Goal: Contribute content: Contribute content

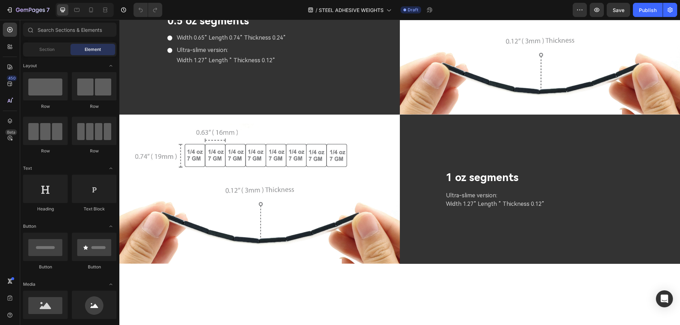
scroll to position [1925, 0]
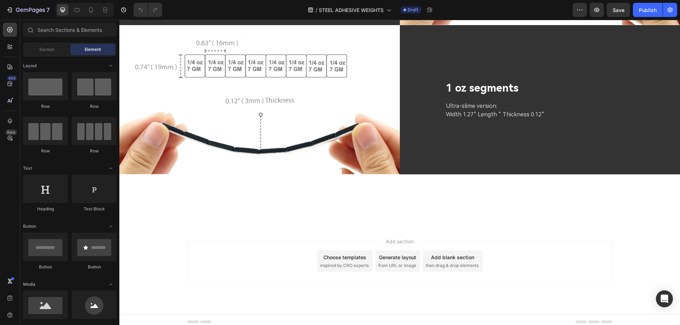
click at [304, 315] on div "Footer" at bounding box center [399, 322] width 560 height 15
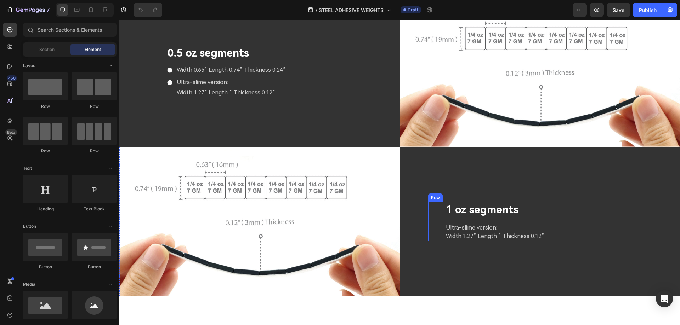
scroll to position [1805, 0]
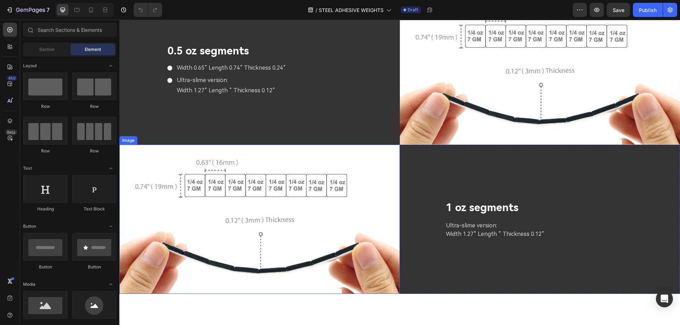
click at [318, 214] on img at bounding box center [259, 219] width 280 height 149
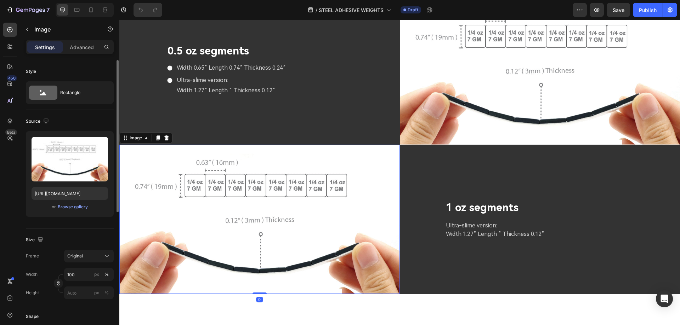
scroll to position [35, 0]
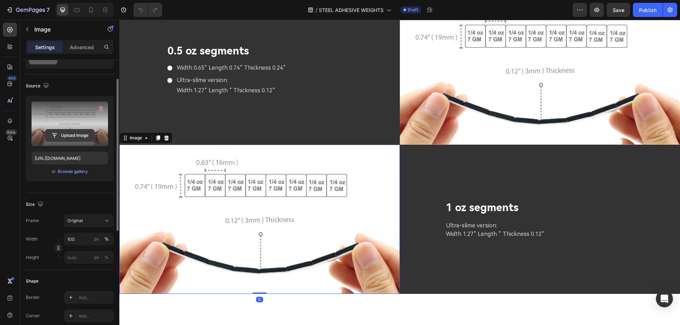
click at [63, 132] on input "file" at bounding box center [69, 136] width 49 height 12
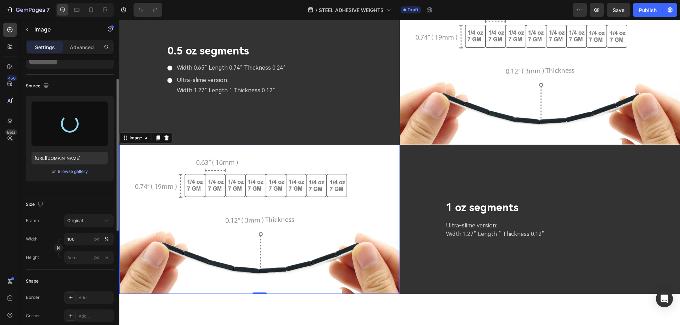
type input "[URL][DOMAIN_NAME]"
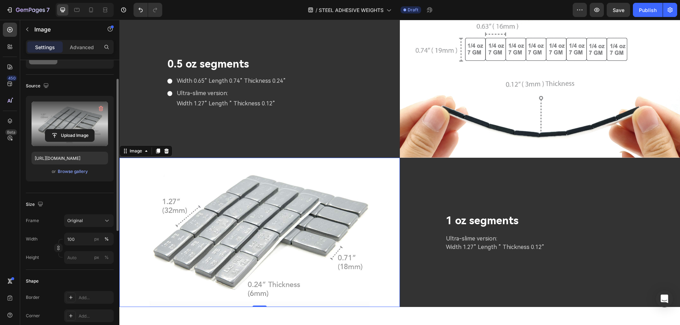
scroll to position [1770, 0]
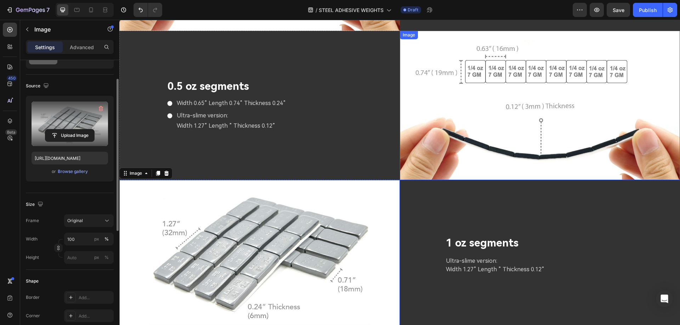
click at [510, 145] on img at bounding box center [540, 105] width 280 height 149
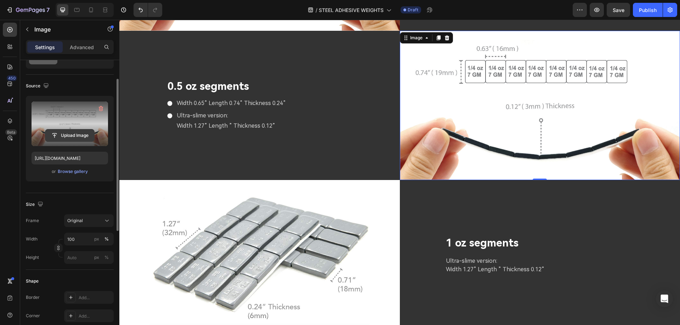
click at [65, 137] on input "file" at bounding box center [69, 136] width 49 height 12
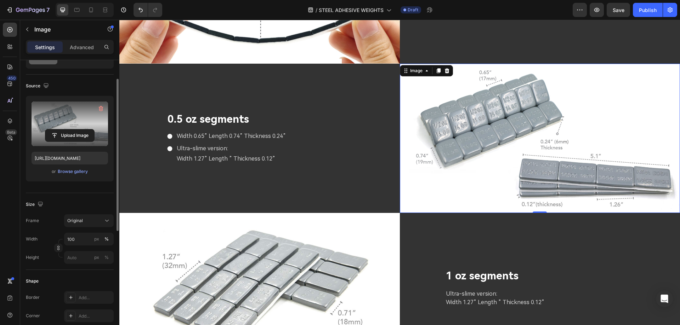
scroll to position [1734, 0]
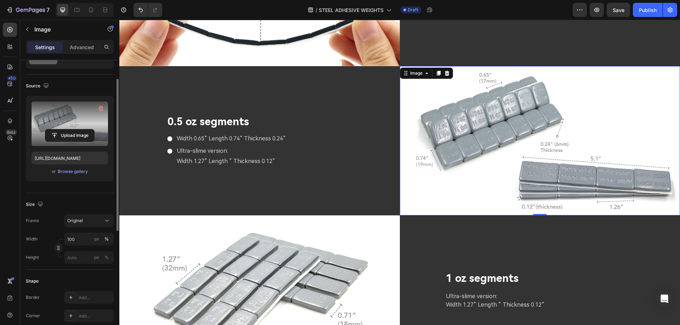
click at [498, 162] on img at bounding box center [540, 140] width 280 height 149
click at [75, 135] on input "file" at bounding box center [69, 136] width 49 height 12
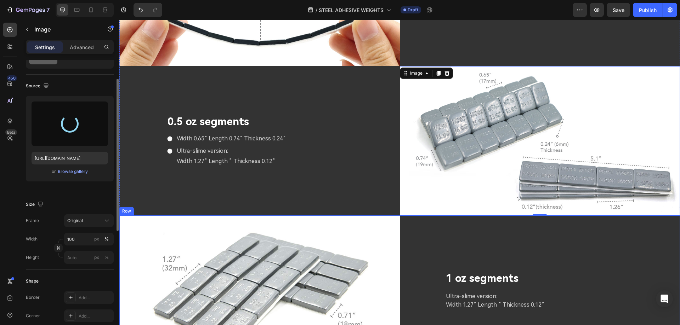
type input "[URL][DOMAIN_NAME]"
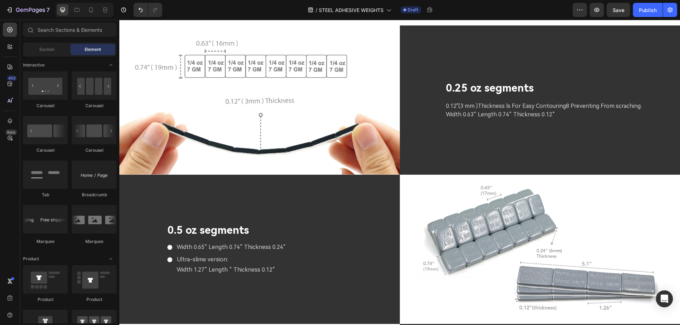
scroll to position [1641, 0]
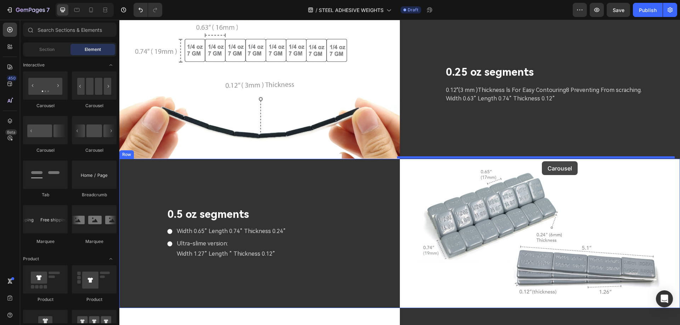
drag, startPoint x: 208, startPoint y: 115, endPoint x: 541, endPoint y: 161, distance: 336.6
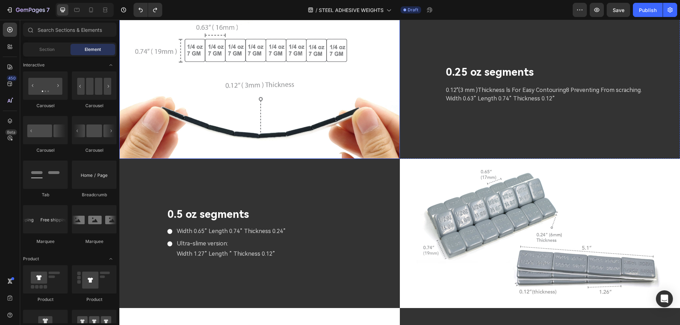
click at [368, 120] on img at bounding box center [259, 84] width 280 height 149
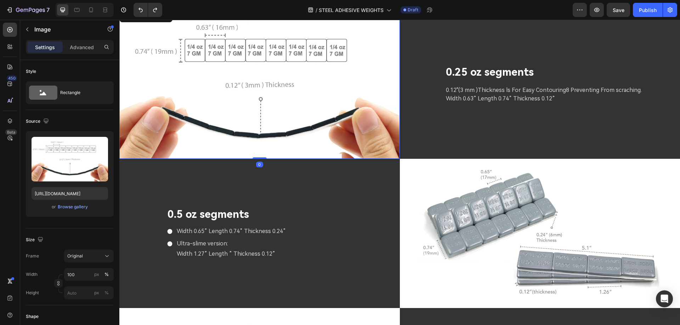
scroll to position [1571, 0]
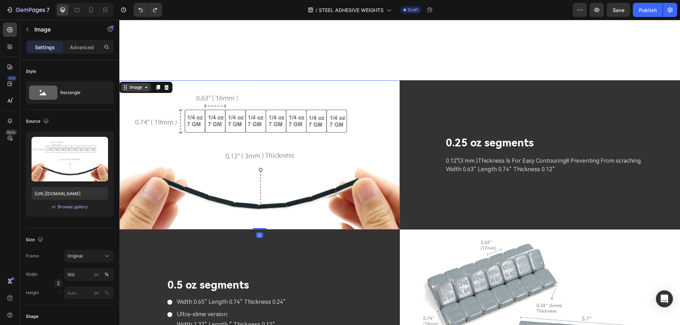
click at [145, 86] on icon at bounding box center [146, 88] width 6 height 6
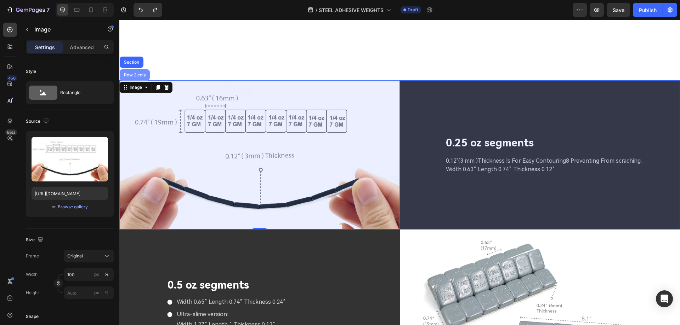
click at [144, 75] on div "Row 2 cols" at bounding box center [134, 75] width 24 height 4
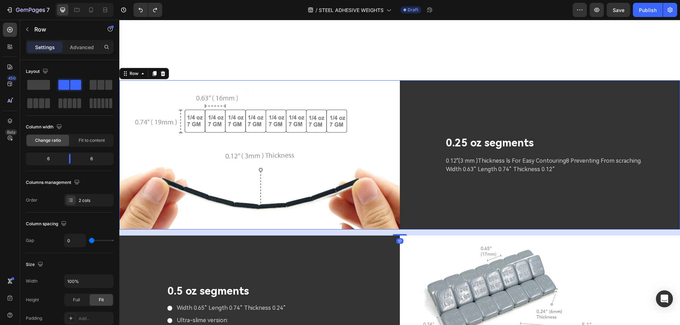
drag, startPoint x: 394, startPoint y: 227, endPoint x: 393, endPoint y: 231, distance: 4.3
click at [394, 234] on div at bounding box center [399, 234] width 14 height 1
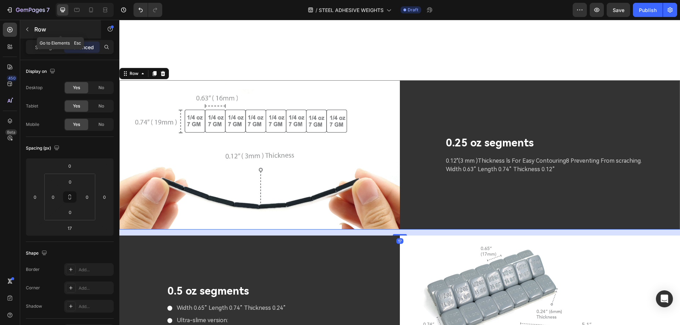
click at [31, 29] on button "button" at bounding box center [27, 29] width 11 height 11
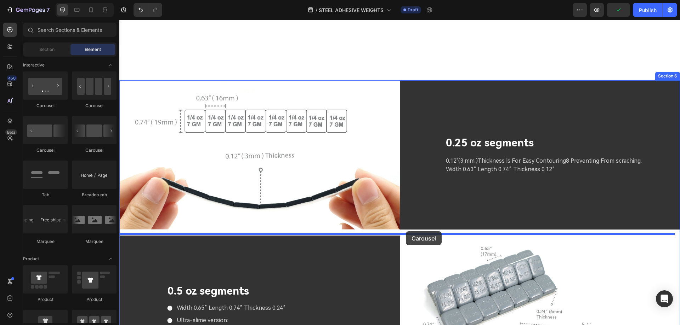
drag, startPoint x: 210, startPoint y: 113, endPoint x: 406, endPoint y: 231, distance: 228.5
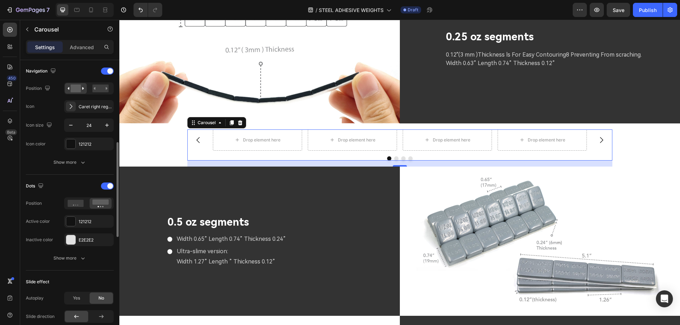
scroll to position [283, 0]
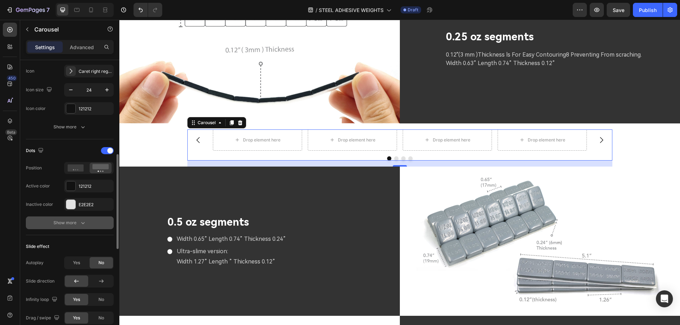
click at [77, 224] on div "Show more" at bounding box center [69, 222] width 33 height 7
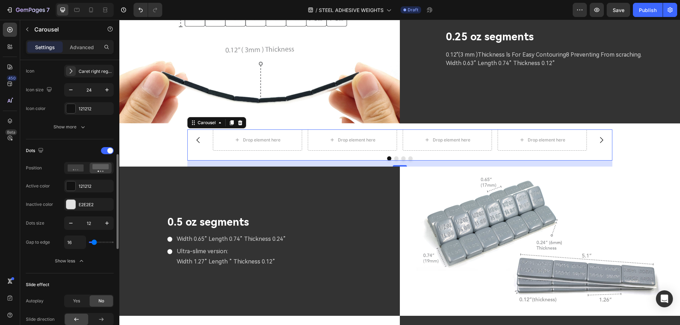
scroll to position [319, 0]
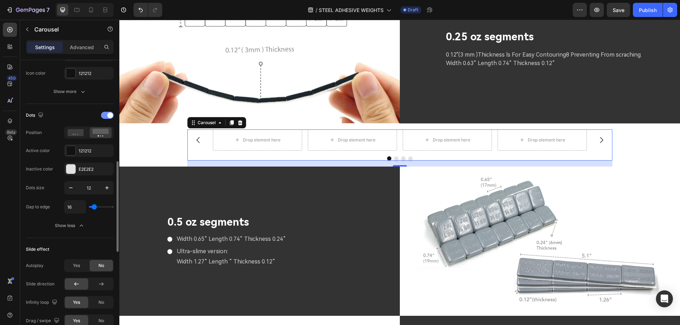
click at [107, 114] on div at bounding box center [107, 115] width 13 height 7
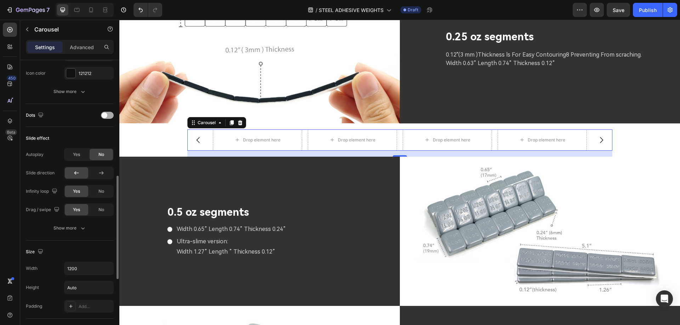
click at [107, 114] on div at bounding box center [107, 115] width 13 height 7
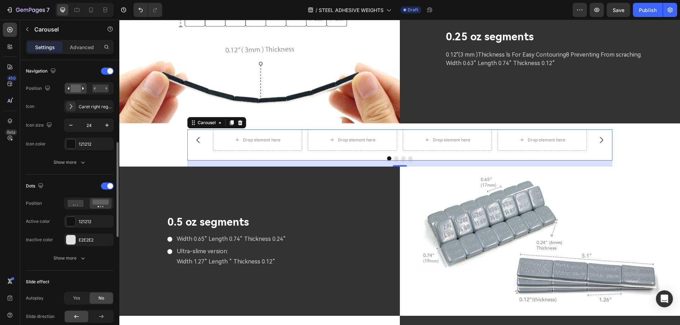
scroll to position [212, 0]
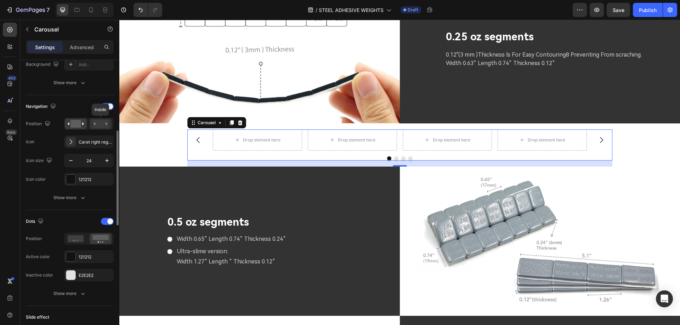
click at [103, 124] on rect at bounding box center [100, 124] width 16 height 8
click at [73, 145] on icon at bounding box center [70, 141] width 7 height 7
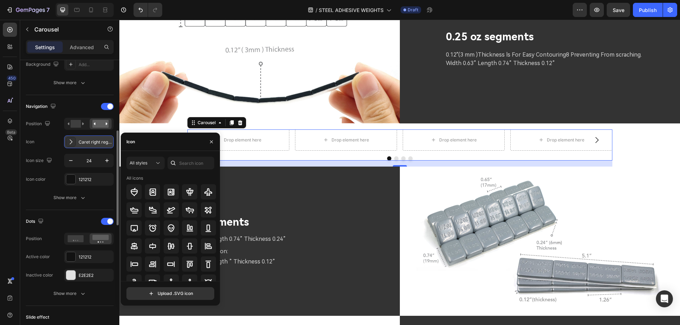
click at [73, 145] on icon at bounding box center [70, 141] width 7 height 7
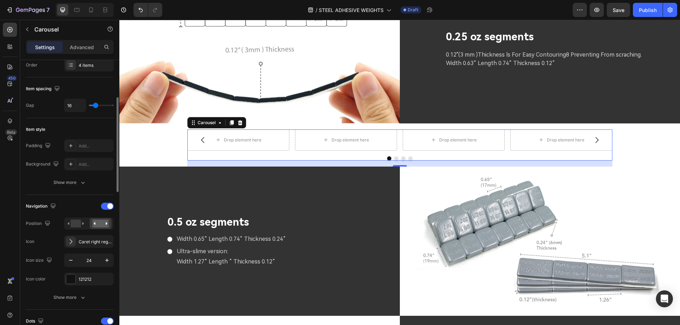
scroll to position [0, 0]
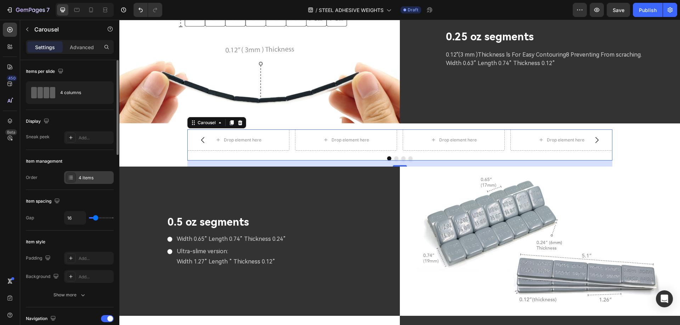
click at [75, 179] on div at bounding box center [71, 178] width 10 height 10
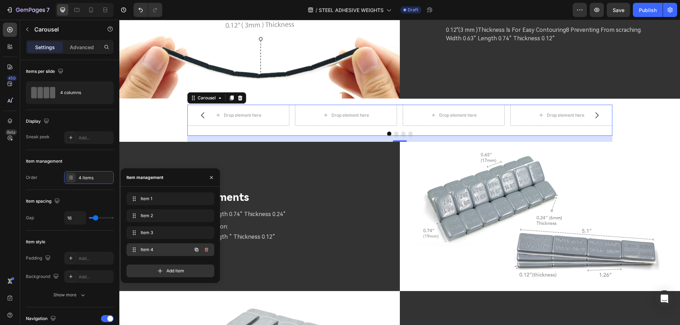
scroll to position [1712, 0]
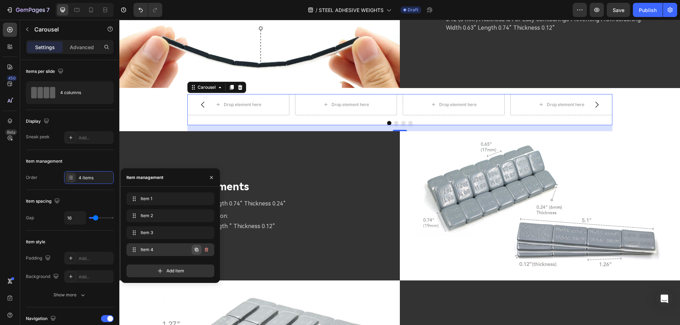
click at [196, 250] on icon "button" at bounding box center [197, 250] width 6 height 6
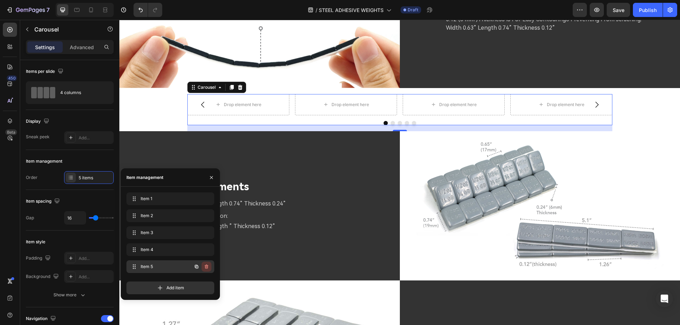
click at [207, 266] on icon "button" at bounding box center [207, 267] width 6 height 6
click at [202, 266] on div "Delete" at bounding box center [201, 267] width 13 height 6
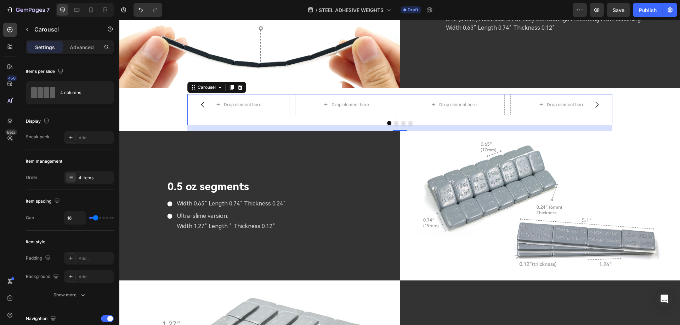
click at [8, 199] on div "450 Beta" at bounding box center [10, 149] width 14 height 252
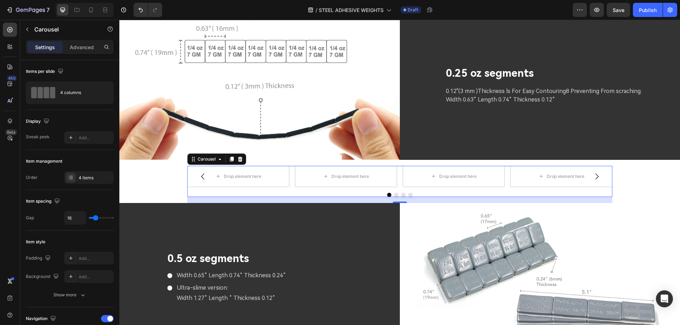
scroll to position [1571, 0]
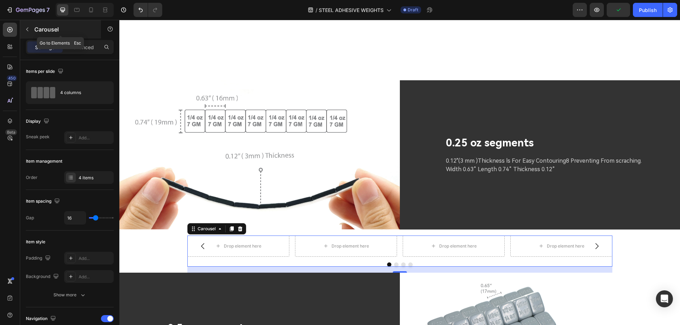
click at [28, 29] on icon "button" at bounding box center [27, 30] width 6 height 6
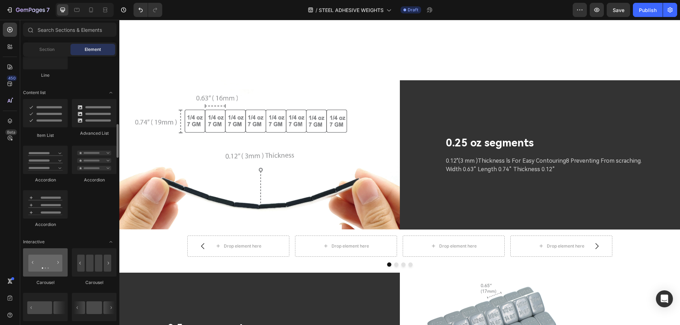
scroll to position [672, 0]
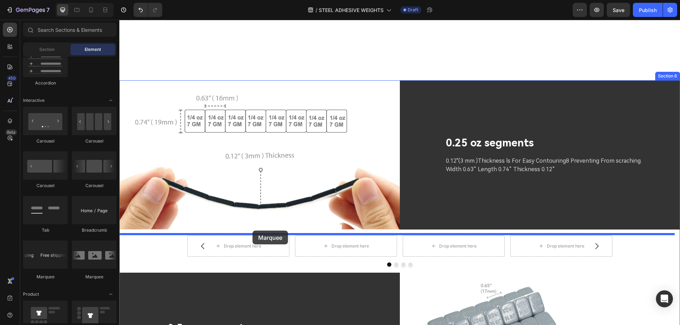
drag, startPoint x: 213, startPoint y: 283, endPoint x: 252, endPoint y: 231, distance: 65.0
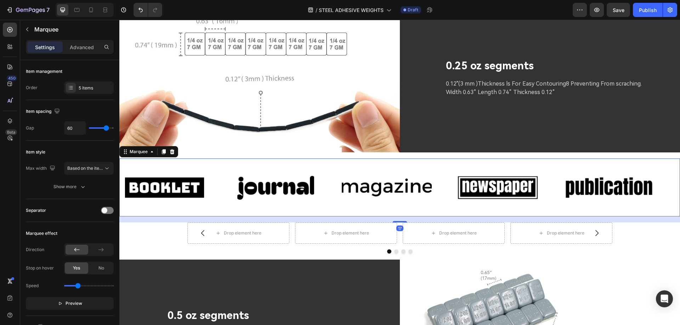
scroll to position [1677, 0]
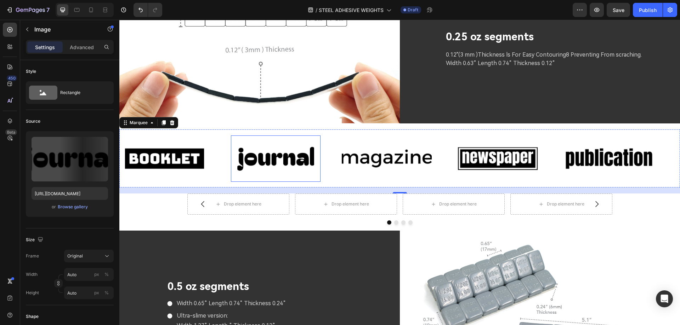
click at [304, 138] on div "Image" at bounding box center [276, 159] width 90 height 46
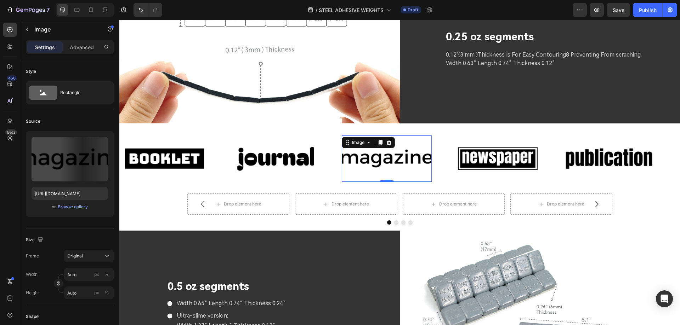
click at [376, 156] on img at bounding box center [387, 159] width 90 height 38
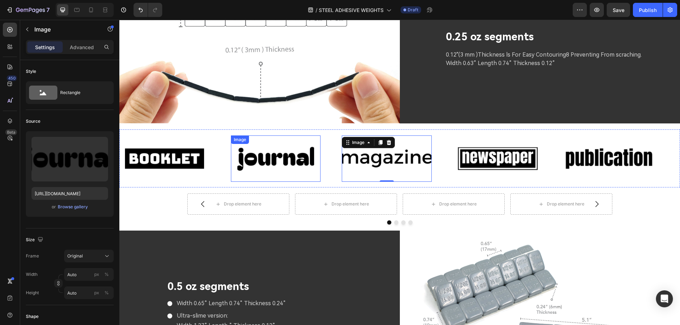
click at [281, 155] on img at bounding box center [276, 159] width 90 height 38
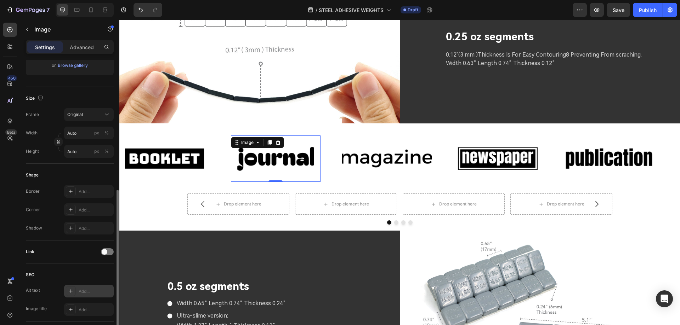
scroll to position [177, 0]
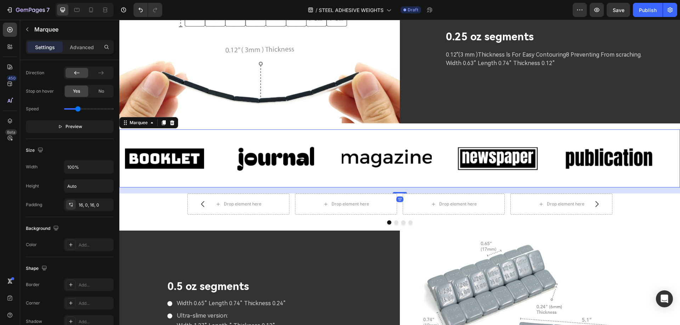
click at [337, 178] on div "Image" at bounding box center [286, 159] width 111 height 46
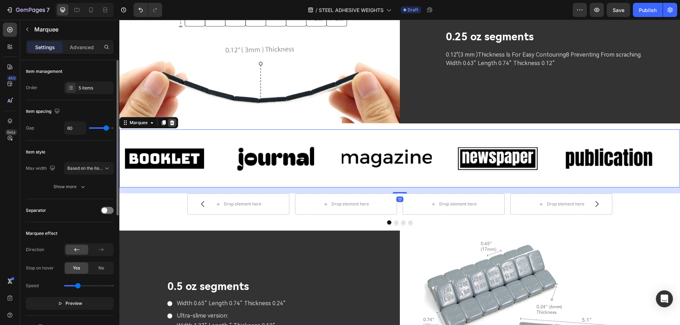
click at [173, 122] on icon at bounding box center [172, 122] width 5 height 5
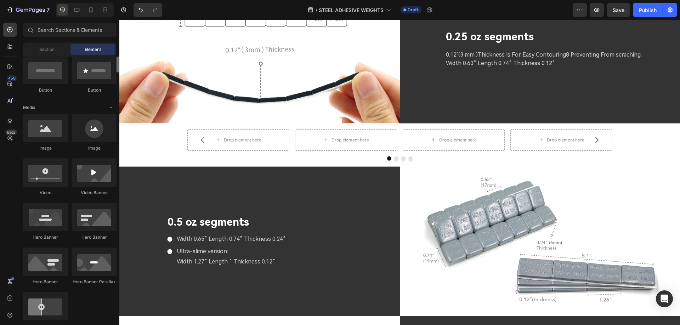
scroll to position [106, 0]
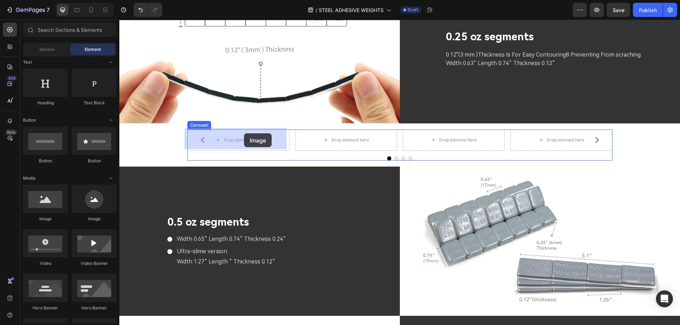
drag, startPoint x: 171, startPoint y: 215, endPoint x: 244, endPoint y: 133, distance: 109.3
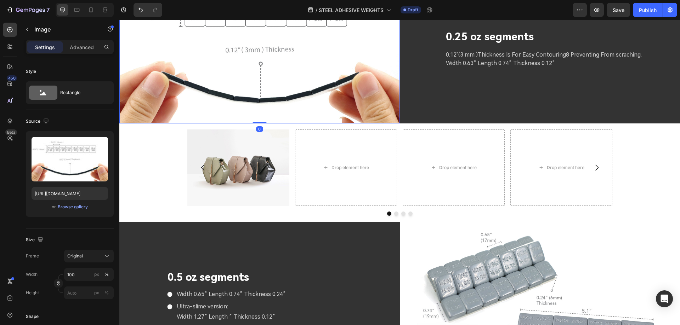
click at [393, 104] on img at bounding box center [259, 48] width 280 height 149
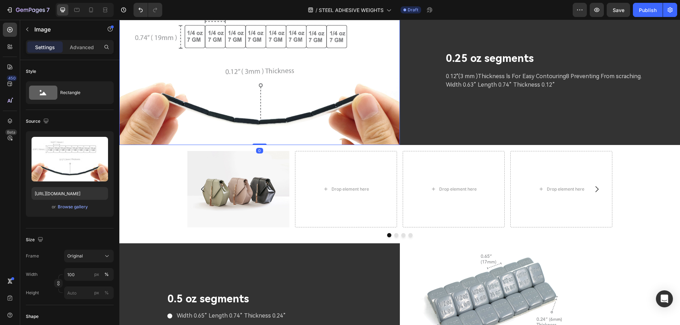
scroll to position [1606, 0]
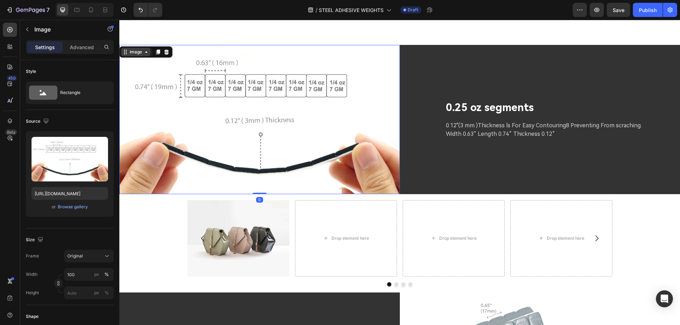
click at [145, 52] on icon at bounding box center [146, 52] width 6 height 6
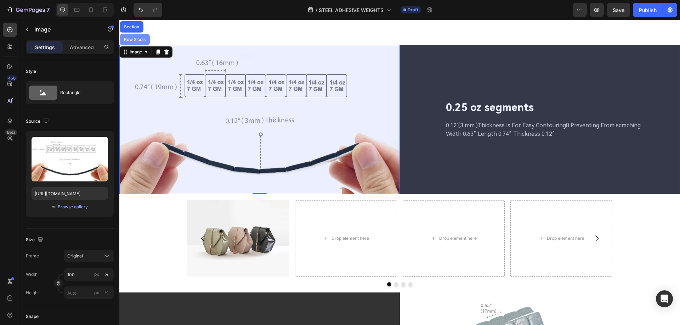
click at [139, 39] on div "Row 2 cols" at bounding box center [134, 40] width 24 height 4
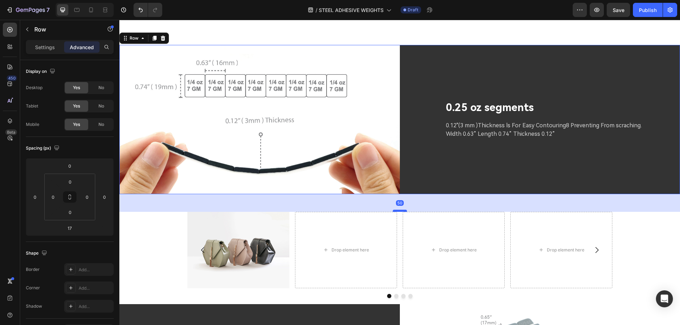
drag, startPoint x: 395, startPoint y: 197, endPoint x: 398, endPoint y: 209, distance: 11.8
click at [398, 210] on div at bounding box center [399, 211] width 14 height 2
type input "50"
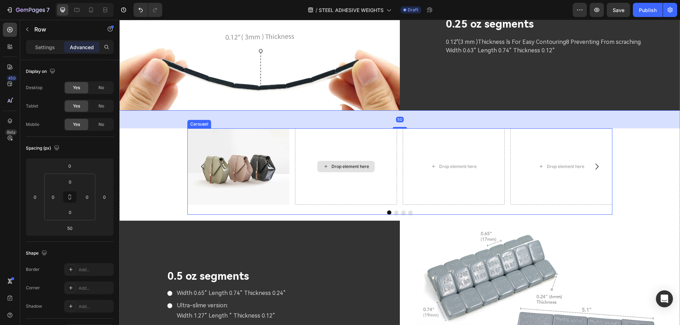
scroll to position [1712, 0]
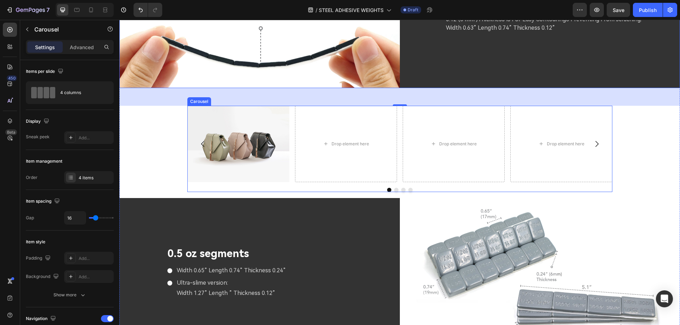
click at [431, 188] on div at bounding box center [399, 190] width 425 height 4
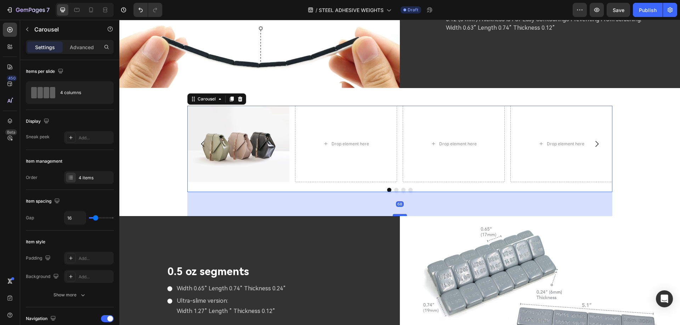
drag, startPoint x: 396, startPoint y: 196, endPoint x: 402, endPoint y: 214, distance: 19.3
click at [402, 214] on div at bounding box center [399, 215] width 14 height 2
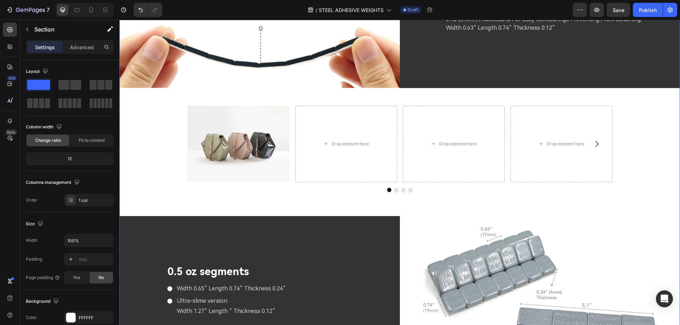
click at [171, 183] on div "Image Drop element here Drop element here Drop element here [GEOGRAPHIC_DATA]" at bounding box center [399, 161] width 560 height 110
click at [241, 136] on img at bounding box center [238, 144] width 102 height 76
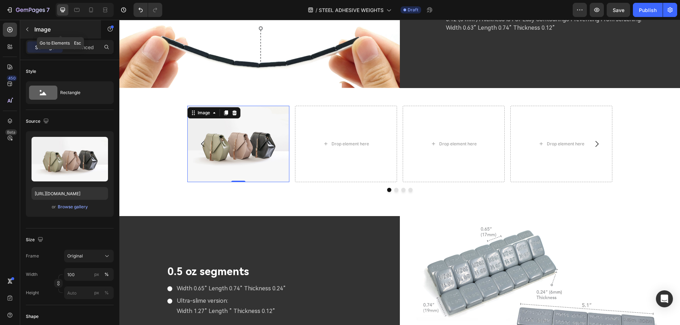
click at [28, 29] on icon "button" at bounding box center [27, 30] width 6 height 6
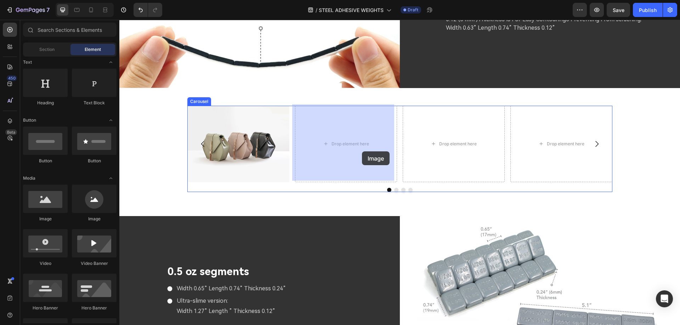
drag, startPoint x: 169, startPoint y: 225, endPoint x: 362, endPoint y: 151, distance: 206.0
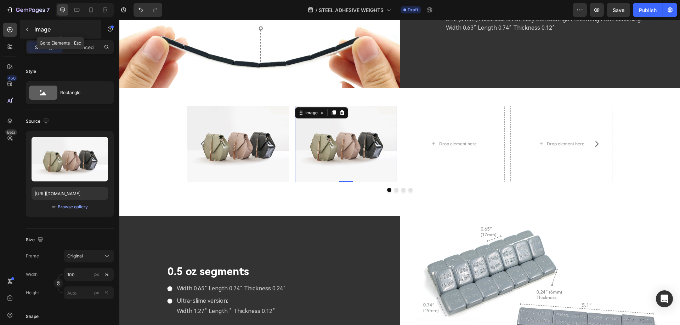
click at [30, 31] on icon "button" at bounding box center [27, 30] width 6 height 6
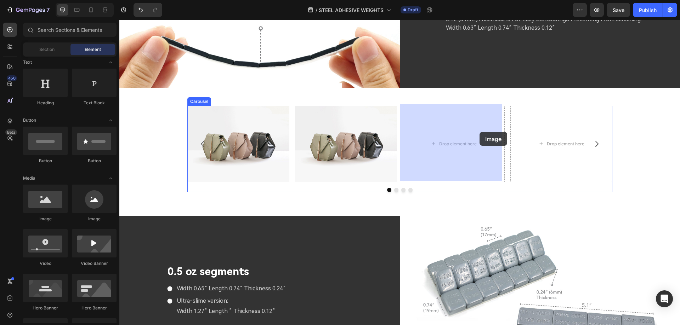
drag, startPoint x: 165, startPoint y: 224, endPoint x: 435, endPoint y: 136, distance: 284.1
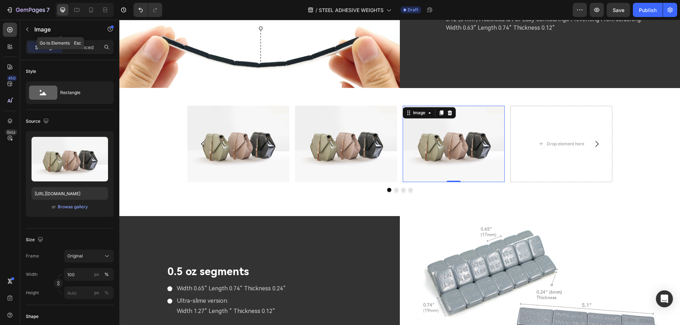
click at [28, 30] on icon "button" at bounding box center [27, 30] width 2 height 4
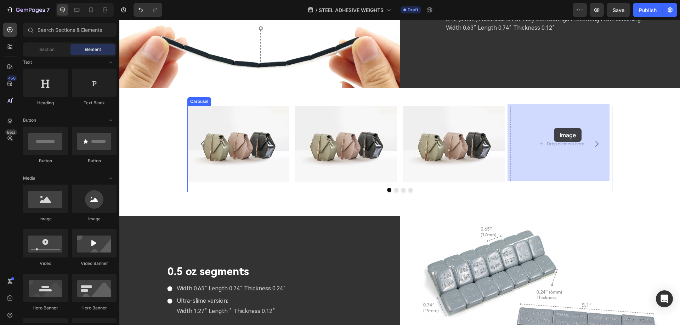
drag, startPoint x: 172, startPoint y: 223, endPoint x: 555, endPoint y: 128, distance: 393.8
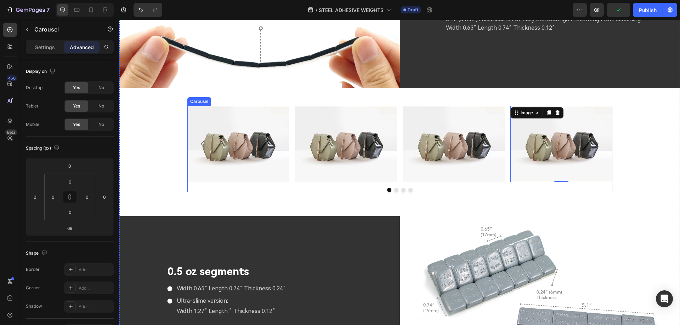
click at [290, 145] on div "Image Image Image Image 0" at bounding box center [399, 144] width 425 height 76
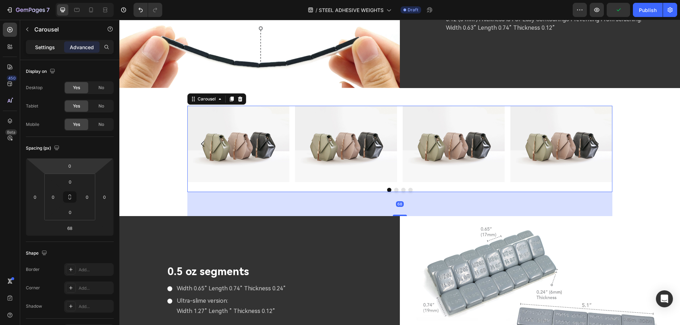
click at [46, 47] on p "Settings" at bounding box center [45, 47] width 20 height 7
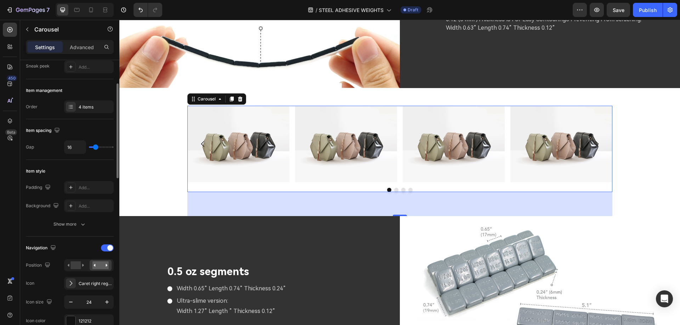
scroll to position [106, 0]
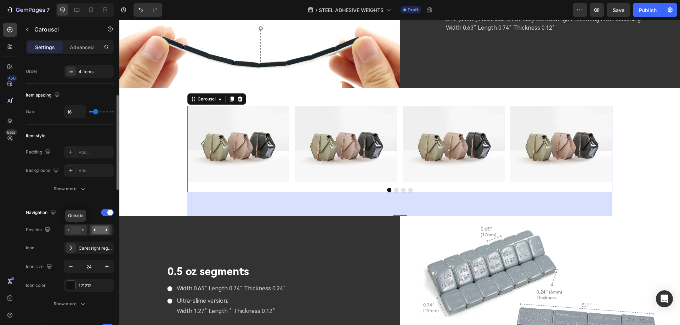
click at [75, 231] on rect at bounding box center [75, 230] width 10 height 8
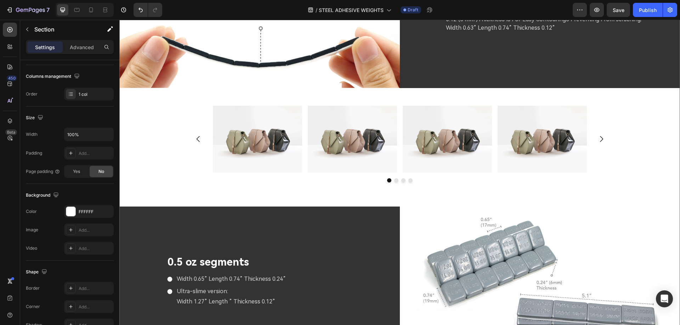
click at [167, 132] on div "Image Image Image Image [GEOGRAPHIC_DATA]" at bounding box center [399, 156] width 560 height 101
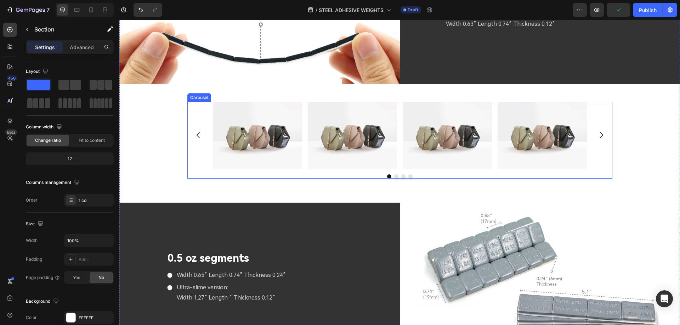
scroll to position [1748, 0]
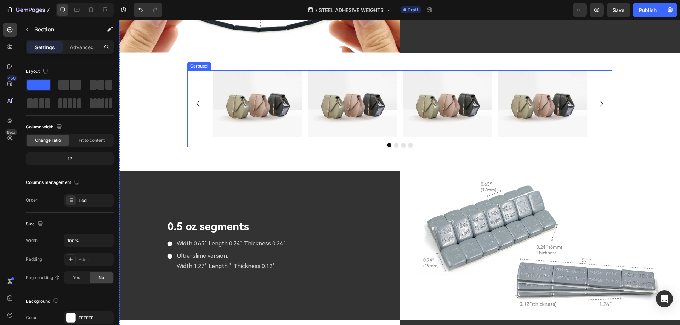
click at [604, 90] on div "Image Image Image Image" at bounding box center [399, 103] width 425 height 67
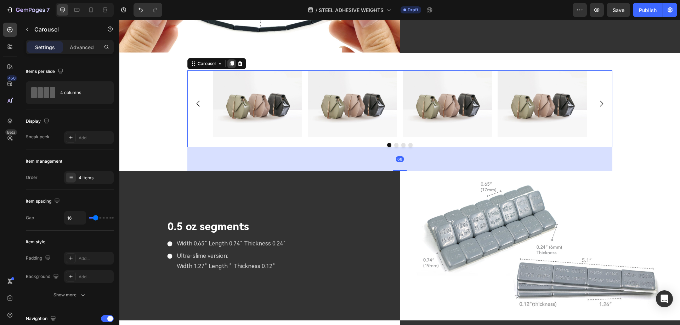
click at [229, 61] on icon at bounding box center [231, 63] width 4 height 5
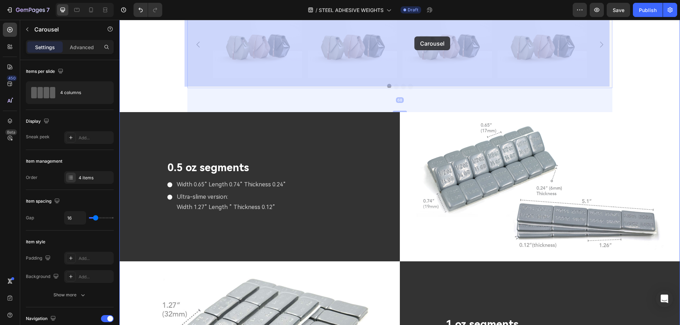
scroll to position [1886, 0]
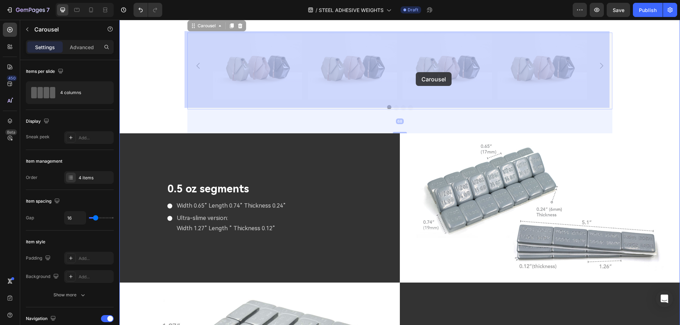
drag, startPoint x: 189, startPoint y: 161, endPoint x: 415, endPoint y: 71, distance: 243.9
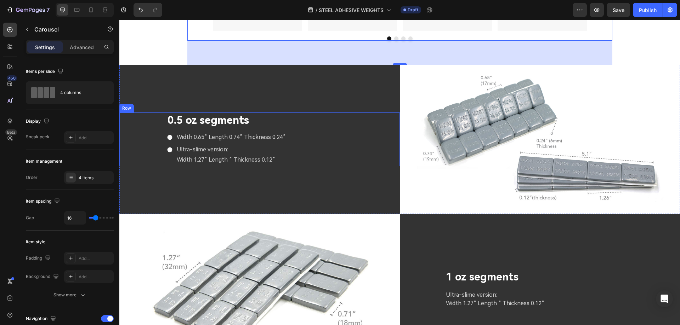
scroll to position [2063, 0]
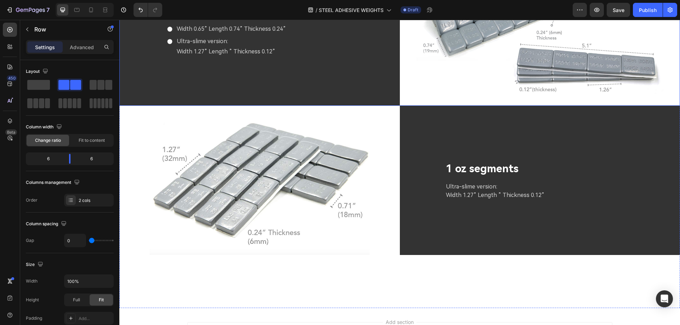
click at [376, 89] on div "0.5 oz segments Text Block Width 0.65” Length 0.74” Thickness 0.24” Ultra-slime…" at bounding box center [259, 30] width 280 height 149
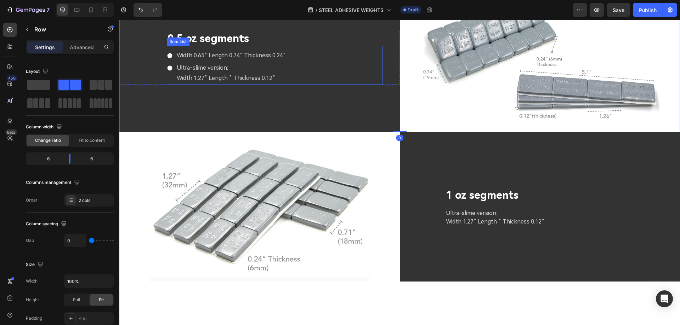
scroll to position [1993, 0]
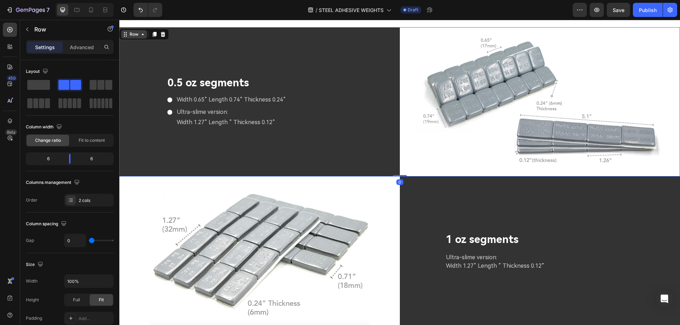
click at [143, 35] on icon at bounding box center [143, 34] width 6 height 6
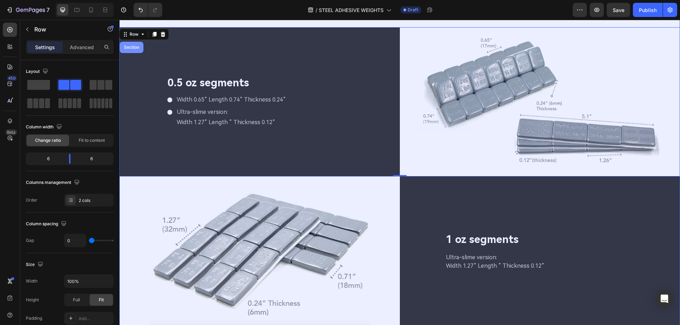
click at [137, 45] on div "Section" at bounding box center [131, 47] width 18 height 4
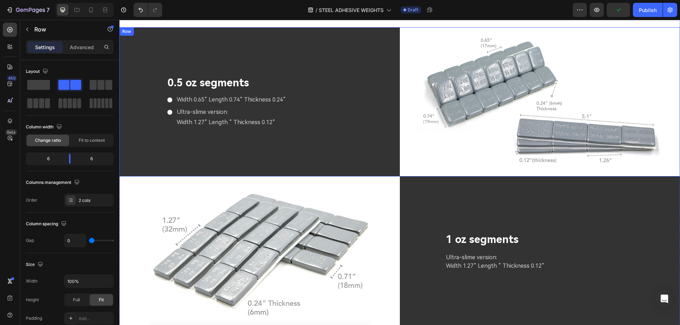
click at [126, 31] on div "Row" at bounding box center [127, 31] width 12 height 6
click at [139, 36] on div "Row" at bounding box center [134, 34] width 12 height 6
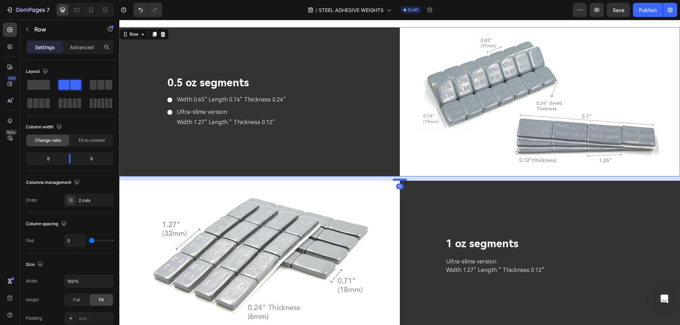
drag, startPoint x: 395, startPoint y: 172, endPoint x: 396, endPoint y: 177, distance: 4.4
click at [396, 179] on div at bounding box center [399, 180] width 14 height 2
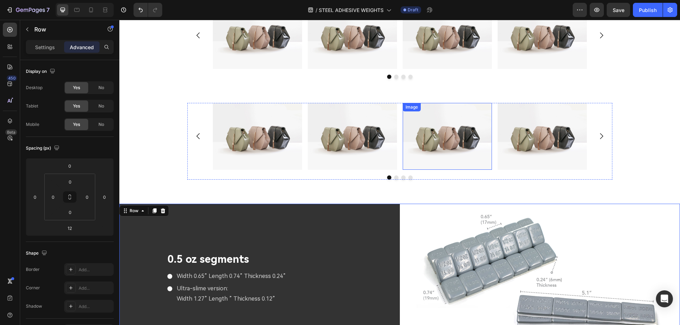
scroll to position [1816, 0]
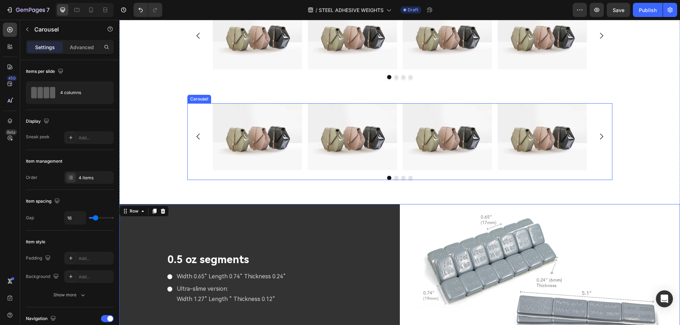
click at [397, 105] on div "Image Image Image Image" at bounding box center [400, 136] width 374 height 67
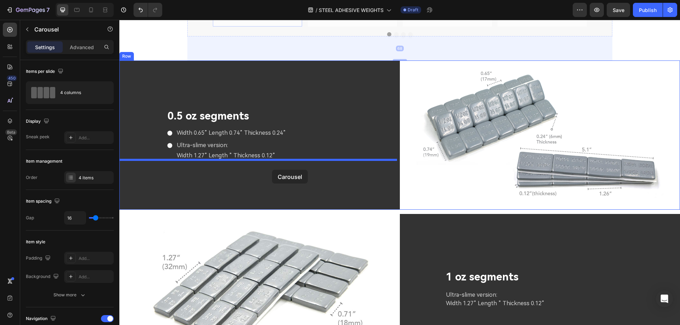
scroll to position [1993, 0]
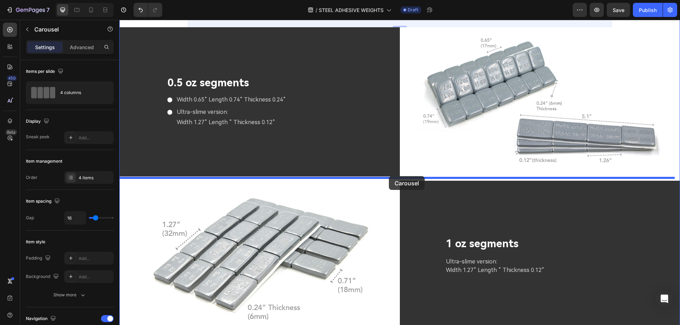
drag, startPoint x: 191, startPoint y: 97, endPoint x: 389, endPoint y: 176, distance: 212.6
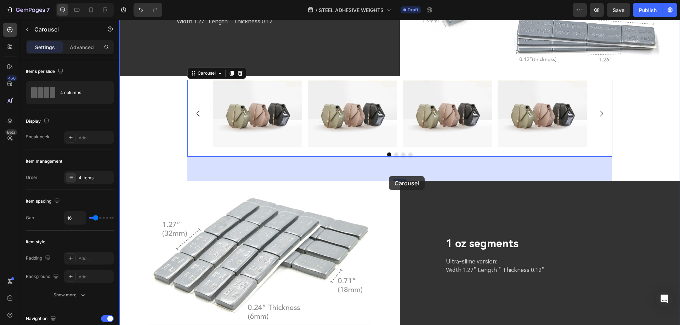
scroll to position [1892, 0]
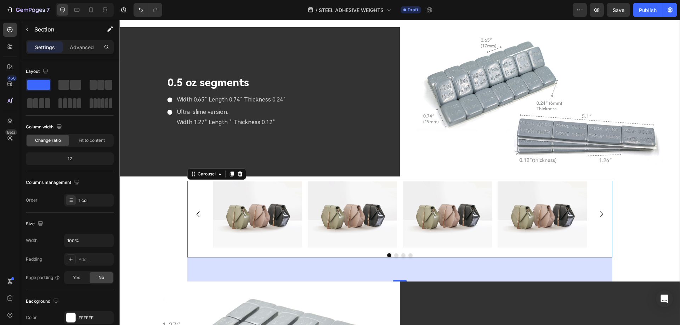
click at [397, 176] on div "Image 0.25 oz segments Text Block 0.12"(3 mm )Thickness ls For Easy Contouring8…" at bounding box center [399, 121] width 560 height 725
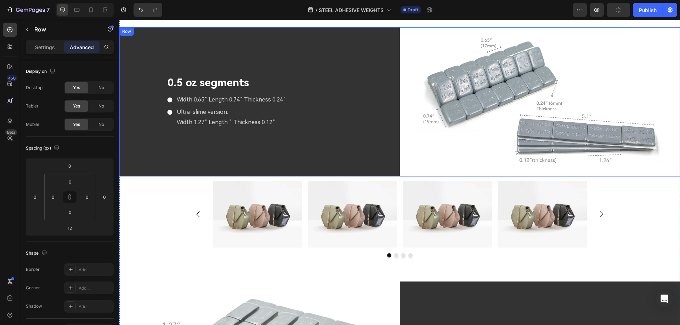
click at [396, 173] on div "0.5 oz segments Text Block Width 0.65” Length 0.74” Thickness 0.24” Ultra-slime…" at bounding box center [259, 101] width 280 height 149
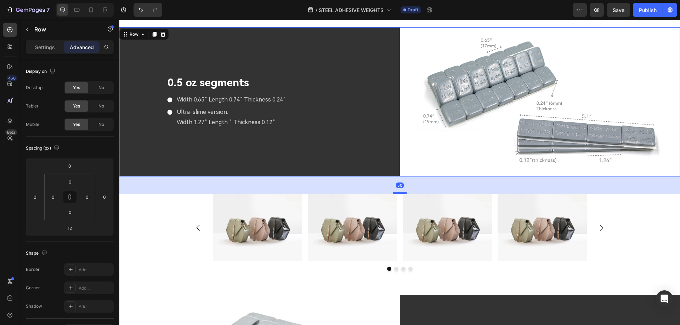
drag, startPoint x: 396, startPoint y: 178, endPoint x: 397, endPoint y: 191, distance: 13.5
click at [397, 192] on div at bounding box center [399, 193] width 14 height 2
type input "50"
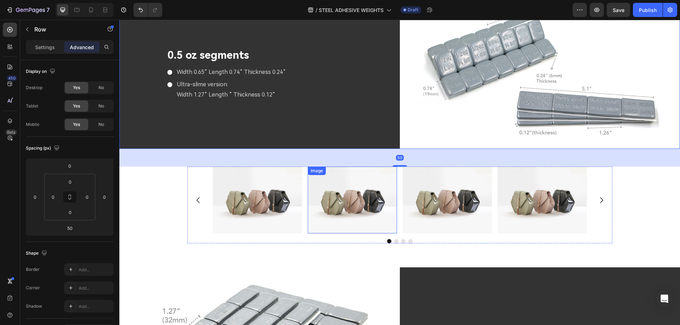
scroll to position [1998, 0]
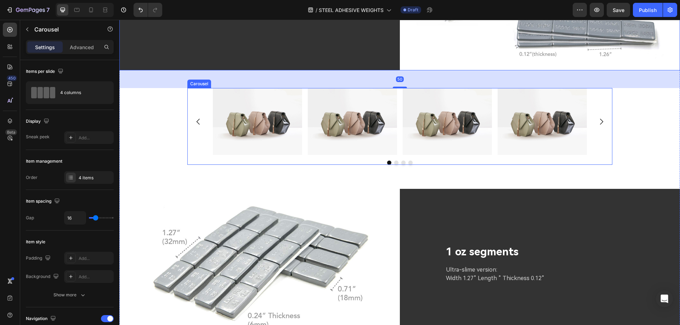
click at [439, 161] on div at bounding box center [399, 163] width 425 height 4
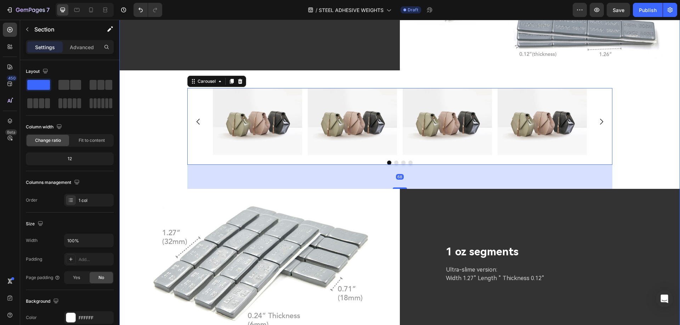
click at [155, 142] on div "Image Image Image Image Carousel 68" at bounding box center [399, 138] width 560 height 101
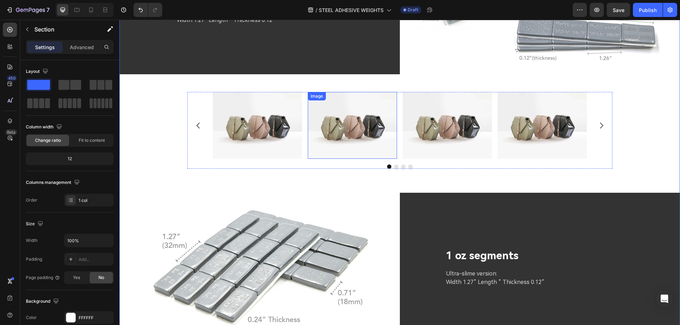
scroll to position [2033, 0]
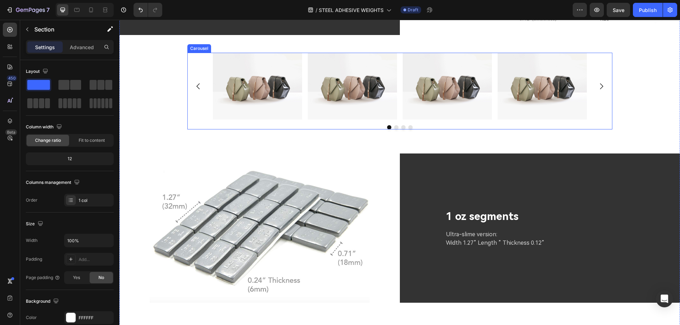
click at [596, 60] on div "Image Image Image Image" at bounding box center [399, 86] width 425 height 67
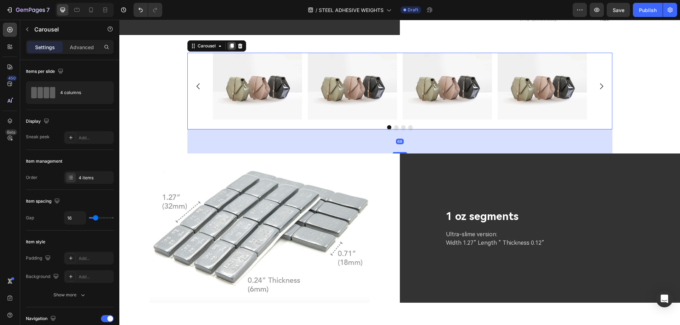
click at [229, 43] on icon at bounding box center [232, 46] width 6 height 6
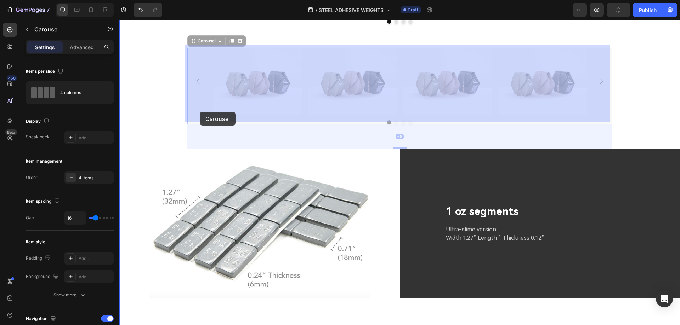
scroll to position [2246, 0]
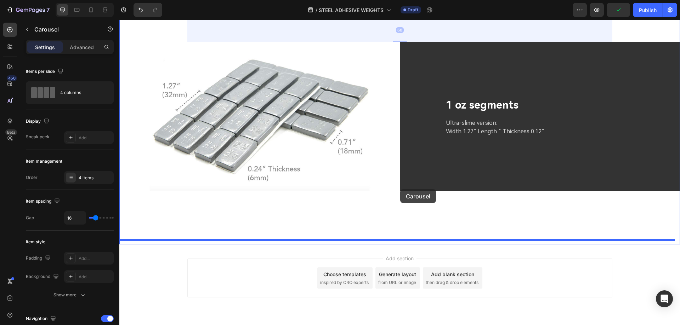
drag, startPoint x: 190, startPoint y: 108, endPoint x: 400, endPoint y: 189, distance: 225.0
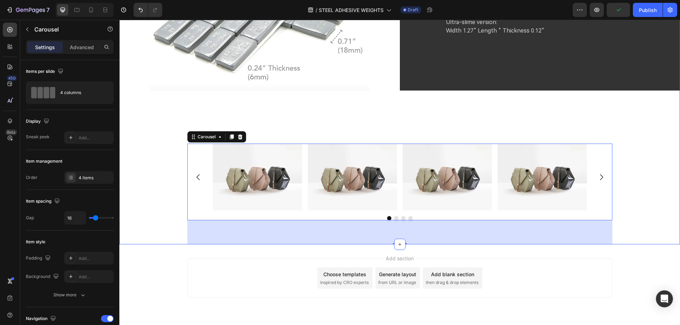
scroll to position [2145, 0]
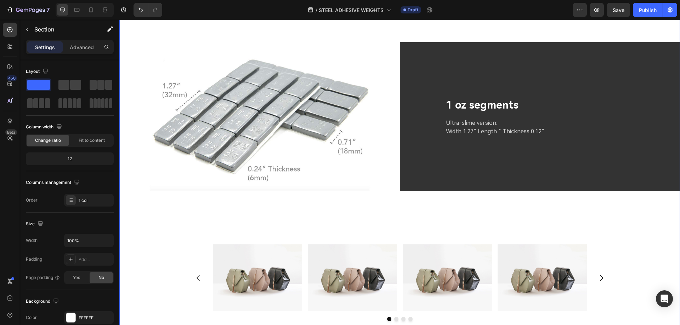
click at [392, 156] on img at bounding box center [259, 116] width 280 height 149
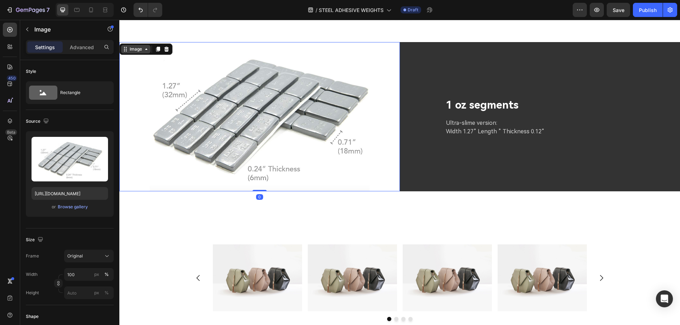
click at [139, 46] on div "Image" at bounding box center [135, 49] width 15 height 6
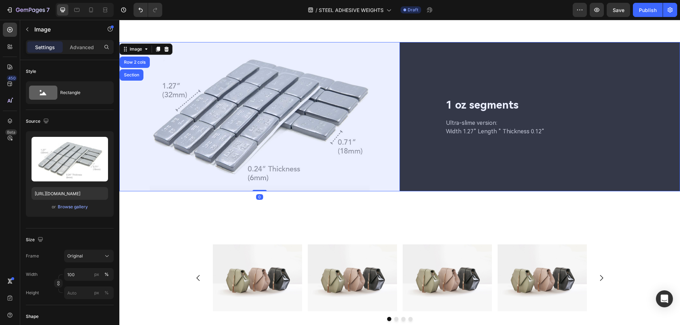
click at [136, 62] on div "Row 2 cols" at bounding box center [135, 62] width 30 height 11
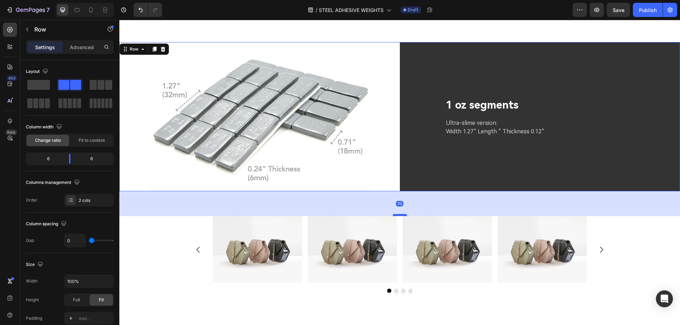
drag, startPoint x: 394, startPoint y: 239, endPoint x: 394, endPoint y: 211, distance: 28.3
click at [394, 214] on div at bounding box center [399, 215] width 14 height 2
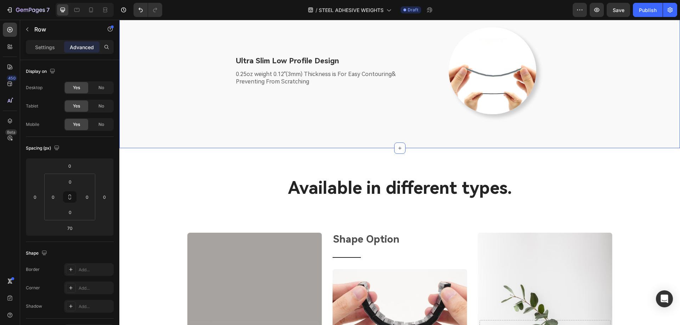
scroll to position [1137, 0]
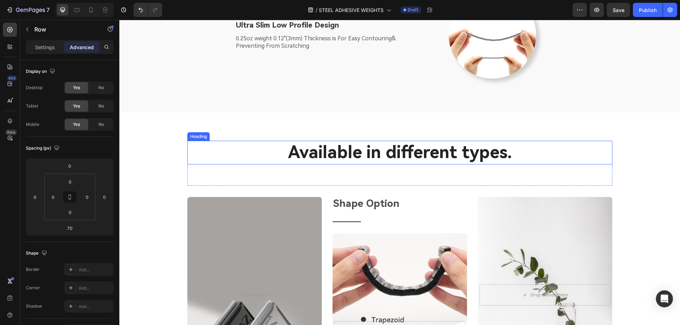
click at [395, 153] on h2 "Available in different types." at bounding box center [399, 152] width 425 height 23
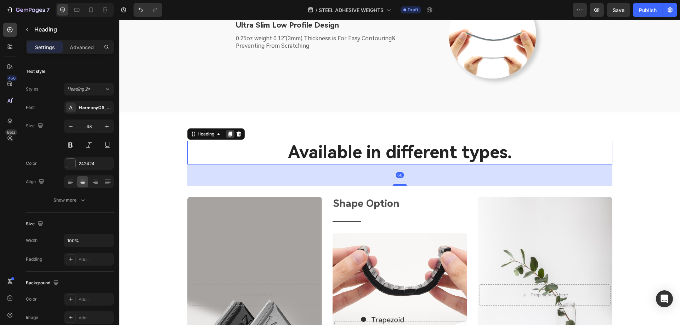
click at [229, 135] on icon at bounding box center [230, 134] width 4 height 5
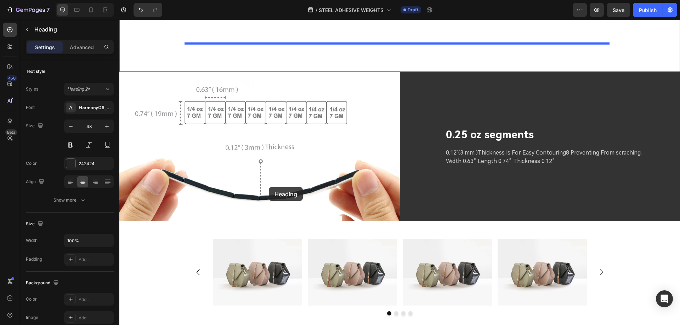
scroll to position [1633, 0]
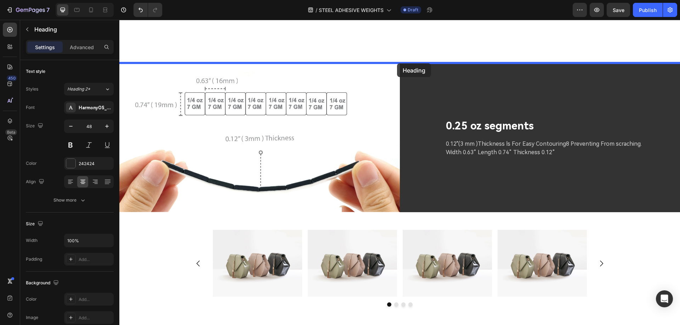
drag, startPoint x: 189, startPoint y: 180, endPoint x: 397, endPoint y: 64, distance: 237.5
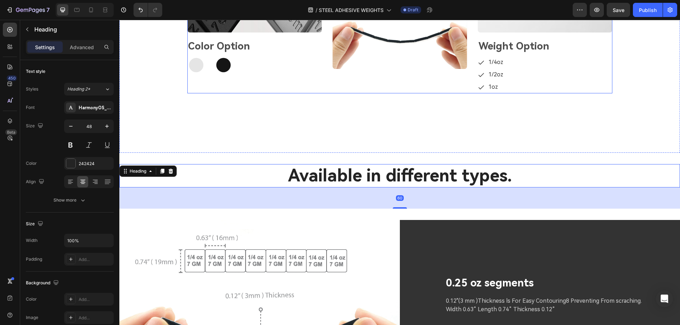
scroll to position [1491, 0]
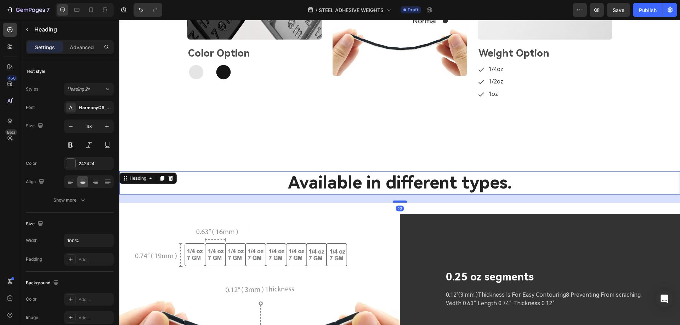
drag, startPoint x: 399, startPoint y: 216, endPoint x: 399, endPoint y: 202, distance: 13.1
click at [399, 202] on div at bounding box center [399, 202] width 14 height 2
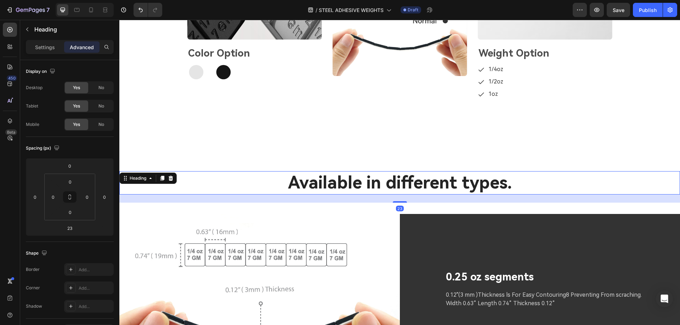
click at [363, 182] on h2 "Available in different types." at bounding box center [399, 182] width 560 height 23
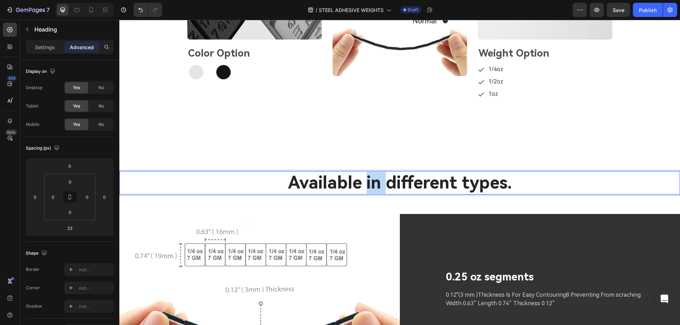
click at [363, 182] on p "Available in different types." at bounding box center [399, 183] width 559 height 22
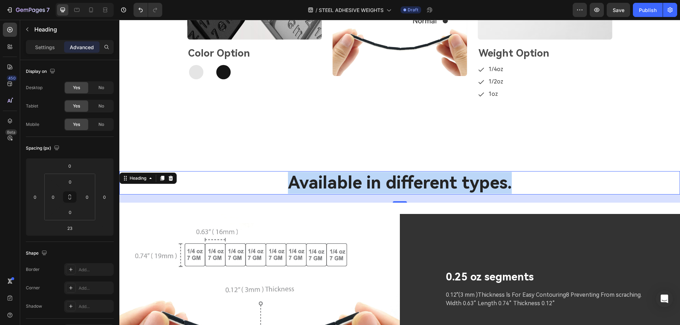
click at [306, 180] on p "Available in different types." at bounding box center [399, 183] width 559 height 22
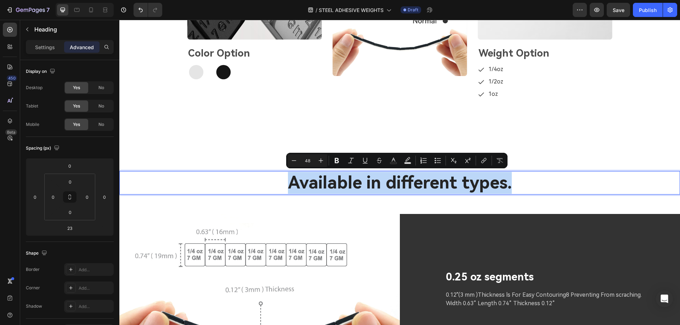
click at [306, 180] on p "Available in different types." at bounding box center [399, 183] width 559 height 22
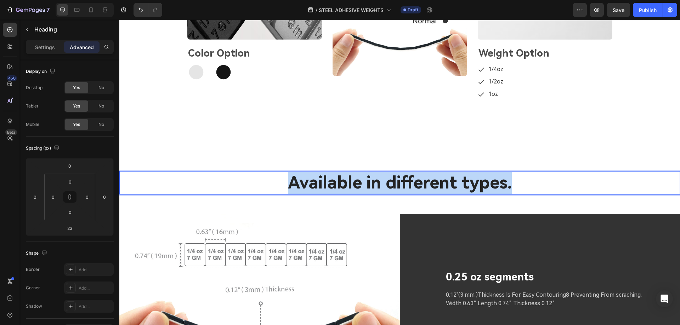
click at [306, 180] on p "Available in different types." at bounding box center [399, 183] width 559 height 22
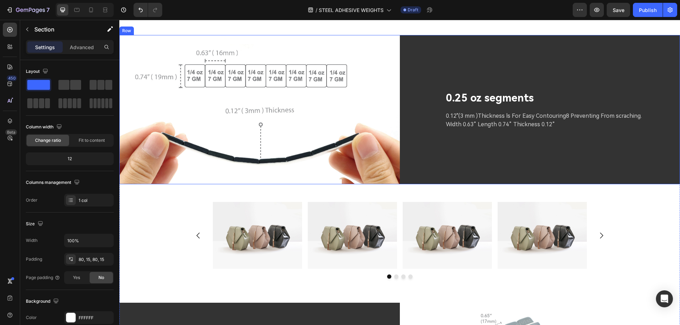
scroll to position [1597, 0]
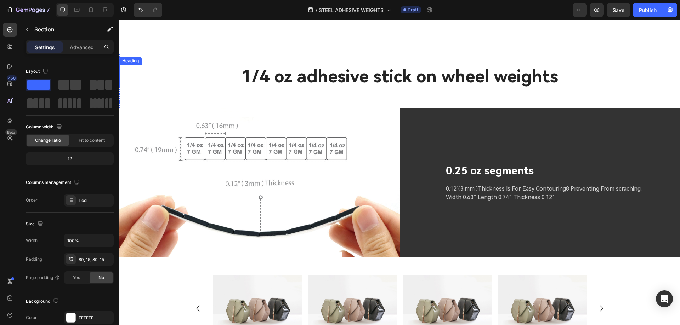
click at [195, 77] on h2 "1/4 oz adhesive stick on wheel weights" at bounding box center [399, 76] width 560 height 23
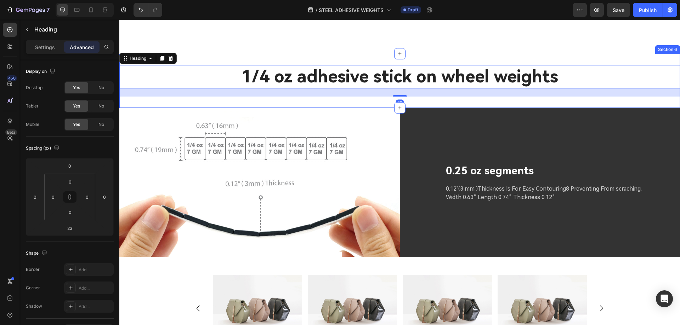
click at [247, 59] on div "1/4 oz adhesive stick on wheel weights Heading 23 Section 6" at bounding box center [399, 81] width 560 height 54
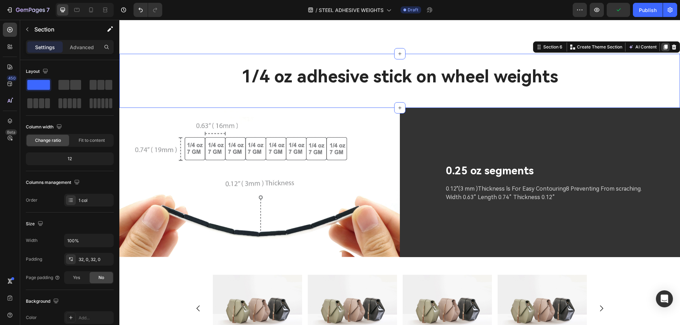
click at [662, 45] on icon at bounding box center [665, 47] width 6 height 6
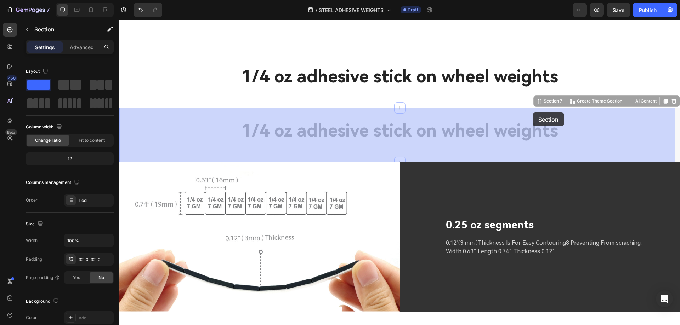
drag, startPoint x: 532, startPoint y: 101, endPoint x: 532, endPoint y: 114, distance: 12.7
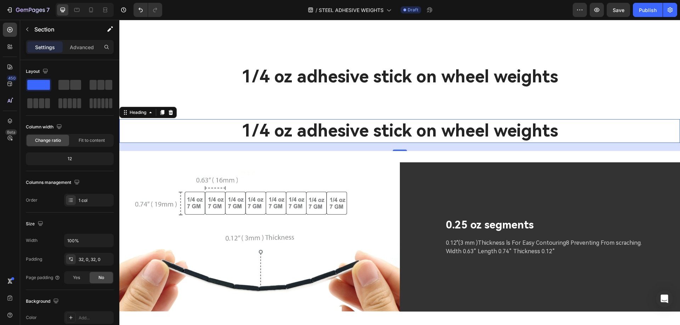
click at [657, 130] on h2 "1/4 oz adhesive stick on wheel weights" at bounding box center [399, 130] width 560 height 23
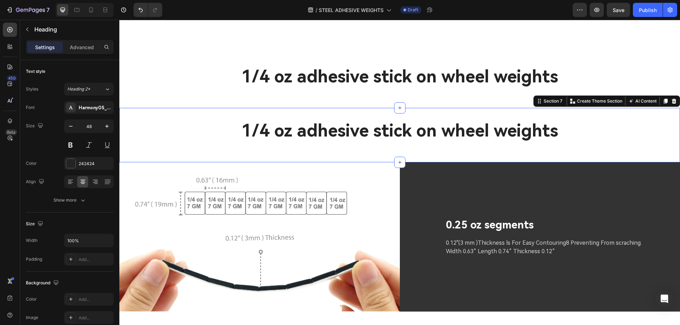
click at [659, 111] on div "1/4 oz adhesive stick on wheel weights Heading Section 7 You can create reusabl…" at bounding box center [399, 135] width 560 height 54
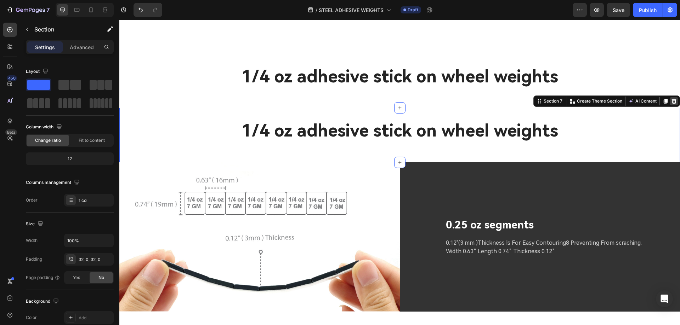
click at [672, 101] on div at bounding box center [673, 101] width 8 height 8
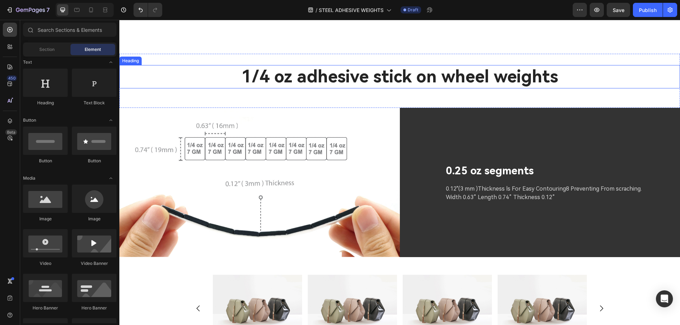
click at [614, 70] on h2 "1/4 oz adhesive stick on wheel weights" at bounding box center [399, 76] width 560 height 23
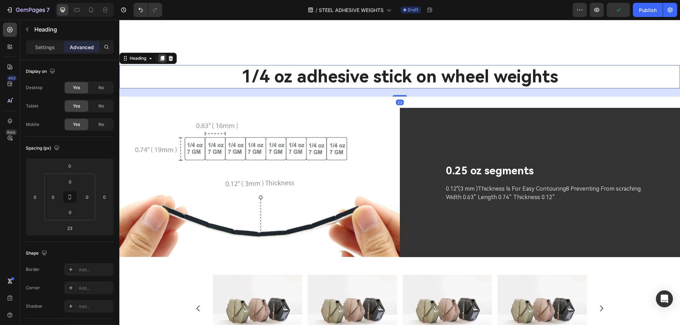
click at [162, 61] on icon at bounding box center [162, 58] width 4 height 5
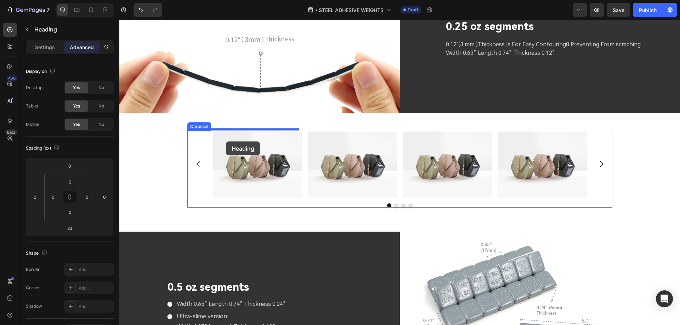
scroll to position [1774, 0]
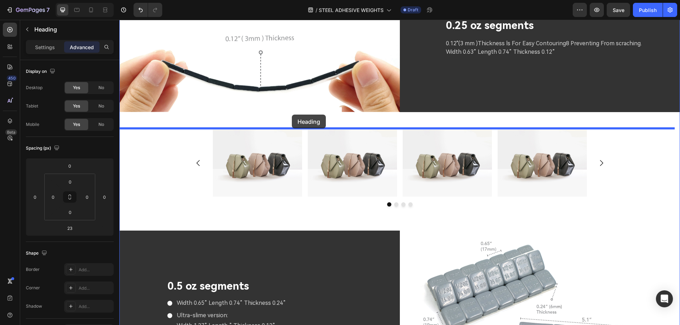
drag, startPoint x: 120, startPoint y: 90, endPoint x: 292, endPoint y: 115, distance: 173.4
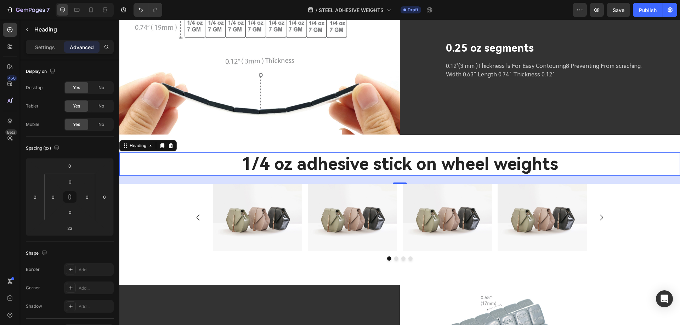
scroll to position [1739, 0]
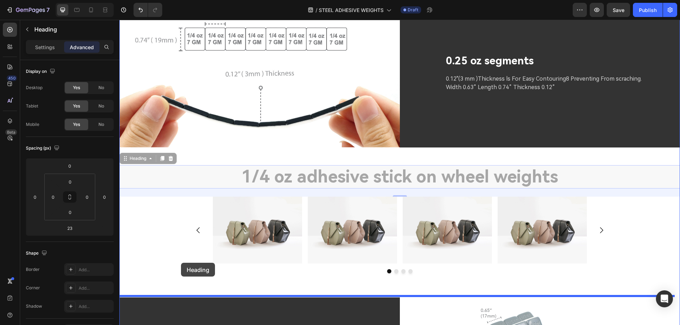
drag, startPoint x: 128, startPoint y: 155, endPoint x: 181, endPoint y: 263, distance: 120.5
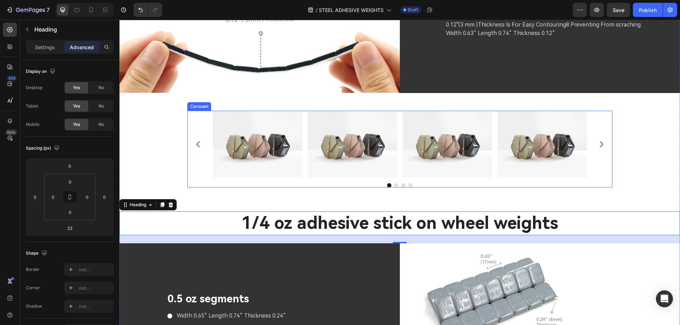
scroll to position [1774, 0]
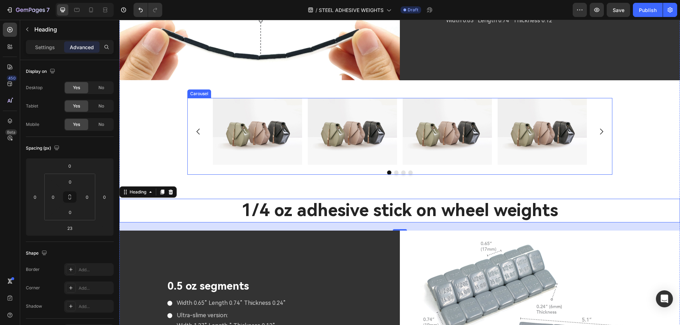
click at [595, 166] on div "Image Image Image Image [GEOGRAPHIC_DATA]" at bounding box center [399, 136] width 425 height 77
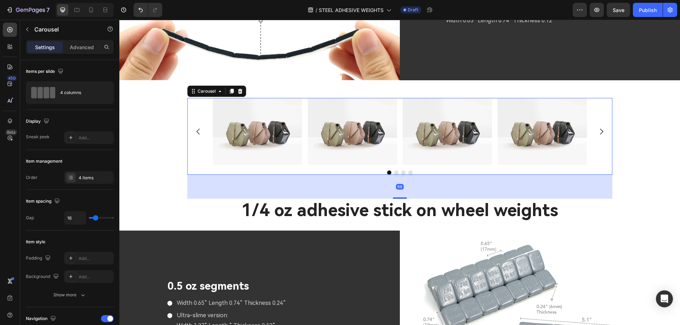
click at [398, 196] on div "68" at bounding box center [399, 187] width 425 height 24
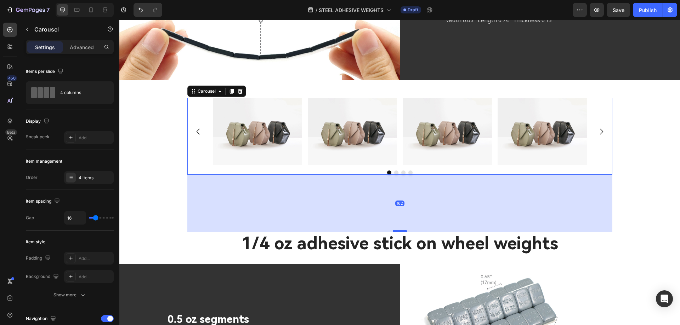
drag, startPoint x: 397, startPoint y: 196, endPoint x: 397, endPoint y: 230, distance: 33.3
click at [397, 230] on div at bounding box center [399, 231] width 14 height 2
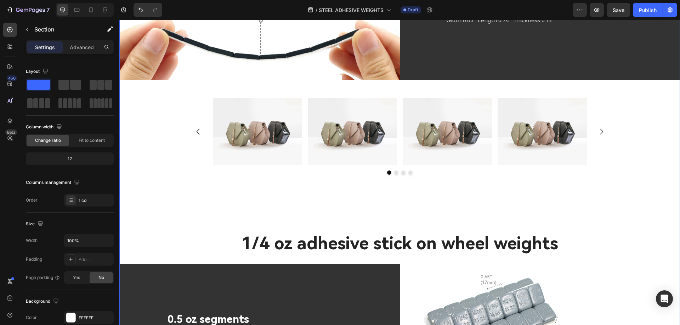
click at [621, 182] on div "Image Image Image Image [GEOGRAPHIC_DATA]" at bounding box center [399, 165] width 560 height 134
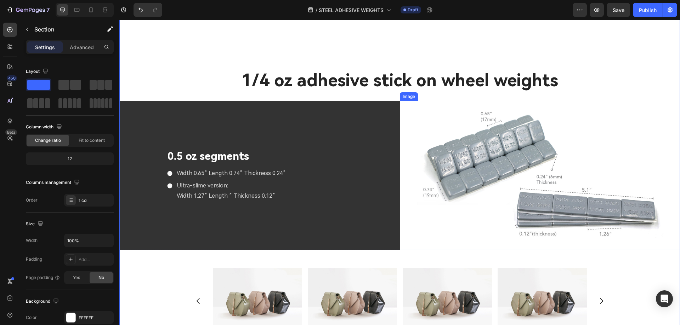
scroll to position [1916, 0]
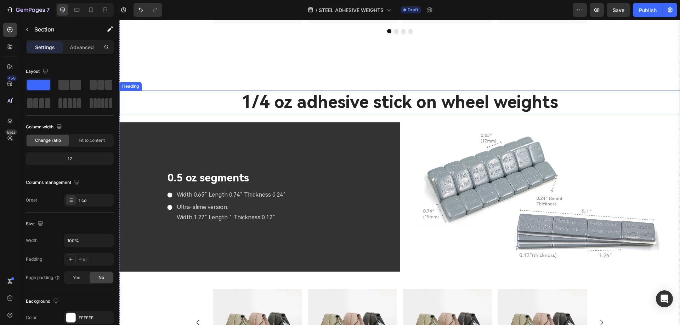
click at [409, 103] on h2 "1/4 oz adhesive stick on wheel weights" at bounding box center [399, 102] width 560 height 23
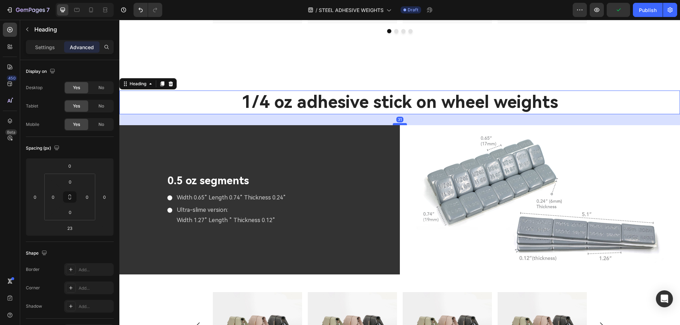
click at [395, 123] on div at bounding box center [399, 124] width 14 height 2
type input "31"
click at [163, 82] on icon at bounding box center [162, 84] width 4 height 5
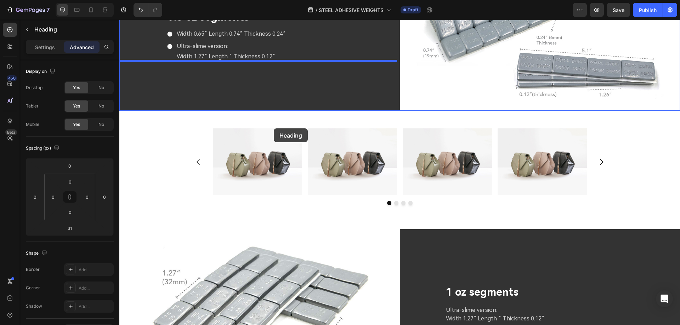
scroll to position [2128, 0]
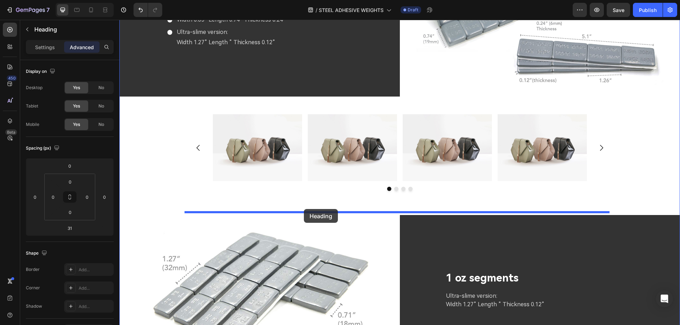
drag, startPoint x: 126, startPoint y: 119, endPoint x: 304, endPoint y: 209, distance: 199.7
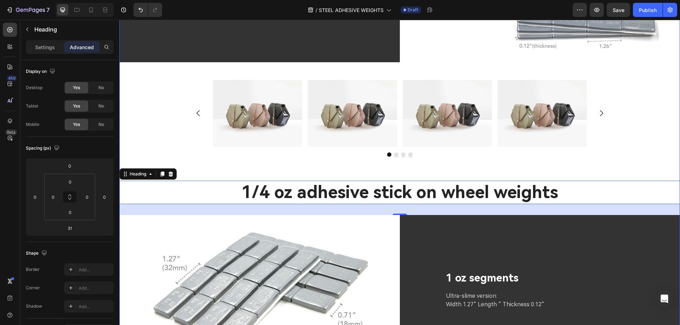
scroll to position [2093, 0]
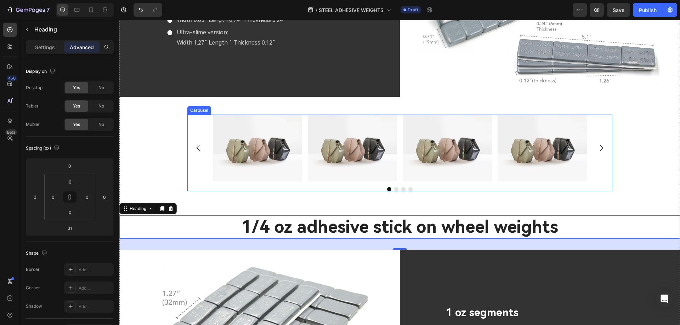
click at [513, 184] on div "Image Image Image Image [GEOGRAPHIC_DATA]" at bounding box center [399, 153] width 425 height 77
click at [450, 187] on div at bounding box center [399, 189] width 425 height 4
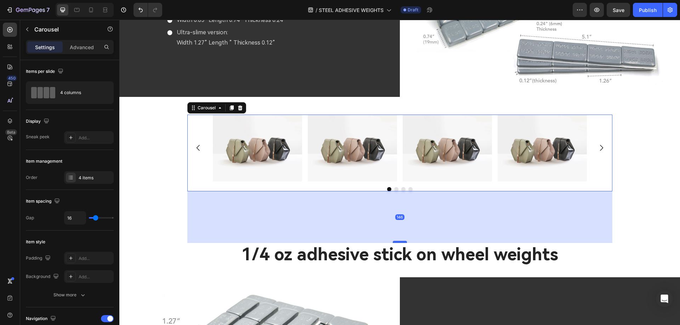
drag, startPoint x: 400, startPoint y: 211, endPoint x: 399, endPoint y: 239, distance: 27.6
click at [399, 241] on div at bounding box center [399, 242] width 14 height 2
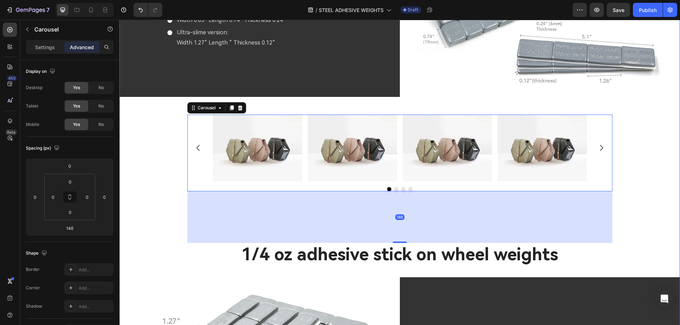
click at [628, 190] on div "Image Image Image Image Carousel 146" at bounding box center [399, 179] width 560 height 128
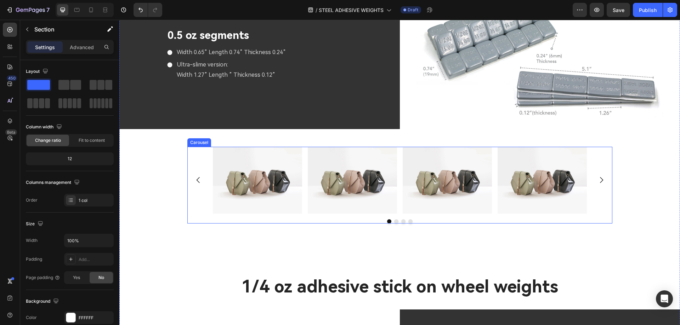
scroll to position [1952, 0]
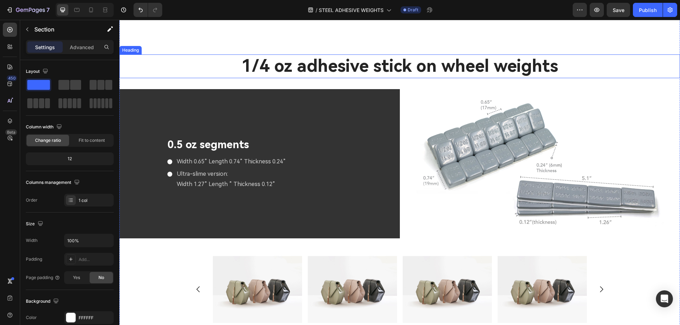
click at [248, 64] on h2 "1/4 oz adhesive stick on wheel weights" at bounding box center [399, 66] width 560 height 23
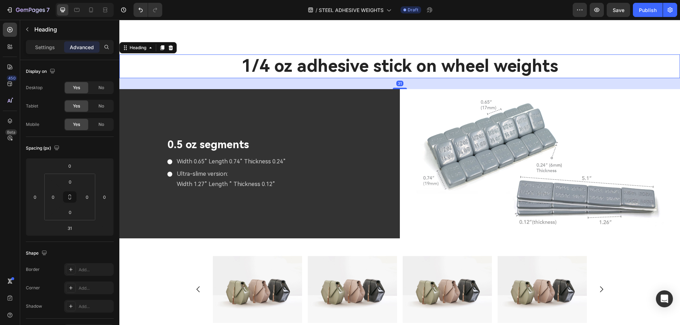
click at [248, 64] on h2 "1/4 oz adhesive stick on wheel weights" at bounding box center [399, 66] width 560 height 23
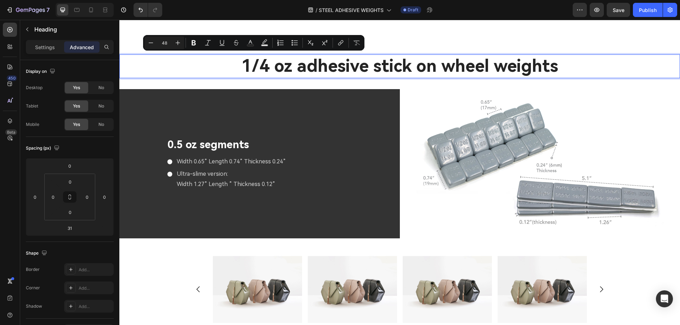
click at [258, 66] on p "1/4 oz adhesive stick on wheel weights" at bounding box center [399, 66] width 559 height 22
click at [267, 68] on p "1/4 oz adhesive stick on wheel weights" at bounding box center [399, 66] width 559 height 22
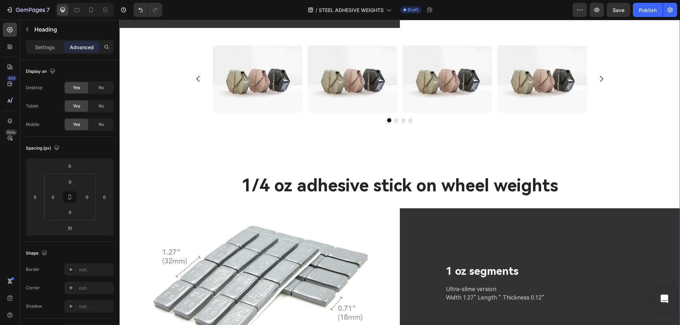
scroll to position [2200, 0]
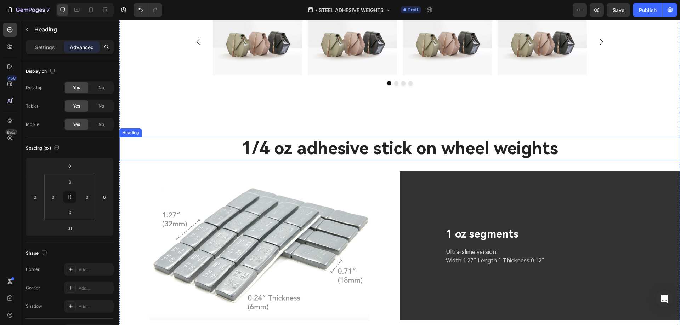
click at [264, 150] on h2 "1/4 oz adhesive stick on wheel weights" at bounding box center [399, 148] width 560 height 23
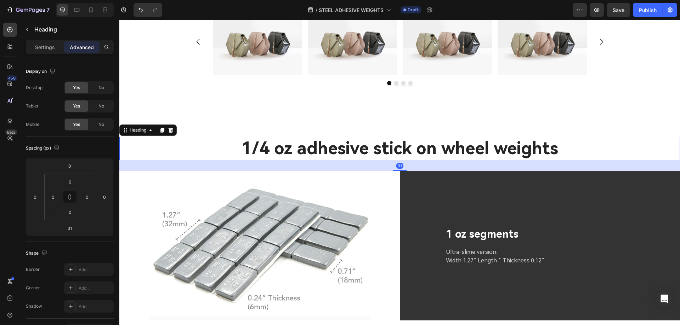
click at [266, 148] on h2 "1/4 oz adhesive stick on wheel weights" at bounding box center [399, 148] width 560 height 23
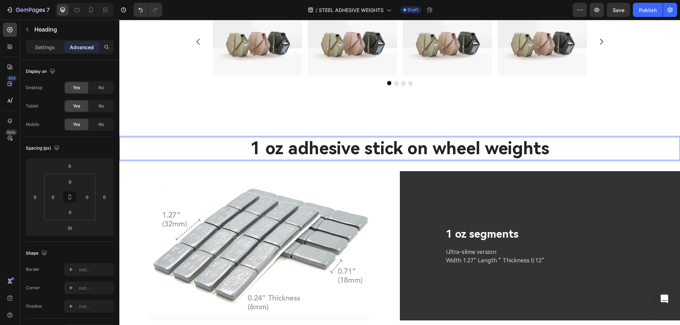
click at [185, 141] on p "1 oz adhesive stick on wheel weights" at bounding box center [399, 149] width 559 height 22
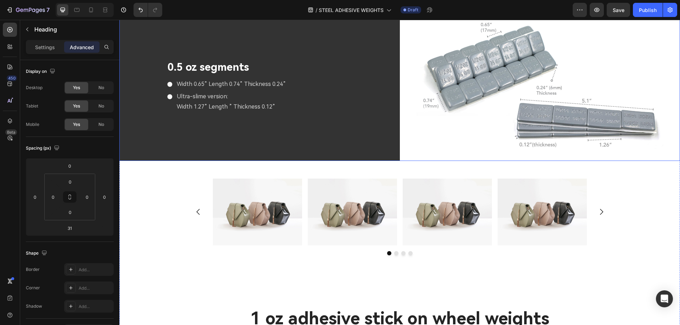
scroll to position [2029, 0]
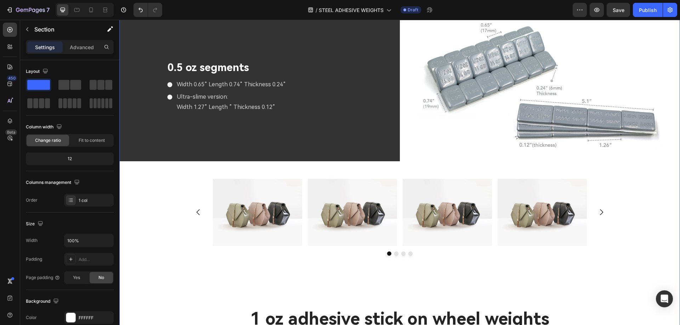
click at [176, 219] on div "Image Image Image Image [GEOGRAPHIC_DATA]" at bounding box center [399, 243] width 560 height 128
click at [250, 215] on img at bounding box center [257, 212] width 89 height 67
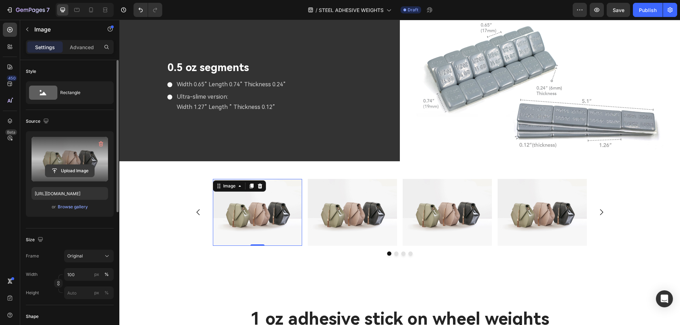
click at [70, 171] on input "file" at bounding box center [69, 171] width 49 height 12
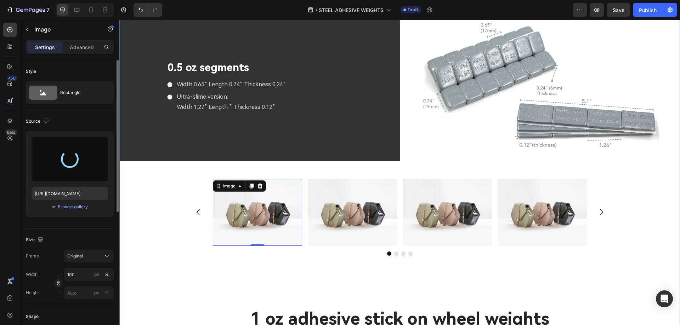
type input "[URL][DOMAIN_NAME]"
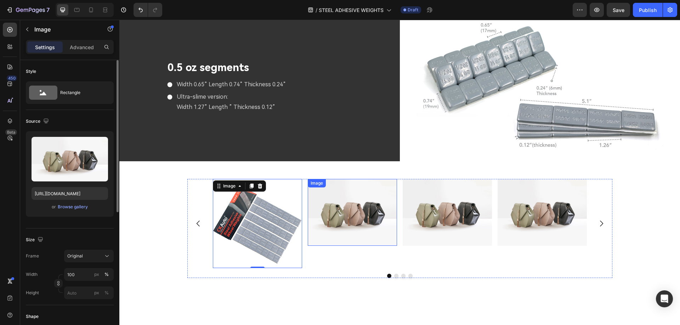
click at [351, 210] on img at bounding box center [352, 212] width 89 height 67
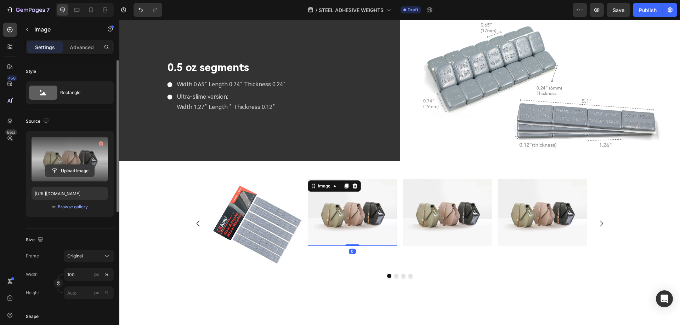
click at [75, 168] on input "file" at bounding box center [69, 171] width 49 height 12
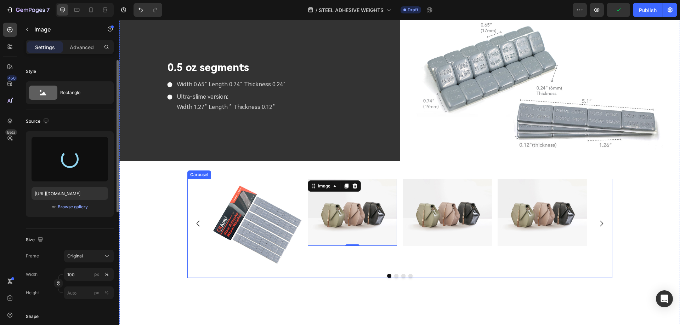
type input "[URL][DOMAIN_NAME]"
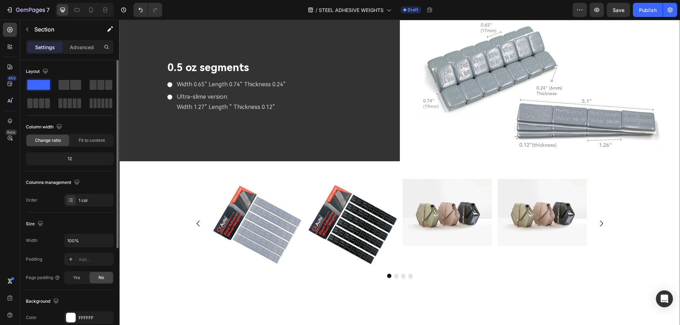
click at [141, 225] on div "Image Image Image Image [GEOGRAPHIC_DATA]" at bounding box center [399, 254] width 560 height 151
click at [431, 208] on img at bounding box center [446, 212] width 89 height 67
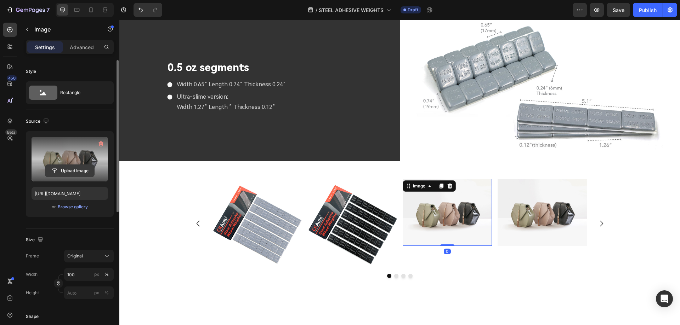
click at [71, 171] on input "file" at bounding box center [69, 171] width 49 height 12
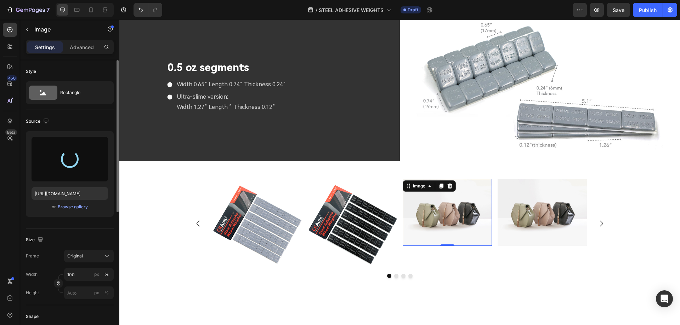
type input "[URL][DOMAIN_NAME]"
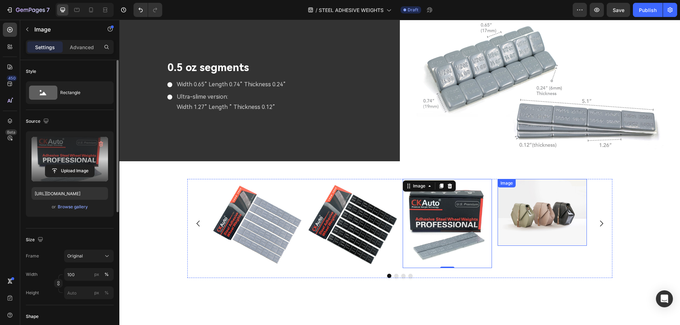
click at [545, 218] on img at bounding box center [541, 212] width 89 height 67
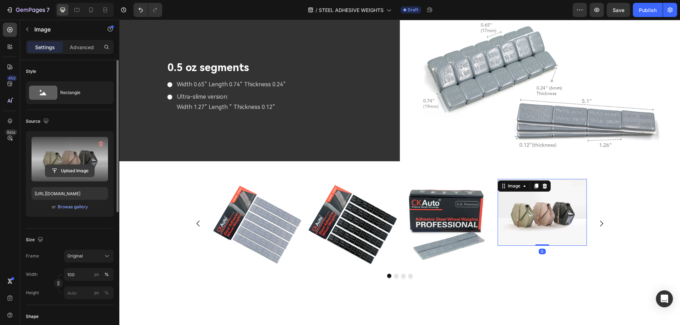
click at [73, 173] on input "file" at bounding box center [69, 171] width 49 height 12
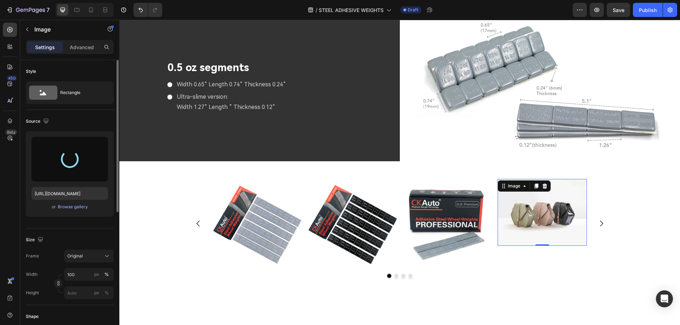
type input "[URL][DOMAIN_NAME]"
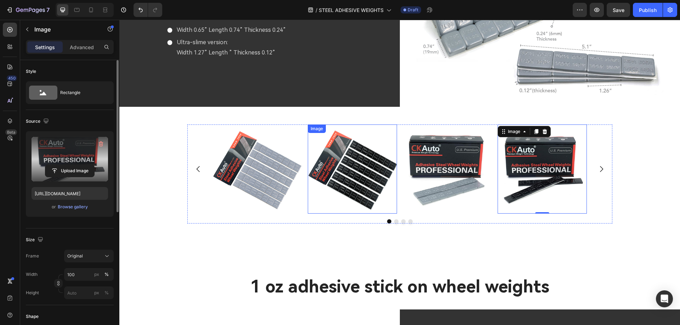
scroll to position [2100, 0]
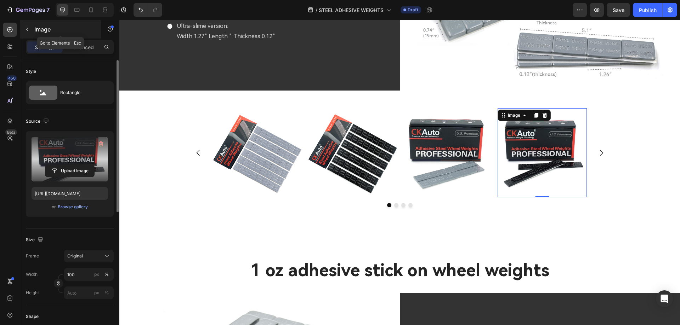
click at [28, 28] on icon "button" at bounding box center [27, 30] width 2 height 4
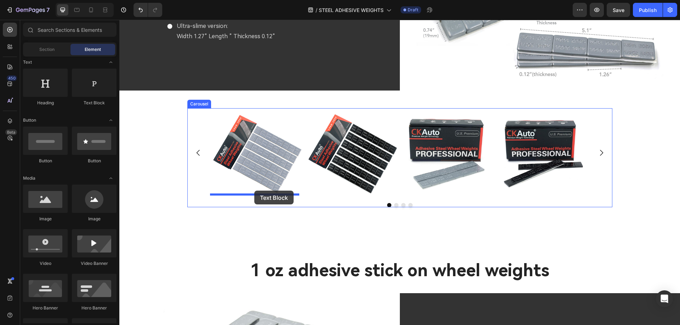
drag, startPoint x: 213, startPoint y: 108, endPoint x: 254, endPoint y: 191, distance: 92.0
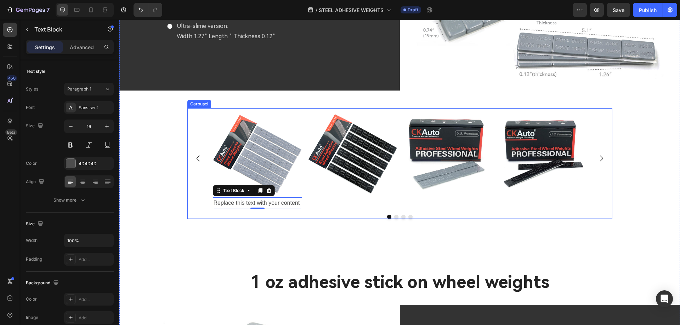
click at [236, 207] on div "Replace this text with your content" at bounding box center [257, 203] width 89 height 12
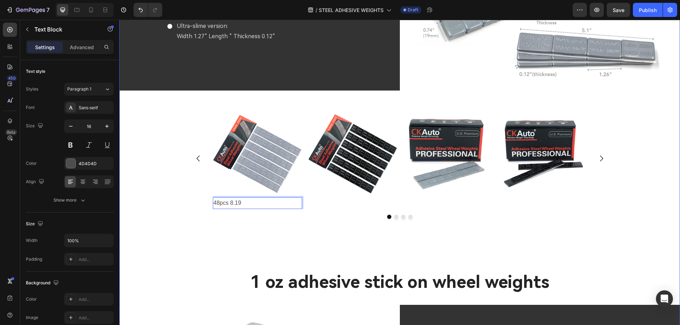
click at [239, 221] on div "Image 48pcs 8.19 Text Block 0 Image Image Image [GEOGRAPHIC_DATA]" at bounding box center [399, 189] width 560 height 162
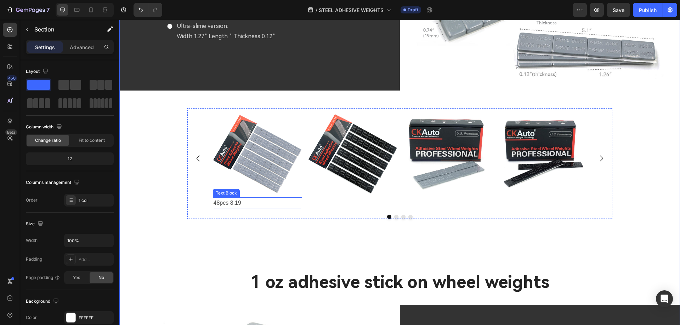
click at [238, 198] on p "48pcs 8.19" at bounding box center [257, 203] width 88 height 10
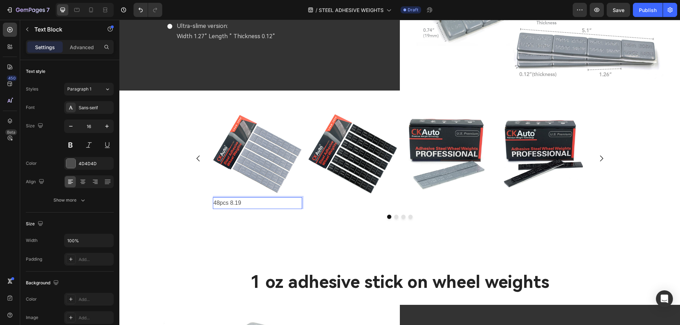
click at [226, 202] on p "48pcs 8.19" at bounding box center [257, 203] width 88 height 10
click at [228, 202] on p "48pcs 8.19" at bounding box center [257, 203] width 88 height 10
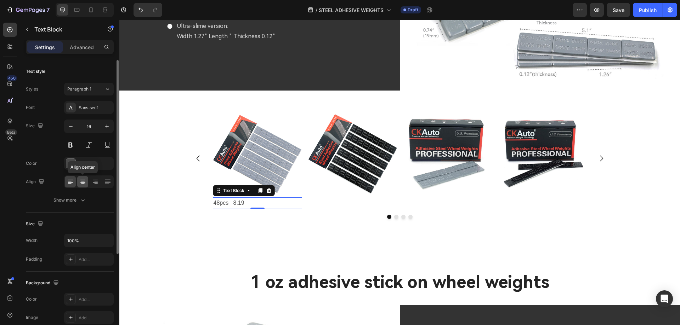
click at [83, 182] on icon at bounding box center [83, 181] width 4 height 1
click at [251, 202] on p "48pcs 8.19" at bounding box center [257, 203] width 88 height 10
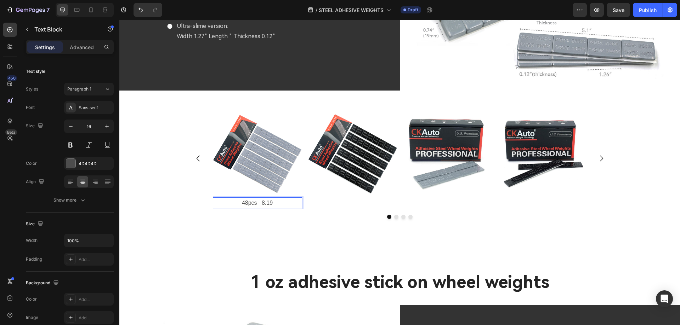
click at [242, 202] on p "48pcs 8.19" at bounding box center [257, 203] width 88 height 10
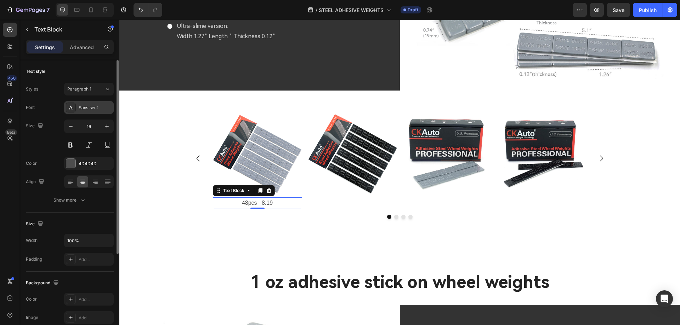
click at [89, 111] on div "Sans-serif" at bounding box center [89, 107] width 50 height 13
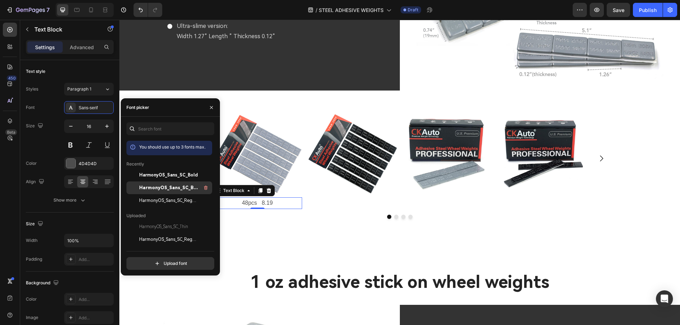
click at [184, 189] on span "HarmonyOS_Sans_SC_Black" at bounding box center [168, 188] width 59 height 6
click at [184, 176] on span "HarmonyOS_Sans_SC_Bold" at bounding box center [168, 175] width 59 height 6
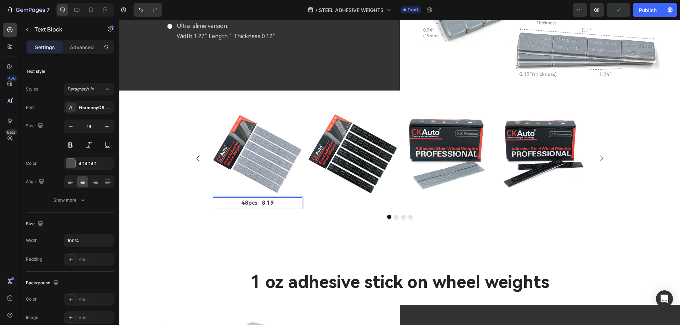
click at [248, 200] on p "48pcs 8.19" at bounding box center [257, 203] width 88 height 10
drag, startPoint x: 254, startPoint y: 200, endPoint x: 236, endPoint y: 203, distance: 18.6
click at [236, 203] on p "48pcs 8.19" at bounding box center [257, 203] width 88 height 10
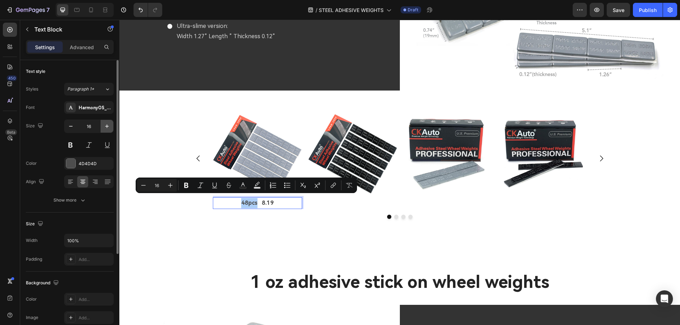
click at [103, 127] on icon "button" at bounding box center [106, 126] width 7 height 7
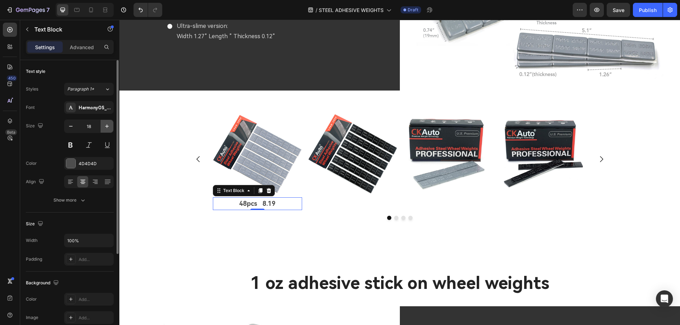
click at [103, 127] on icon "button" at bounding box center [106, 126] width 7 height 7
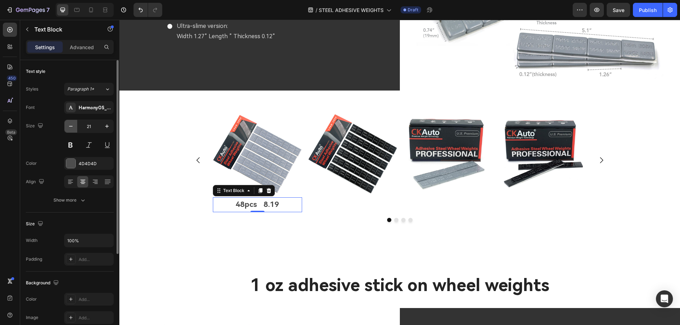
click at [71, 130] on icon "button" at bounding box center [70, 126] width 7 height 7
type input "20"
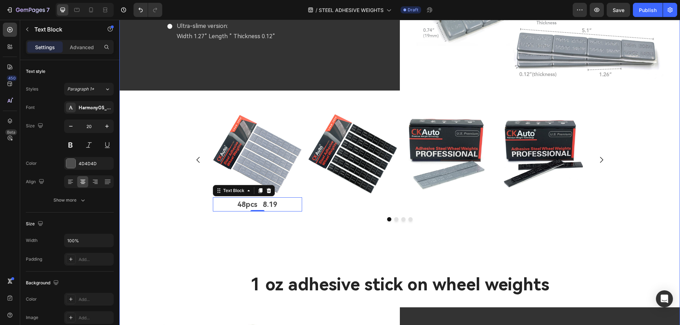
click at [309, 239] on div "Image 48pcs 8.19 Text Block 0 Image Image Image [GEOGRAPHIC_DATA]" at bounding box center [399, 190] width 560 height 165
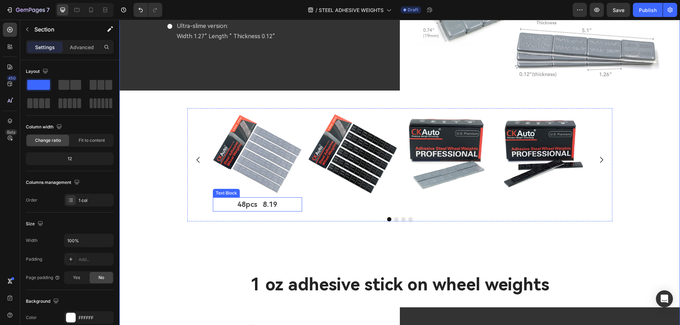
click at [253, 200] on p "48pcs 8.19" at bounding box center [257, 204] width 88 height 13
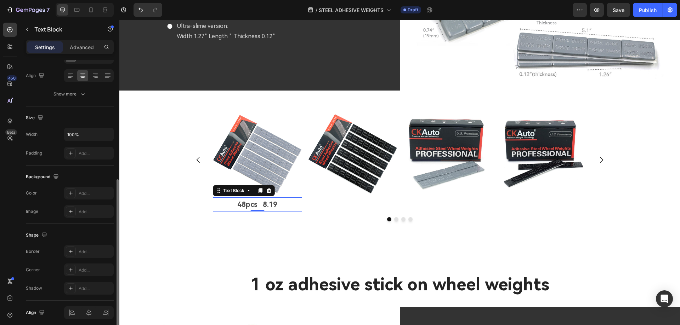
scroll to position [134, 0]
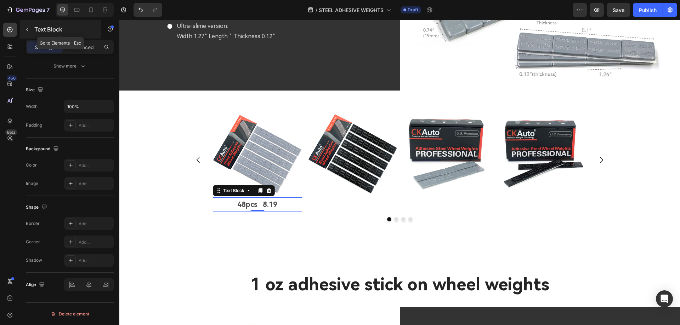
click at [26, 30] on icon "button" at bounding box center [27, 30] width 6 height 6
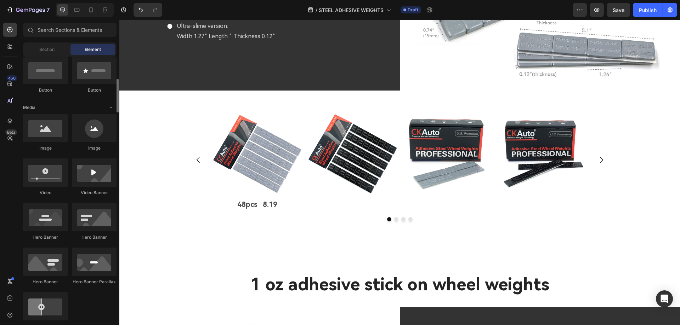
scroll to position [106, 0]
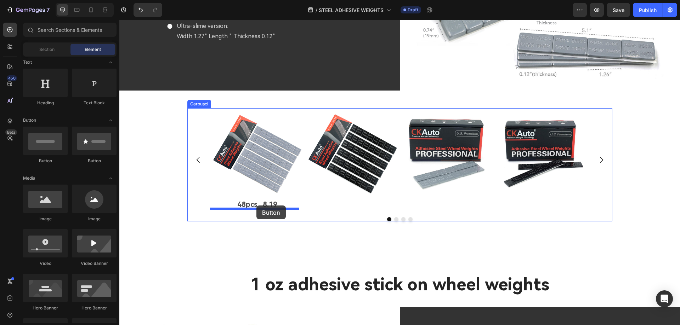
drag, startPoint x: 178, startPoint y: 164, endPoint x: 256, endPoint y: 206, distance: 88.4
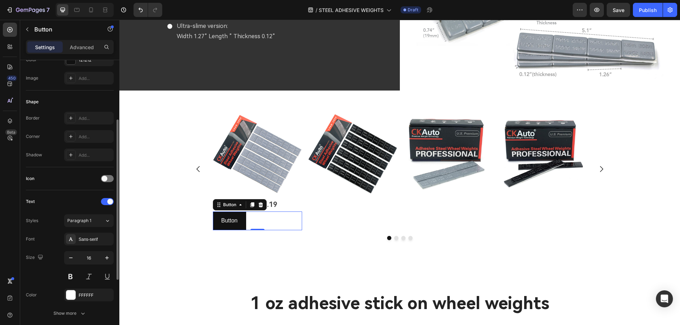
scroll to position [177, 0]
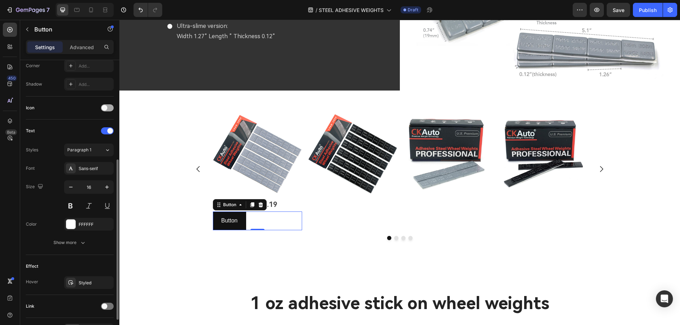
click at [104, 108] on span at bounding box center [105, 108] width 6 height 6
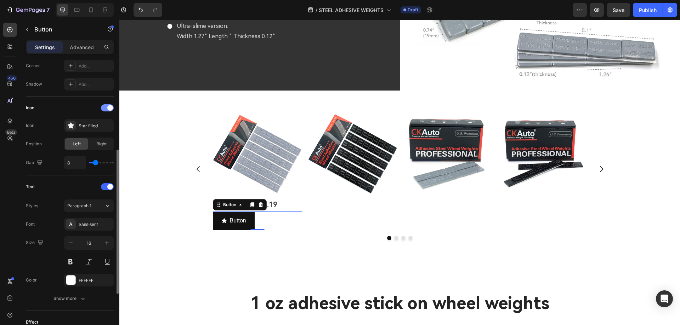
click at [104, 108] on div at bounding box center [107, 107] width 13 height 7
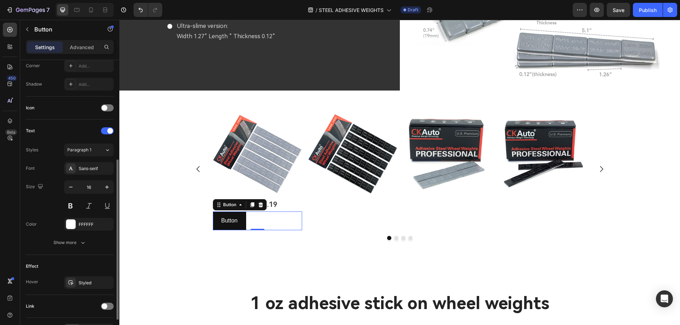
scroll to position [212, 0]
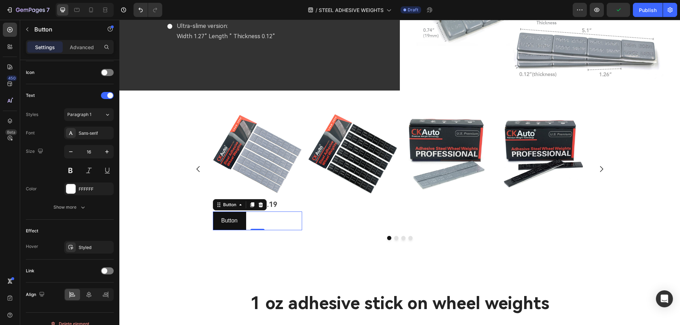
click at [255, 216] on div "Button Button 0" at bounding box center [257, 221] width 89 height 19
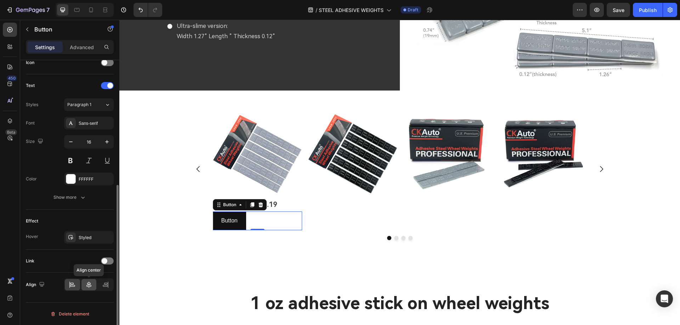
click at [90, 285] on icon at bounding box center [88, 285] width 5 height 6
click at [107, 260] on div at bounding box center [107, 261] width 13 height 7
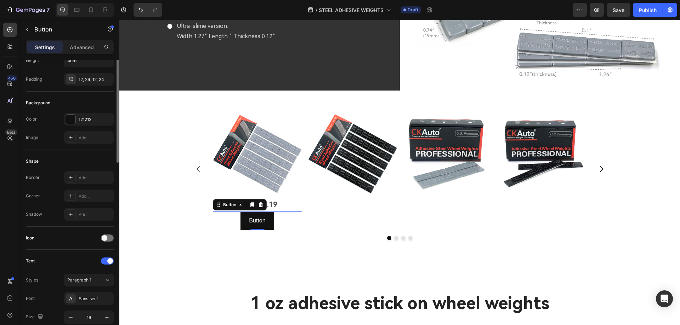
scroll to position [0, 0]
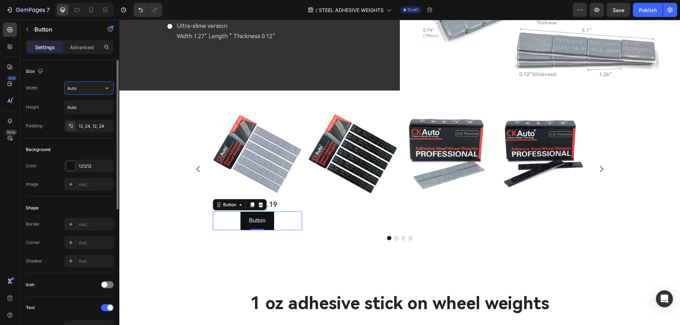
click at [80, 90] on input "Auto" at bounding box center [88, 88] width 49 height 13
click at [104, 89] on icon "button" at bounding box center [106, 88] width 7 height 7
click at [79, 121] on p "Full 100%" at bounding box center [87, 119] width 40 height 6
type input "100%"
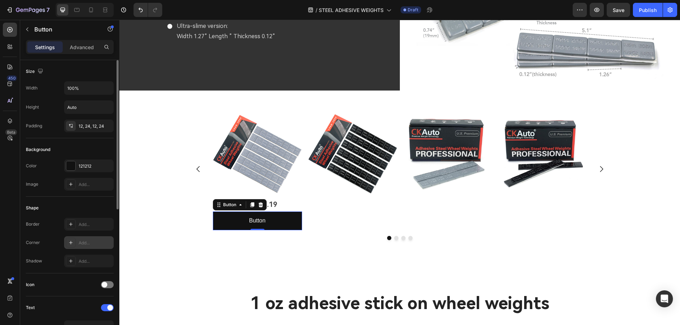
click at [72, 245] on icon at bounding box center [71, 243] width 6 height 6
click at [71, 167] on div at bounding box center [70, 165] width 9 height 9
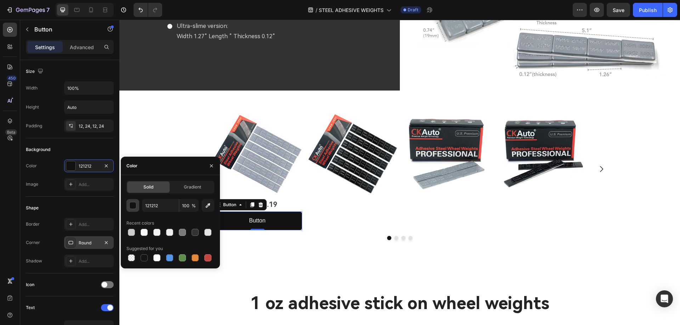
click at [131, 205] on div "button" at bounding box center [133, 205] width 7 height 7
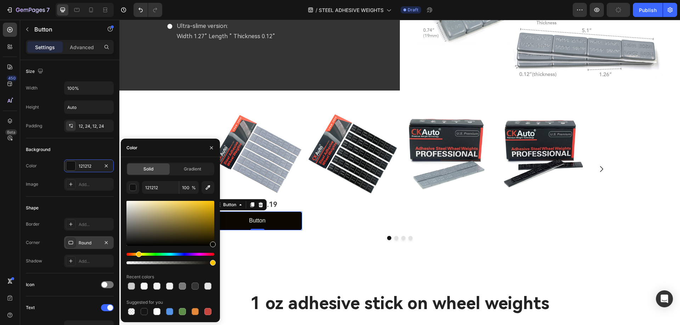
click at [138, 254] on div "Hue" at bounding box center [170, 254] width 88 height 3
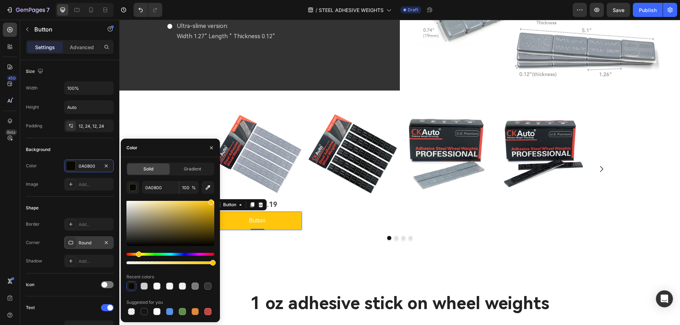
drag, startPoint x: 196, startPoint y: 211, endPoint x: 210, endPoint y: 196, distance: 20.0
click at [210, 196] on div "0A0800 100 % Recent colors Suggested for you" at bounding box center [170, 249] width 88 height 136
type input "FFC60C"
type input "FFD20C"
click at [138, 255] on div "Hue" at bounding box center [140, 255] width 6 height 6
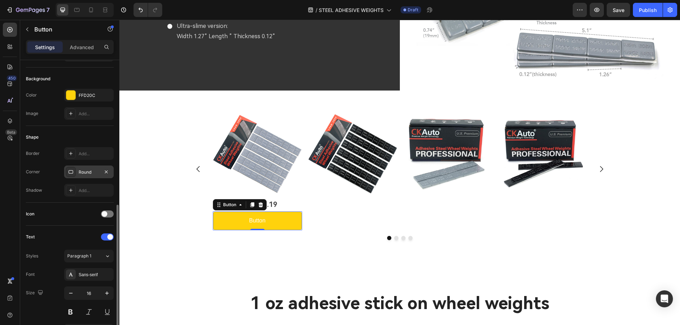
scroll to position [142, 0]
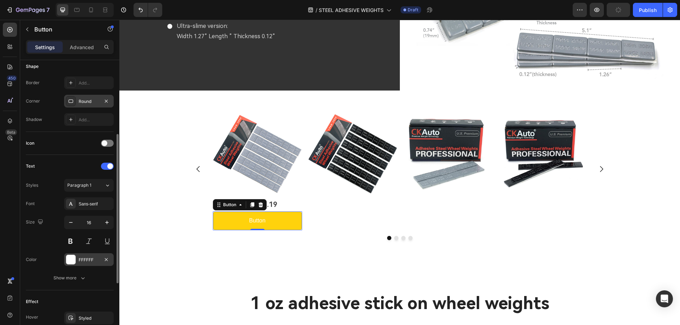
click at [70, 258] on div at bounding box center [70, 259] width 9 height 9
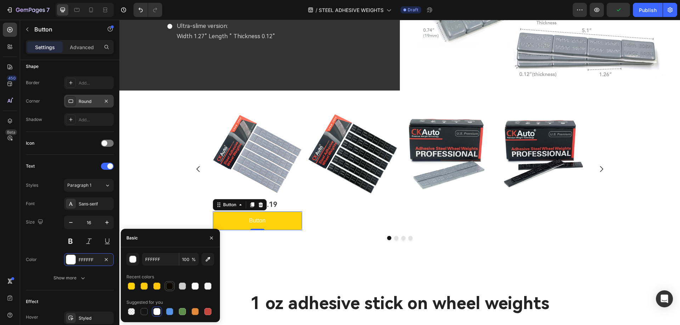
click at [169, 286] on div at bounding box center [169, 286] width 7 height 7
type input "0A0800"
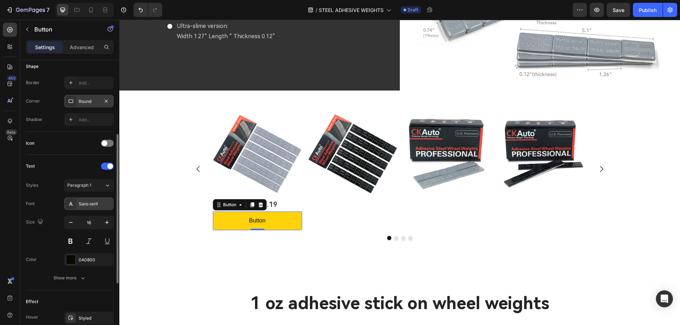
click at [90, 201] on div "Sans-serif" at bounding box center [95, 204] width 33 height 6
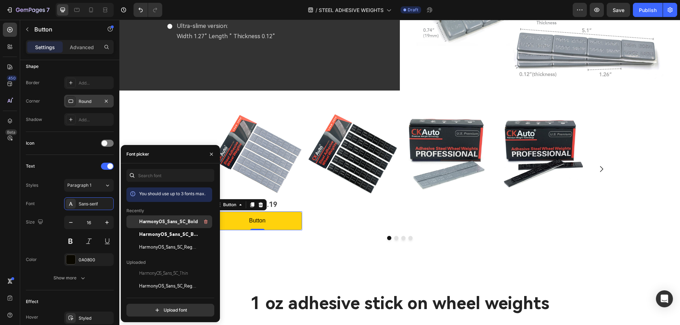
click at [177, 222] on span "HarmonyOS_Sans_SC_Bold" at bounding box center [168, 222] width 59 height 6
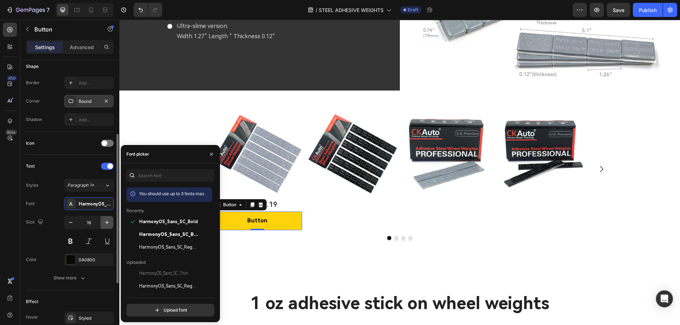
click at [108, 222] on icon "button" at bounding box center [106, 222] width 7 height 7
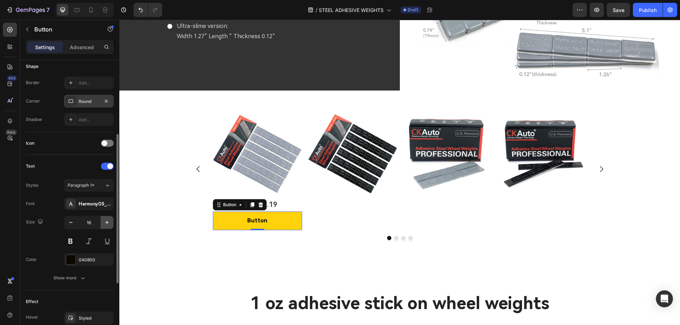
click at [108, 222] on icon "button" at bounding box center [106, 222] width 7 height 7
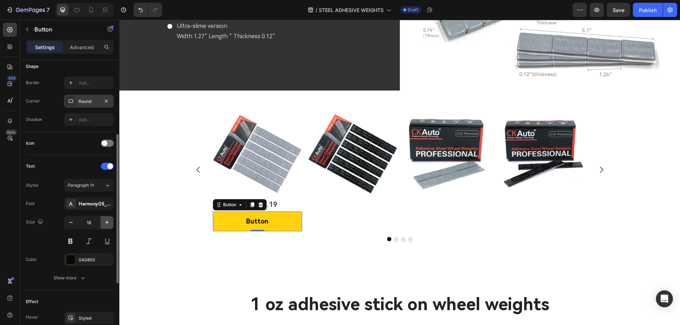
click at [108, 222] on icon "button" at bounding box center [106, 222] width 7 height 7
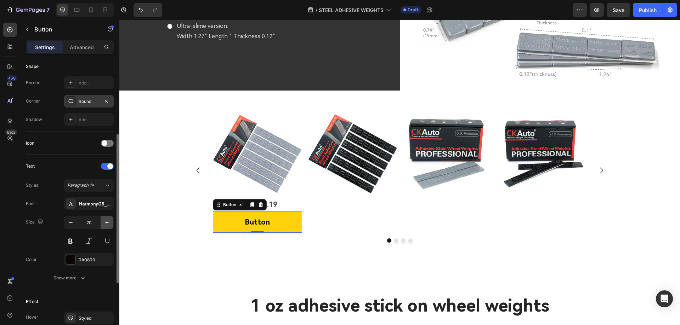
click at [108, 222] on icon "button" at bounding box center [106, 222] width 7 height 7
type input "21"
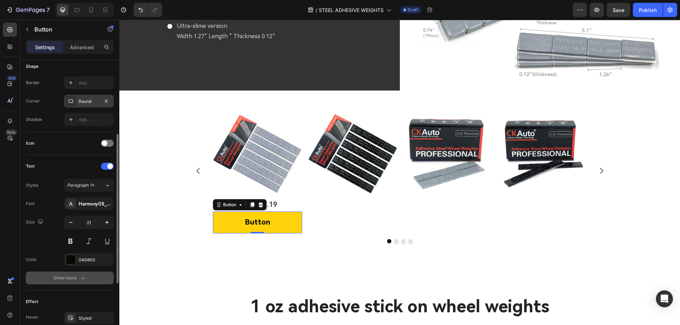
click at [70, 281] on div "Show more" at bounding box center [69, 278] width 33 height 7
click at [82, 298] on input "180%" at bounding box center [88, 297] width 49 height 13
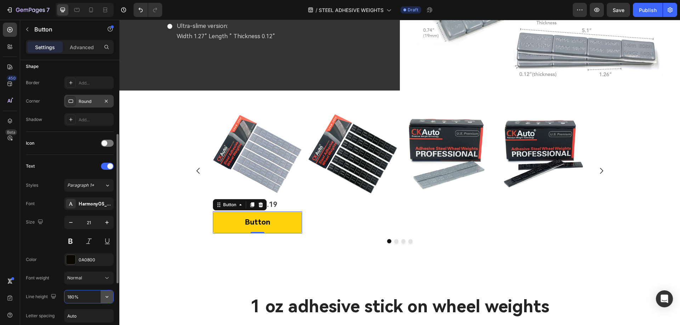
click at [110, 298] on icon "button" at bounding box center [106, 296] width 7 height 7
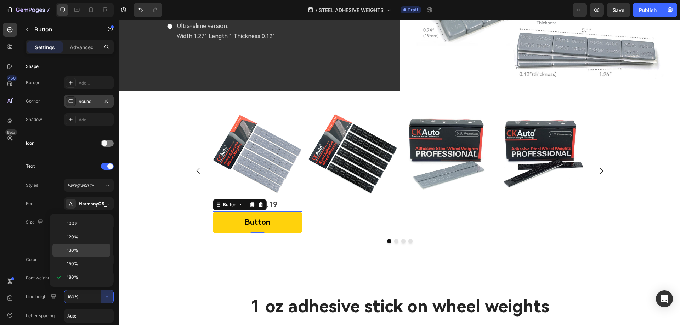
click at [91, 252] on p "130%" at bounding box center [87, 250] width 40 height 6
type input "130%"
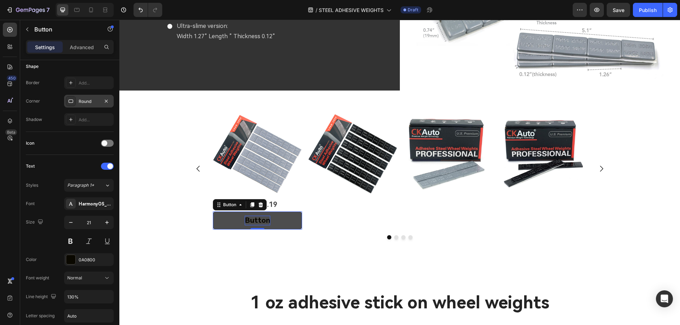
click at [260, 220] on p "Button" at bounding box center [257, 221] width 25 height 10
click at [213, 212] on button "Buy" at bounding box center [257, 221] width 89 height 18
click at [213, 212] on button "Buy on" at bounding box center [257, 221] width 89 height 18
click at [68, 260] on div at bounding box center [70, 259] width 9 height 9
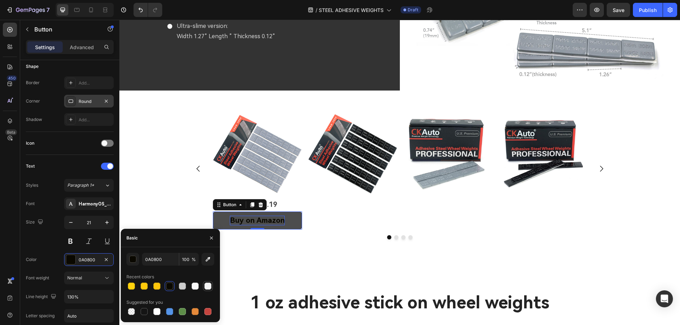
click at [206, 286] on div at bounding box center [207, 286] width 7 height 7
click at [171, 287] on div at bounding box center [169, 286] width 7 height 7
type input "0A0800"
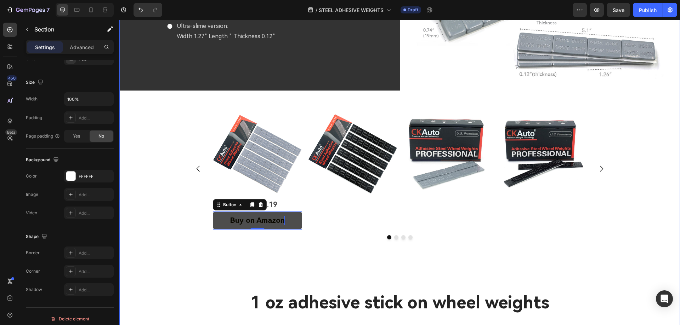
click at [277, 256] on div "Image 48pcs 8.19 Text Block Buy on Amazon Button 0 Image Image Image [GEOGRAPHI…" at bounding box center [399, 199] width 560 height 183
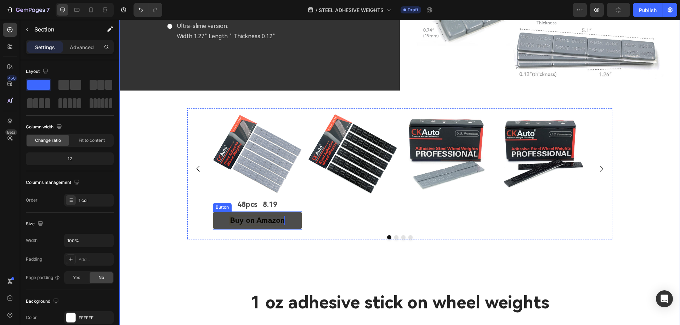
click at [294, 217] on button "Buy on Amazon" at bounding box center [257, 221] width 89 height 18
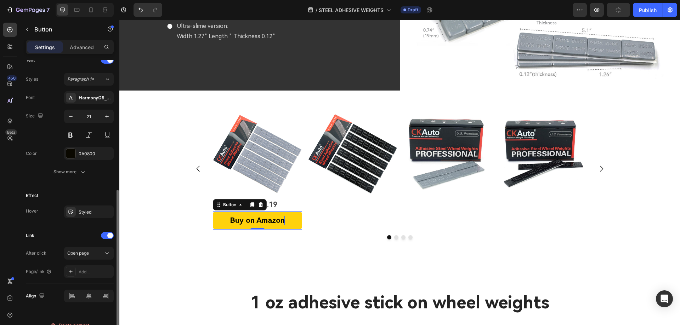
scroll to position [259, 0]
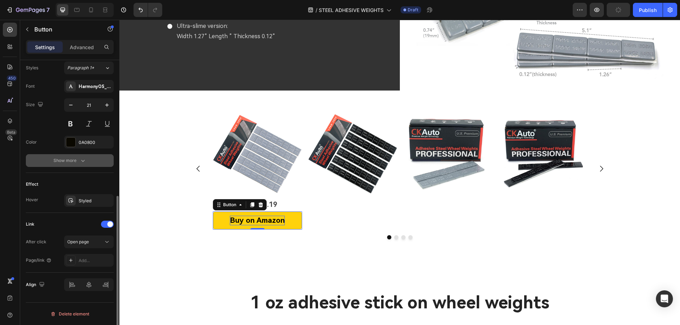
click at [70, 162] on div "Show more" at bounding box center [69, 160] width 33 height 7
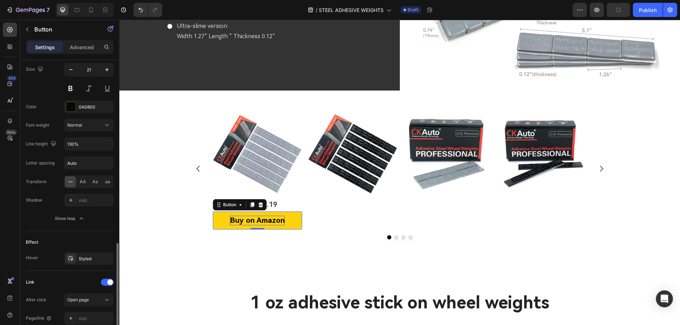
scroll to position [352, 0]
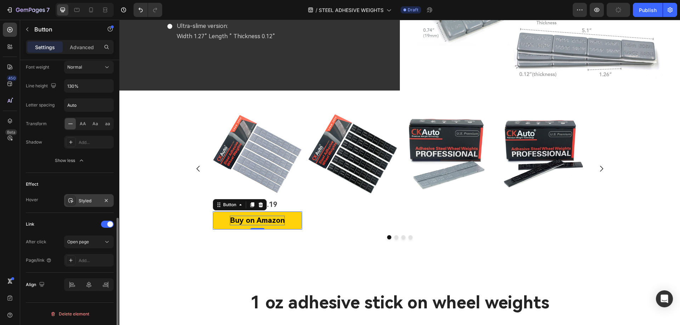
click at [76, 200] on div "Styled" at bounding box center [89, 200] width 50 height 13
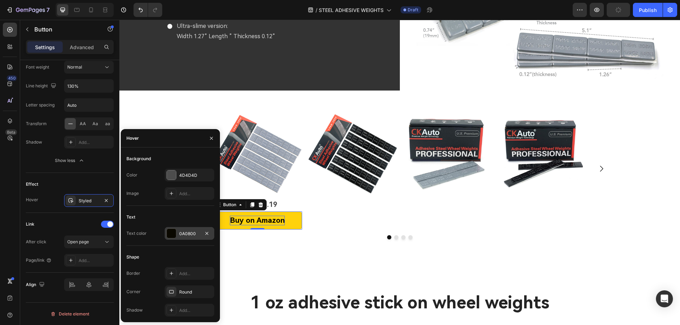
click at [176, 235] on div at bounding box center [171, 233] width 9 height 9
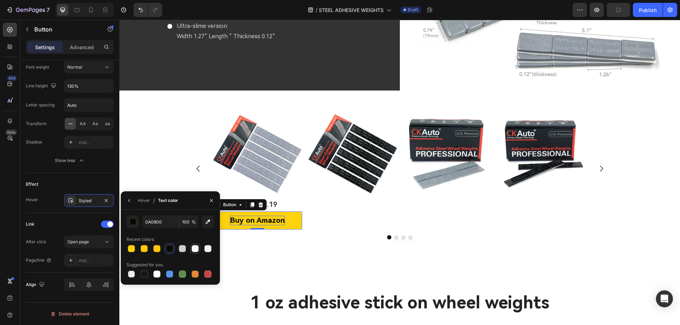
click at [197, 249] on div at bounding box center [194, 248] width 7 height 7
click at [170, 251] on div at bounding box center [169, 248] width 7 height 7
type input "0A0800"
click at [141, 201] on div "Hover" at bounding box center [144, 200] width 12 height 6
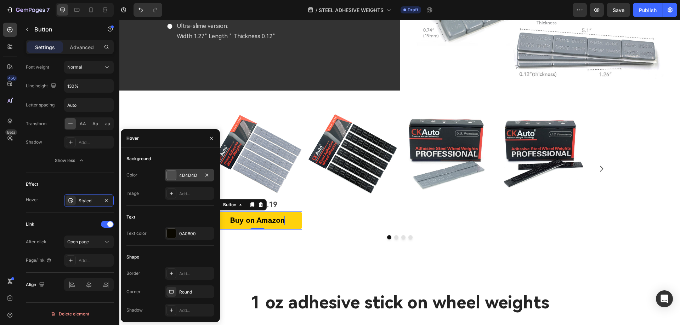
click at [170, 176] on div at bounding box center [171, 175] width 9 height 9
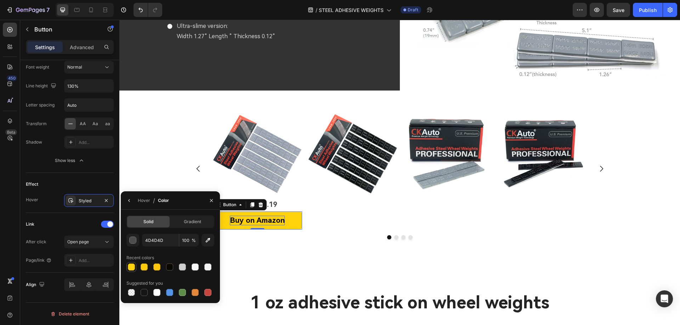
click at [130, 268] on div at bounding box center [131, 267] width 7 height 7
type input "FFD20C"
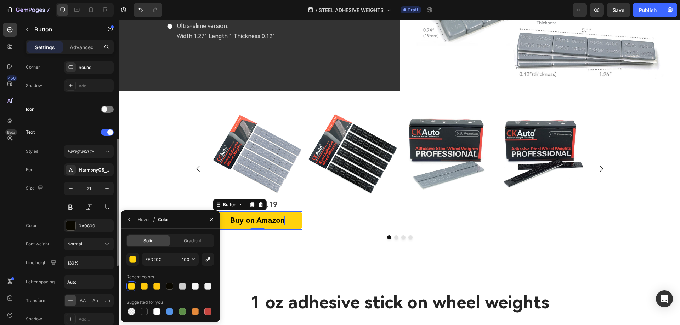
scroll to position [34, 0]
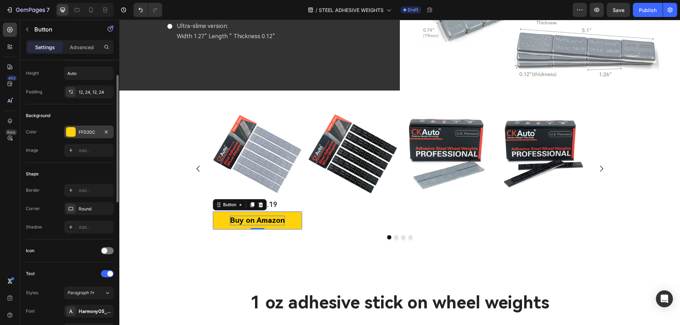
click at [72, 133] on div at bounding box center [70, 131] width 9 height 9
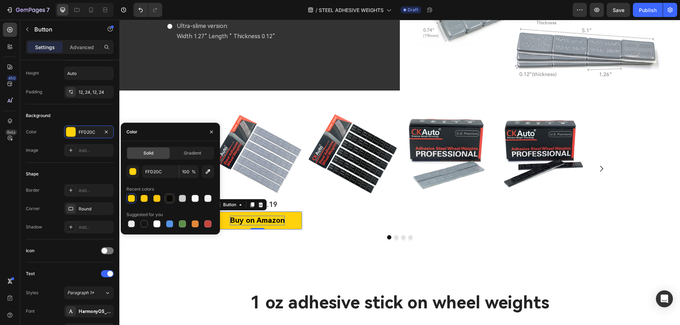
click at [171, 198] on div at bounding box center [169, 198] width 7 height 7
type input "0A0800"
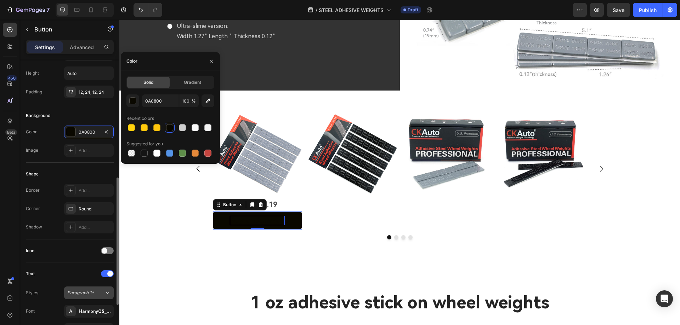
scroll to position [140, 0]
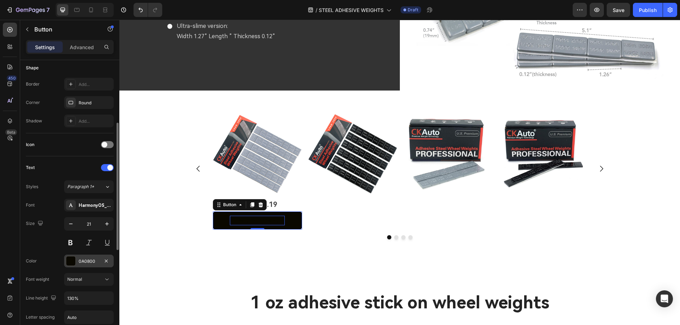
click at [71, 264] on div at bounding box center [70, 261] width 9 height 9
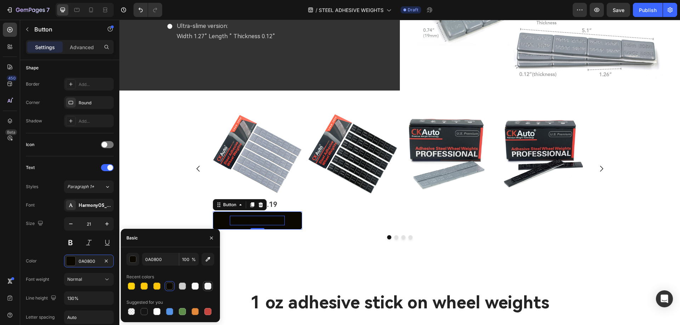
click at [208, 286] on div at bounding box center [207, 286] width 7 height 7
type input "F4F4F4"
click at [274, 273] on div "Image 48pcs 8.19 Text Block Buy on Amazon Button 0 Image Image Image [GEOGRAPHI…" at bounding box center [399, 199] width 560 height 183
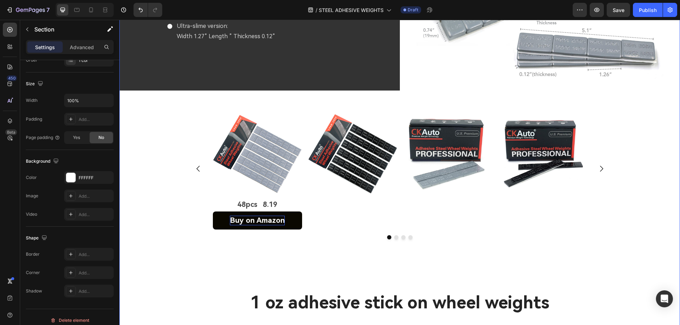
scroll to position [0, 0]
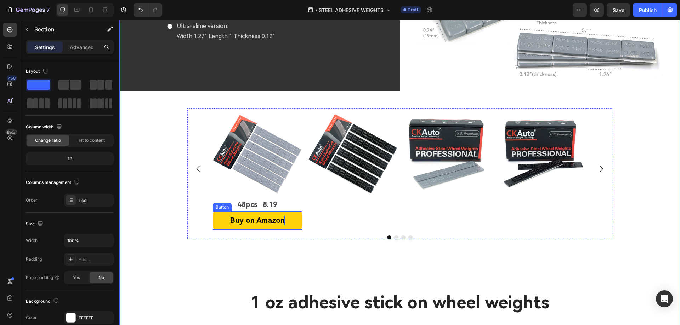
click at [217, 216] on button "Buy on Amazon" at bounding box center [257, 221] width 89 height 18
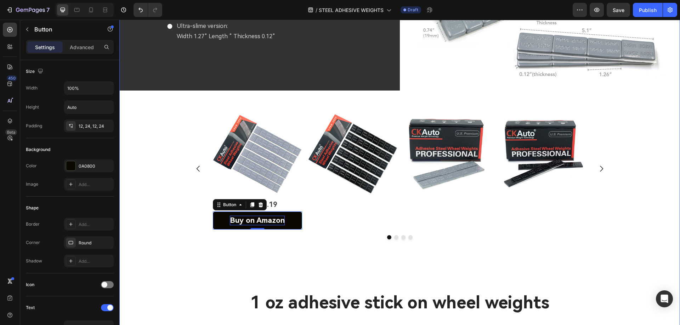
click at [286, 272] on div "Image 48pcs 8.19 Text Block Buy on Amazon Button 0 Image Image Image [GEOGRAPHI…" at bounding box center [399, 199] width 560 height 183
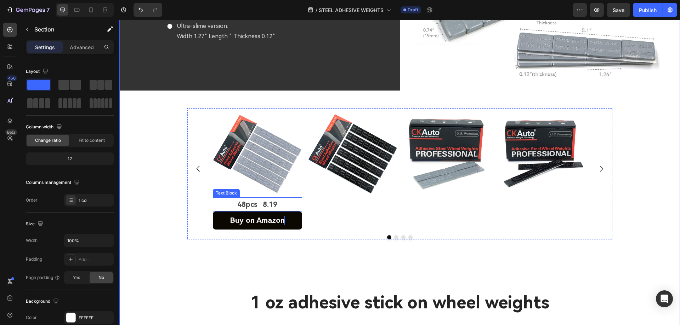
click at [281, 201] on p "48pcs 8.19" at bounding box center [257, 204] width 88 height 13
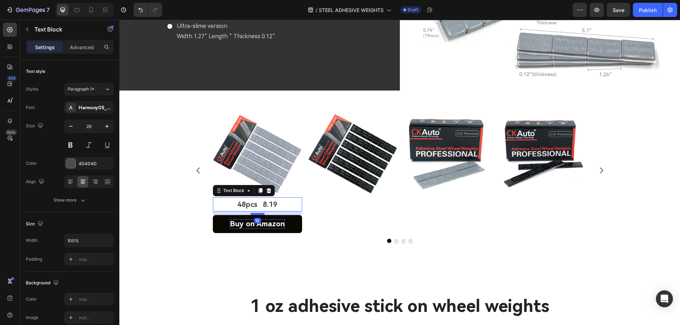
drag, startPoint x: 253, startPoint y: 207, endPoint x: 254, endPoint y: 211, distance: 3.6
click at [254, 213] on div at bounding box center [257, 214] width 14 height 2
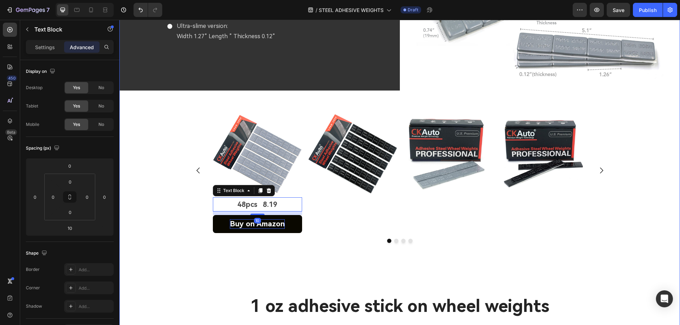
click at [235, 275] on div "Image 48pcs 8.19 Text Block 10 Buy on Amazon Button Image Image Image [GEOGRAPH…" at bounding box center [399, 201] width 560 height 187
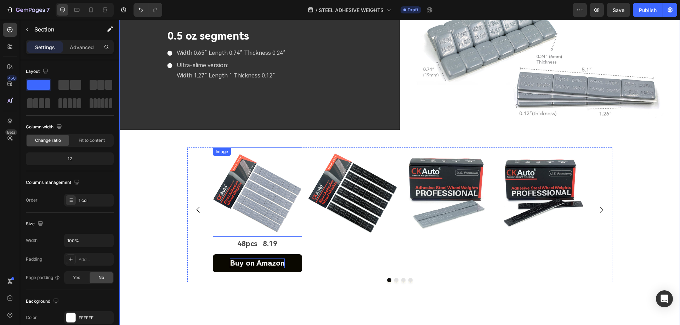
scroll to position [2064, 0]
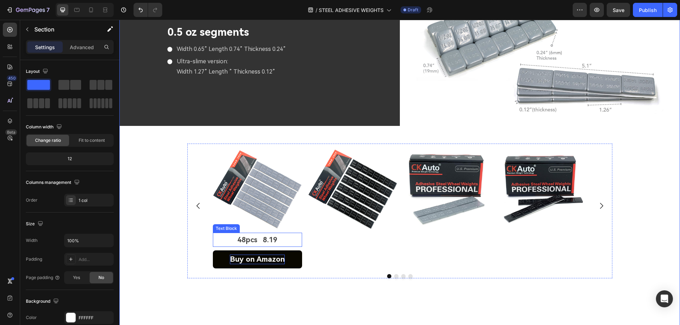
click at [273, 234] on p "48pcs 8.19" at bounding box center [257, 240] width 88 height 13
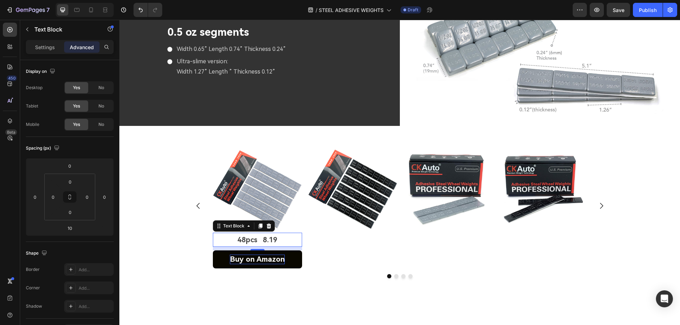
click at [261, 238] on p "48pcs 8.19" at bounding box center [257, 240] width 88 height 13
click at [292, 251] on button "Buy on Amazon" at bounding box center [257, 260] width 89 height 18
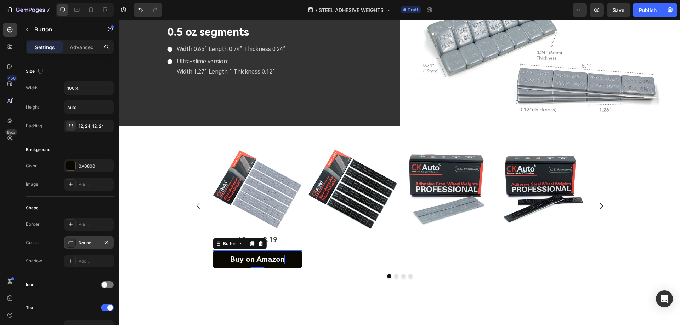
scroll to position [35, 0]
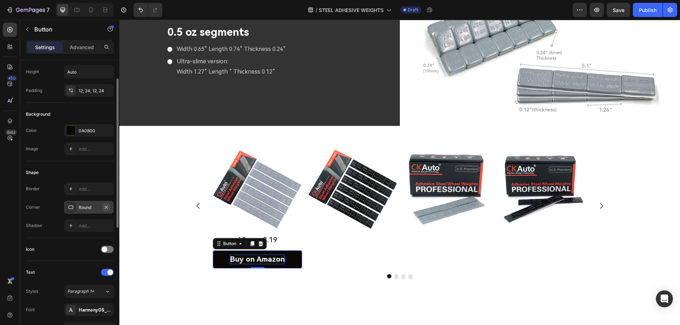
click at [105, 208] on icon "button" at bounding box center [106, 208] width 6 height 6
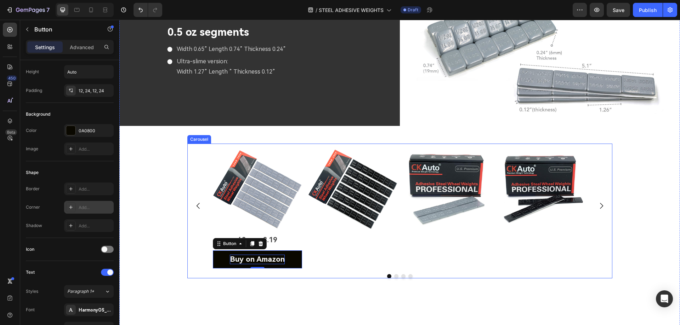
click at [284, 302] on div "Image 48pcs 8.19 Text Block Buy on Amazon Button 0 Image Image Image [GEOGRAPHI…" at bounding box center [399, 237] width 560 height 187
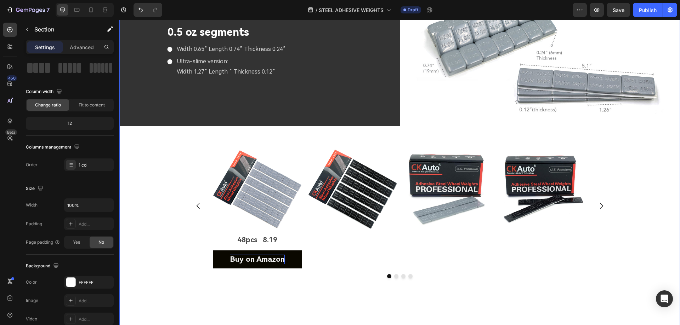
scroll to position [0, 0]
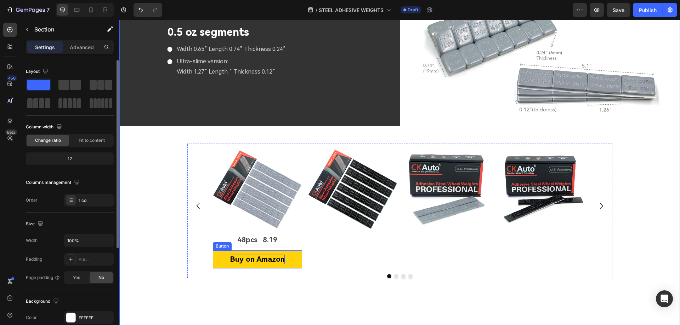
click at [293, 258] on button "Buy on Amazon" at bounding box center [257, 260] width 89 height 18
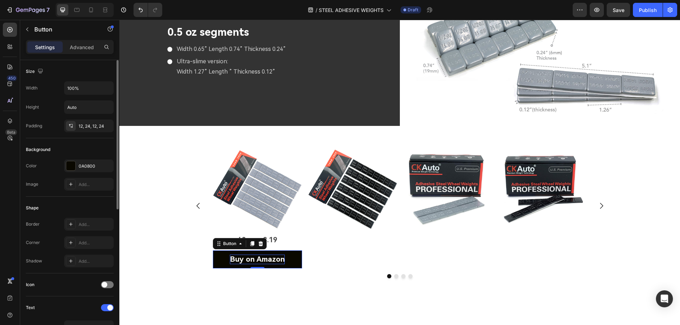
scroll to position [177, 0]
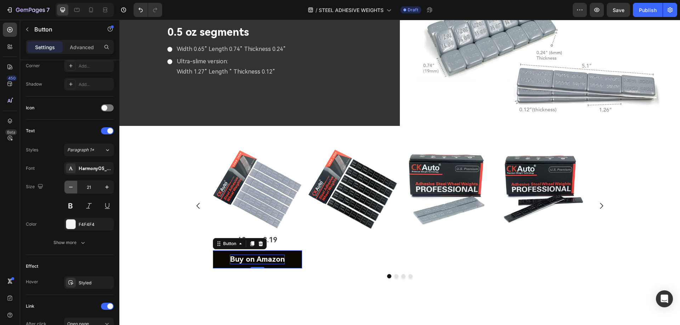
click at [71, 190] on icon "button" at bounding box center [70, 187] width 7 height 7
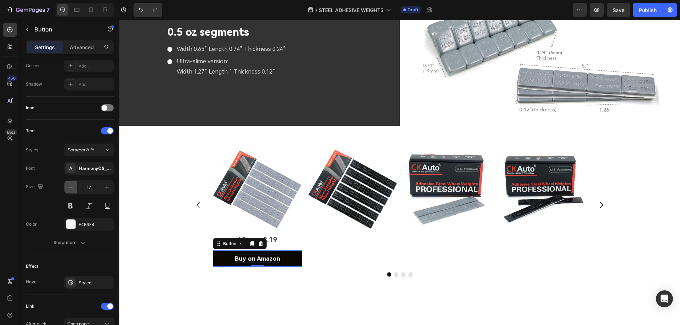
type input "16"
click at [197, 280] on div "Image 48pcs 8.19 Text Block Buy on Amazon Button 0 Image Image Image [GEOGRAPHI…" at bounding box center [399, 236] width 560 height 184
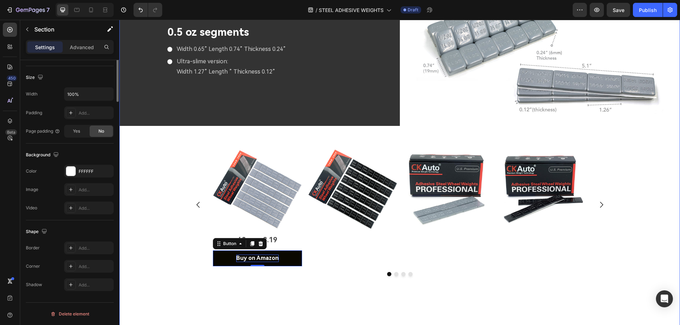
scroll to position [0, 0]
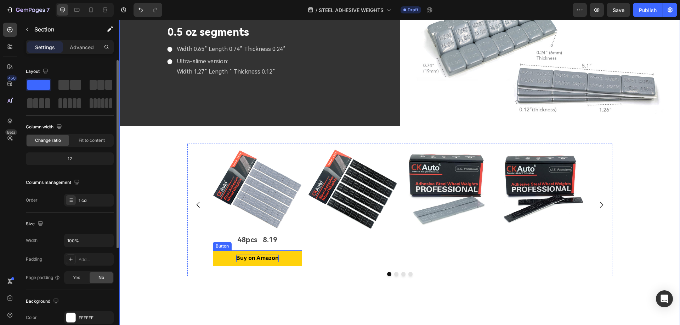
click at [229, 260] on button "Buy on Amazon" at bounding box center [257, 259] width 89 height 16
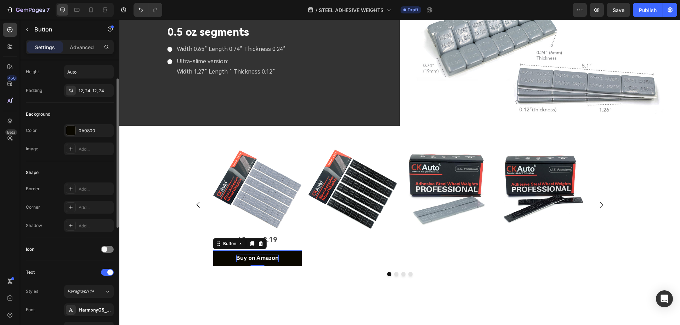
scroll to position [71, 0]
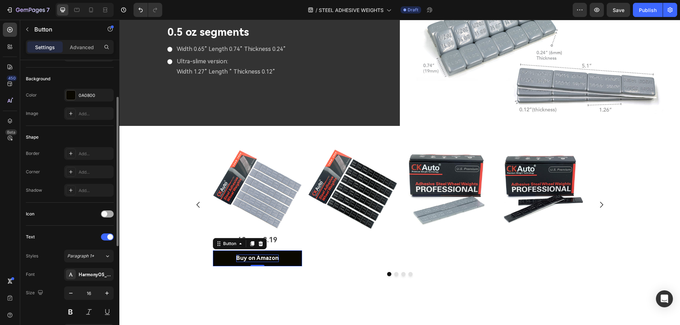
click at [107, 214] on div at bounding box center [107, 214] width 13 height 7
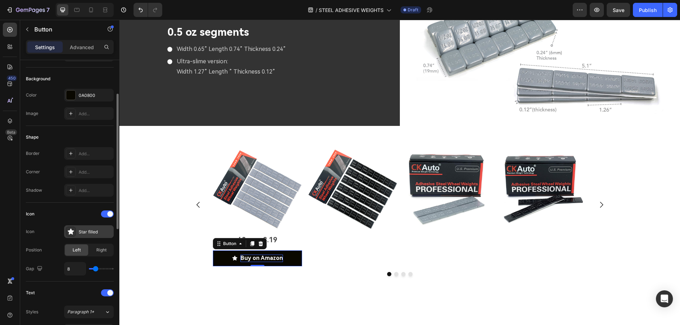
click at [73, 233] on icon at bounding box center [70, 231] width 7 height 7
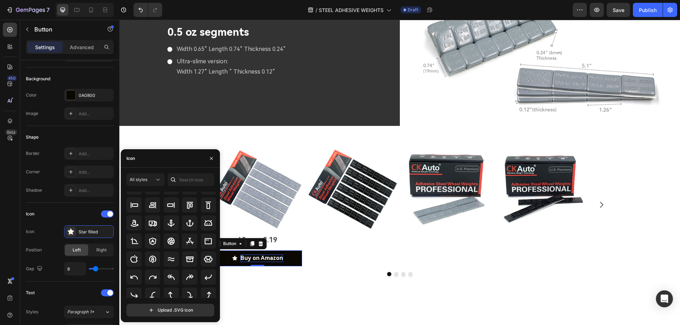
scroll to position [78, 0]
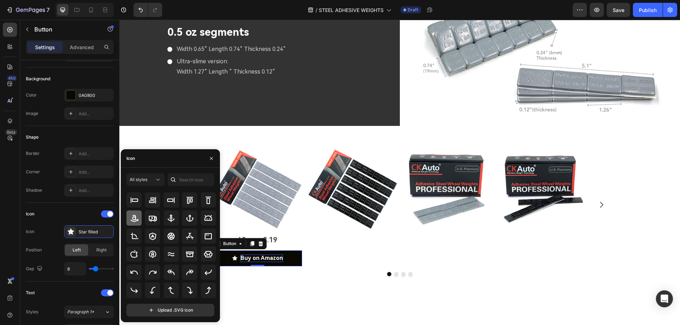
click at [133, 219] on icon at bounding box center [134, 218] width 8 height 7
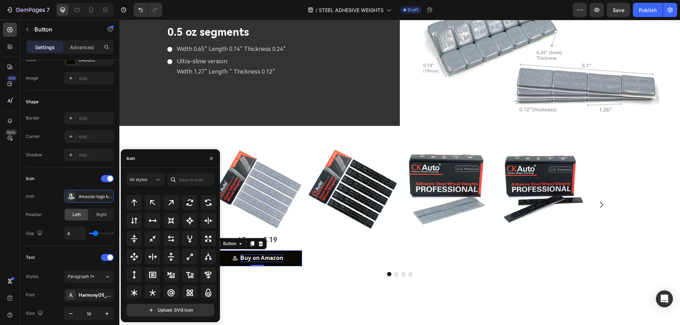
scroll to position [372, 0]
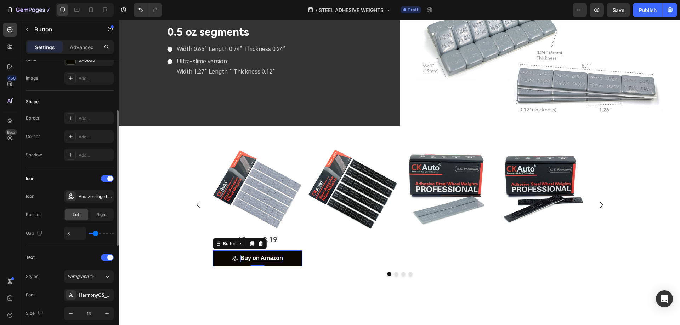
type input "9"
type input "10"
type input "11"
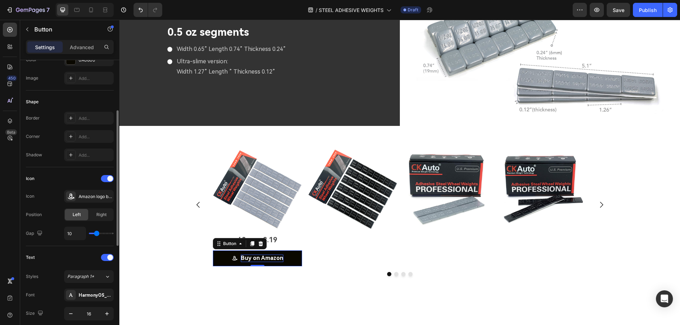
type input "11"
type input "12"
type input "13"
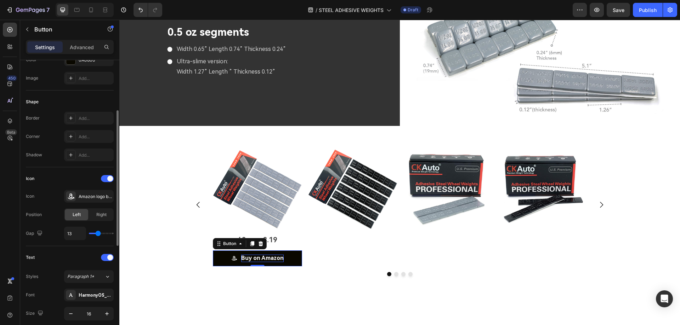
type input "14"
type input "15"
type input "16"
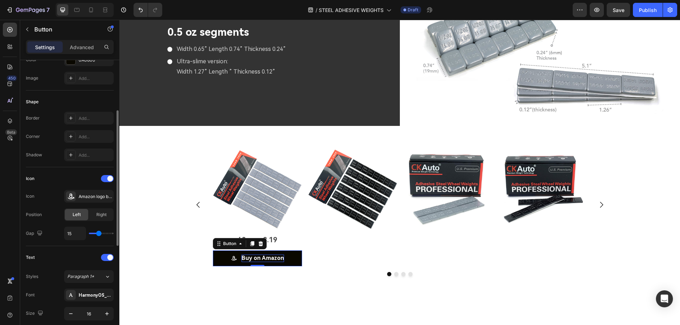
type input "16"
type input "17"
type input "18"
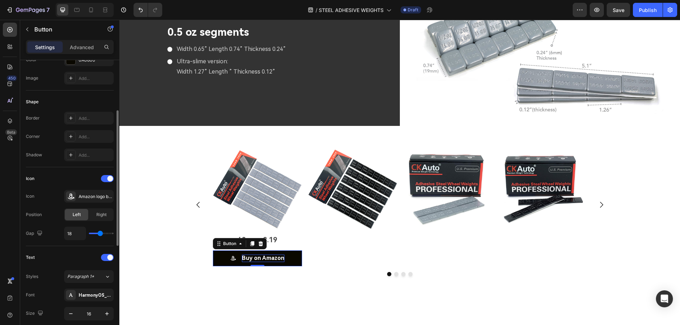
type input "19"
type input "20"
type input "21"
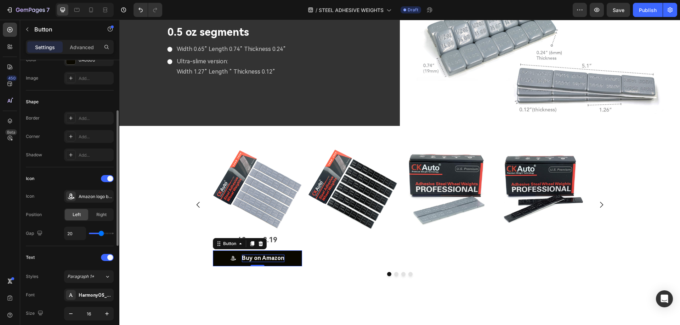
type input "21"
type input "22"
type input "23"
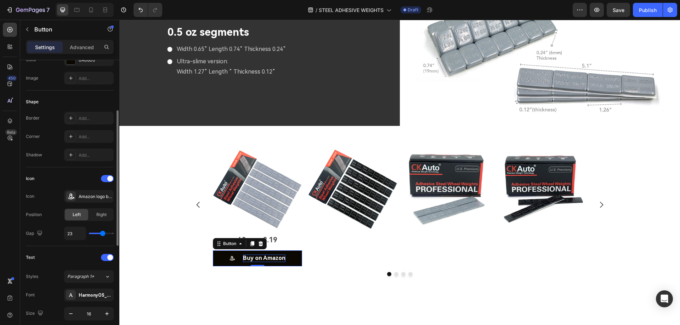
type input "24"
type input "23"
type input "22"
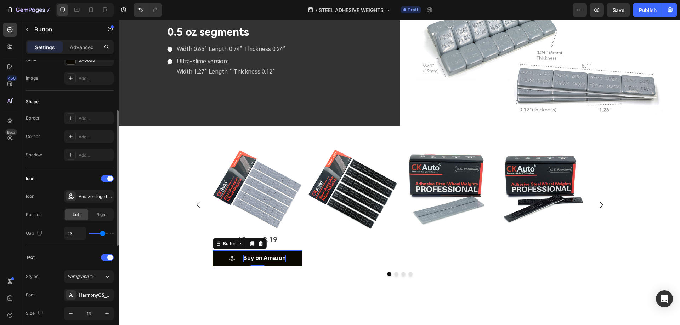
type input "22"
type input "21"
drag, startPoint x: 96, startPoint y: 234, endPoint x: 102, endPoint y: 235, distance: 6.1
type input "21"
click at [102, 234] on input "range" at bounding box center [101, 233] width 25 height 1
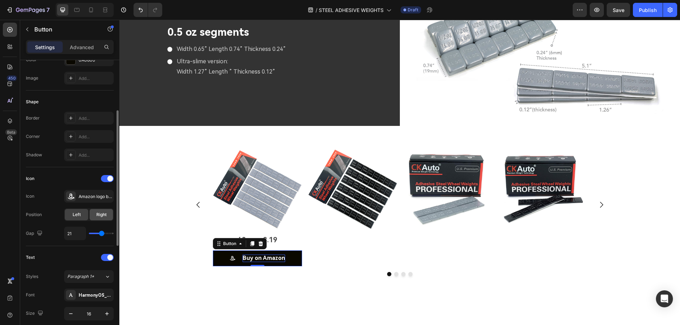
click at [101, 217] on span "Right" at bounding box center [101, 215] width 10 height 6
click at [76, 216] on span "Left" at bounding box center [77, 215] width 8 height 6
click at [69, 196] on icon at bounding box center [70, 196] width 7 height 7
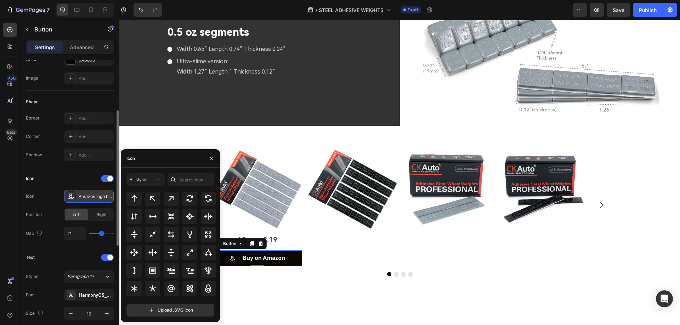
scroll to position [350, 0]
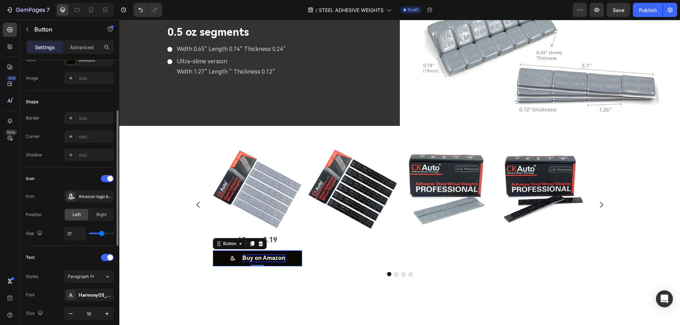
click at [48, 201] on div "Icon Amazon logo bold" at bounding box center [70, 196] width 88 height 13
type input "24"
type input "25"
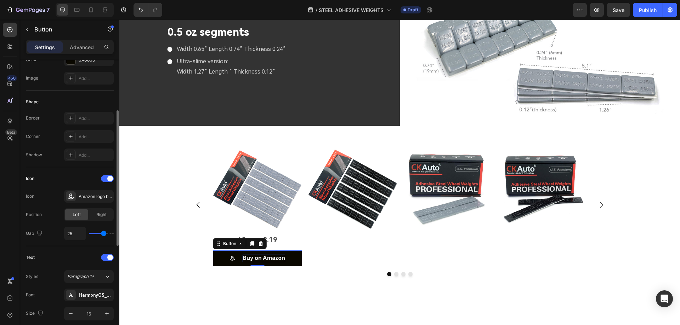
type input "26"
type input "27"
type input "26"
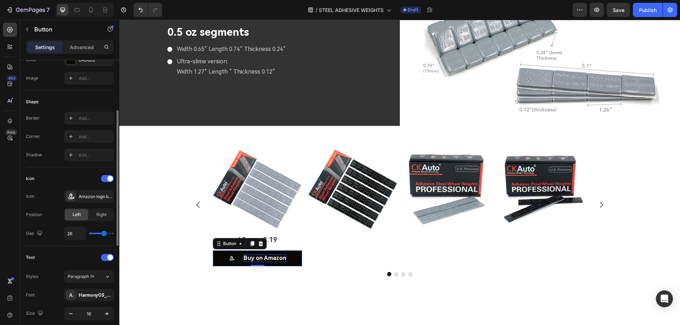
type input "26"
click at [104, 234] on input "range" at bounding box center [101, 233] width 25 height 1
click at [256, 278] on div "Image 48pcs 8.19 Text Block Buy on Amazon Button 0 Image Image Image [GEOGRAPHI…" at bounding box center [399, 236] width 560 height 184
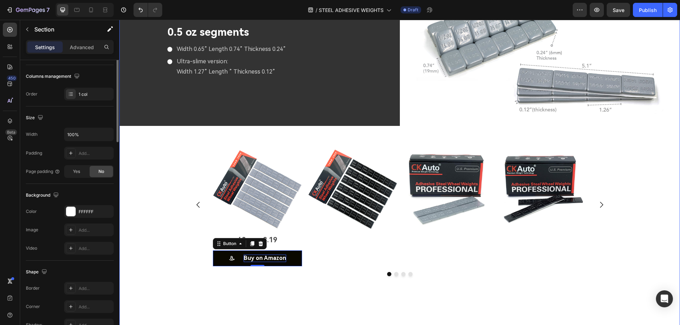
scroll to position [0, 0]
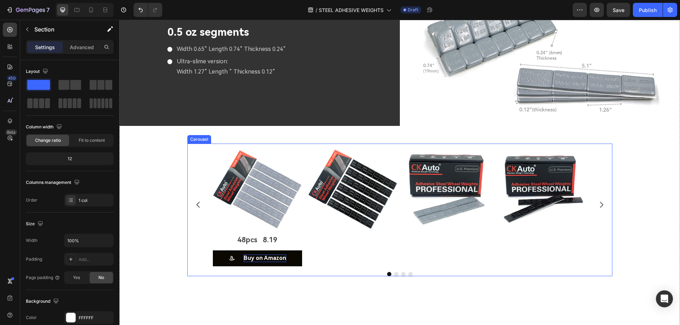
click at [389, 240] on div "Image" at bounding box center [352, 205] width 89 height 123
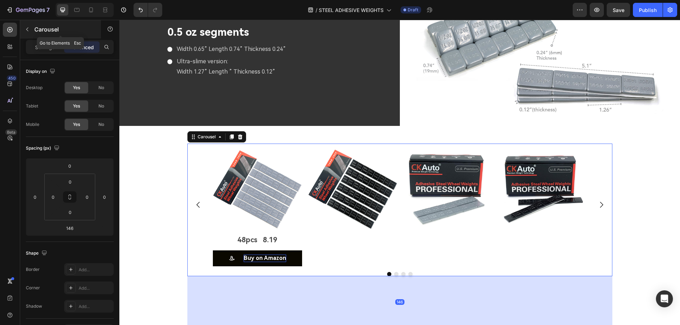
click at [46, 38] on div "Carousel" at bounding box center [60, 29] width 81 height 18
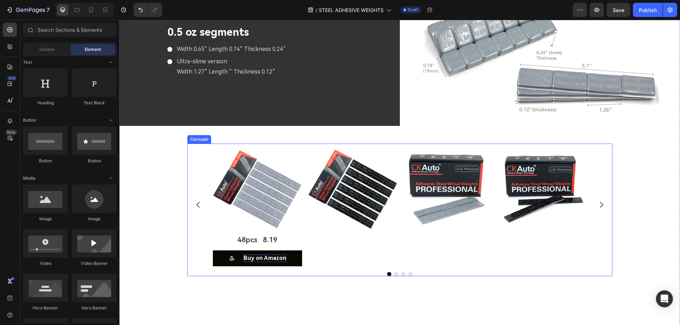
click at [332, 252] on div "Image" at bounding box center [352, 205] width 89 height 123
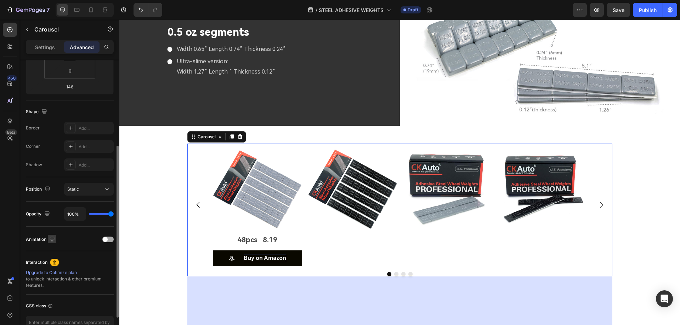
scroll to position [177, 0]
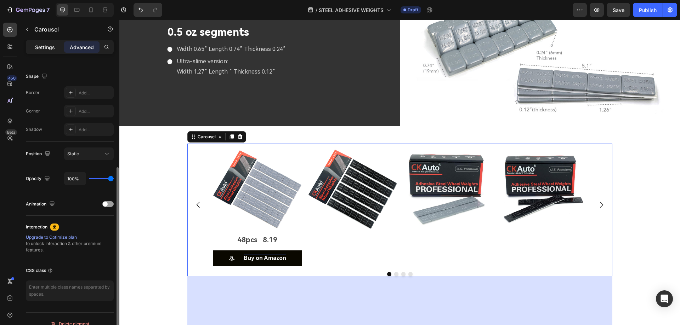
click at [50, 47] on p "Settings" at bounding box center [45, 47] width 20 height 7
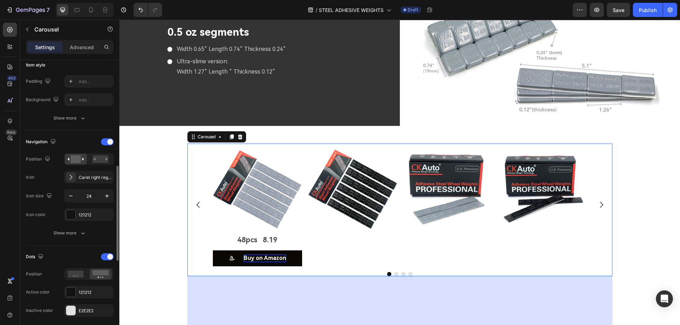
scroll to position [212, 0]
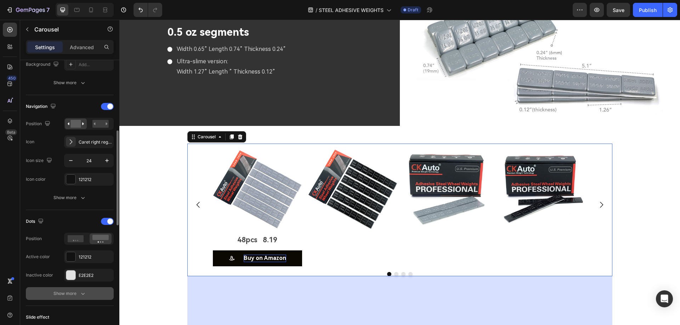
click at [70, 292] on div "Show more" at bounding box center [69, 293] width 33 height 7
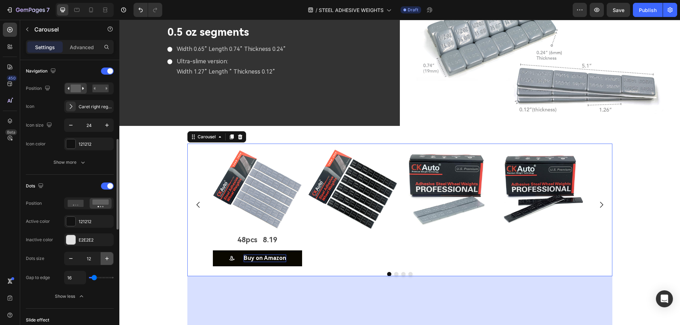
click at [106, 259] on icon "button" at bounding box center [106, 258] width 7 height 7
click at [108, 259] on icon "button" at bounding box center [106, 258] width 7 height 7
click at [71, 259] on icon "button" at bounding box center [70, 258] width 7 height 7
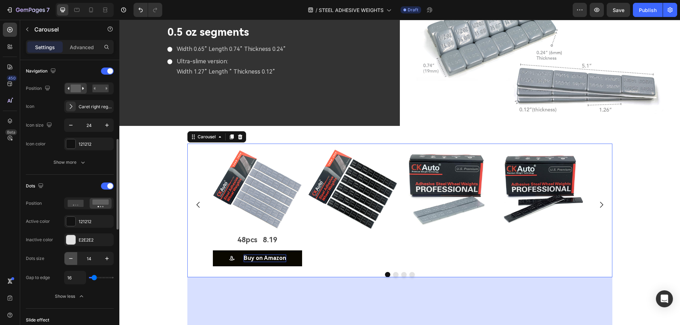
type input "13"
type input "24"
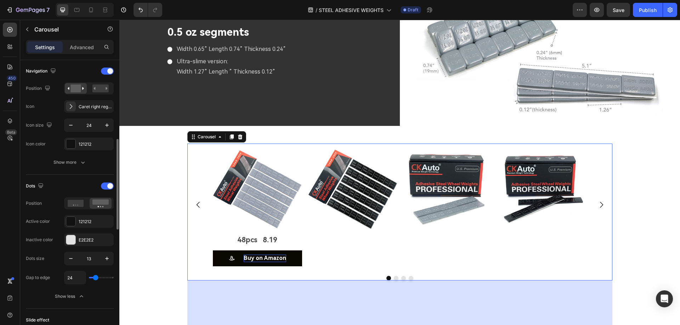
type input "27"
type input "4"
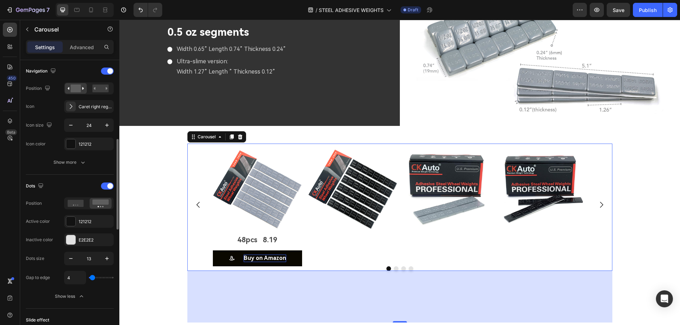
type input "0"
type input "11"
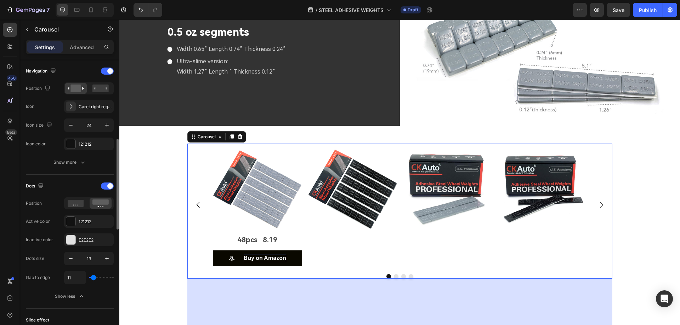
type input "22"
type input "24"
type input "27"
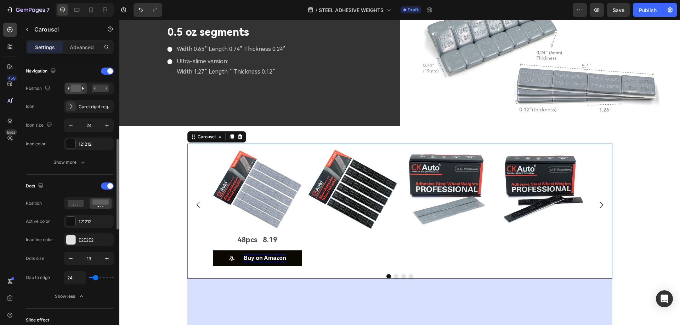
type input "27"
type input "33"
type input "36"
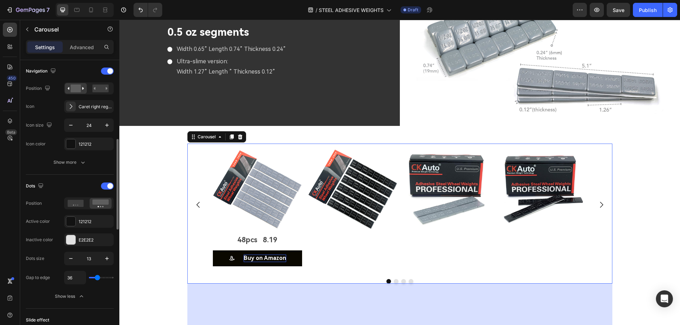
type input "33"
type input "31"
type input "33"
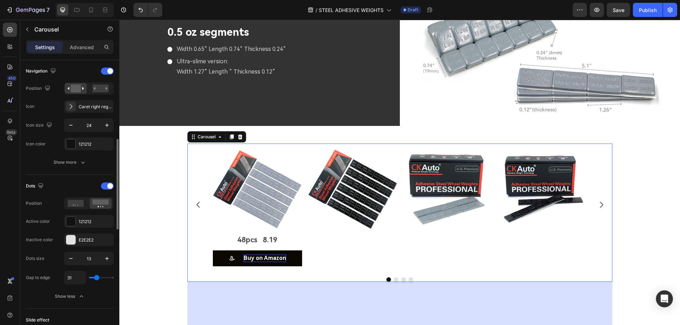
type input "33"
type input "36"
click at [97, 279] on input "range" at bounding box center [101, 277] width 25 height 1
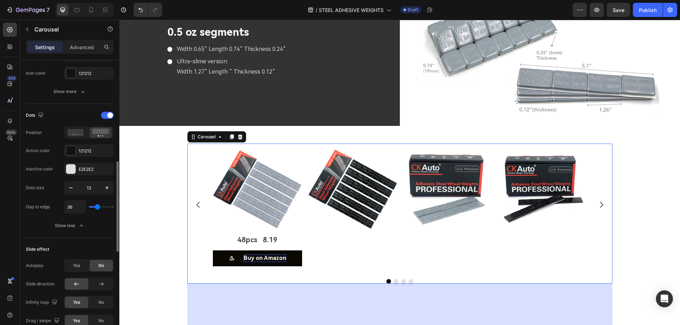
scroll to position [354, 0]
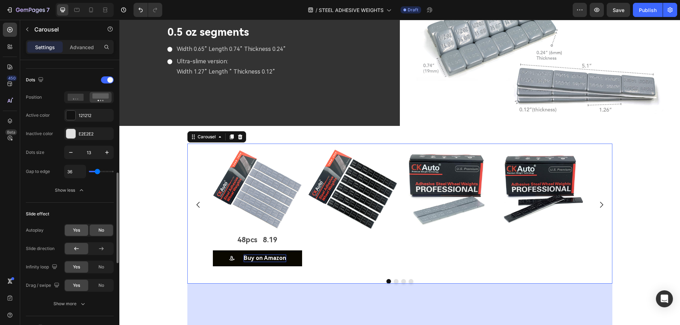
click at [71, 232] on div "Yes" at bounding box center [76, 230] width 23 height 11
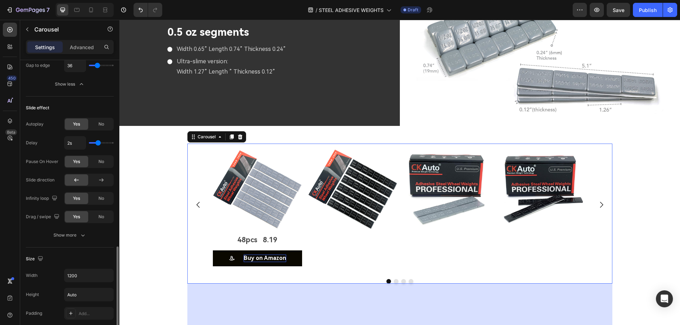
scroll to position [495, 0]
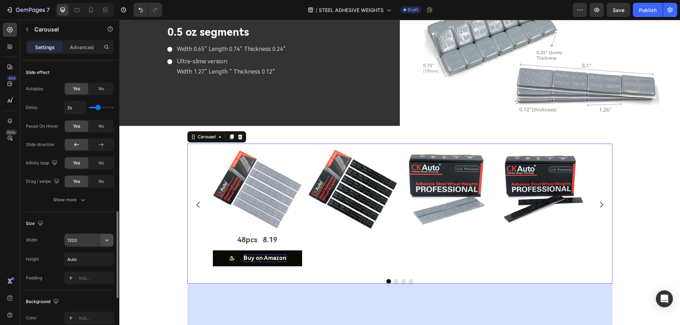
click at [105, 240] on icon "button" at bounding box center [106, 240] width 7 height 7
click at [83, 270] on p "Full 100%" at bounding box center [87, 272] width 40 height 6
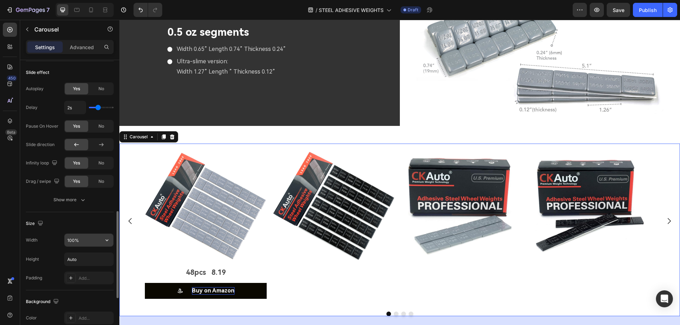
click at [95, 241] on input "100%" at bounding box center [88, 240] width 49 height 13
click at [107, 241] on icon "button" at bounding box center [106, 240] width 7 height 7
click at [94, 259] on span "1200px" at bounding box center [99, 258] width 15 height 6
type input "1200"
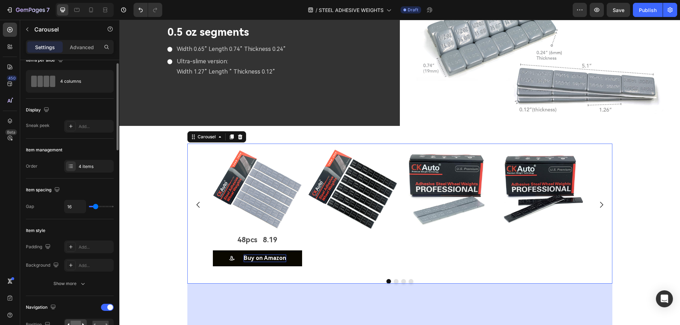
scroll to position [0, 0]
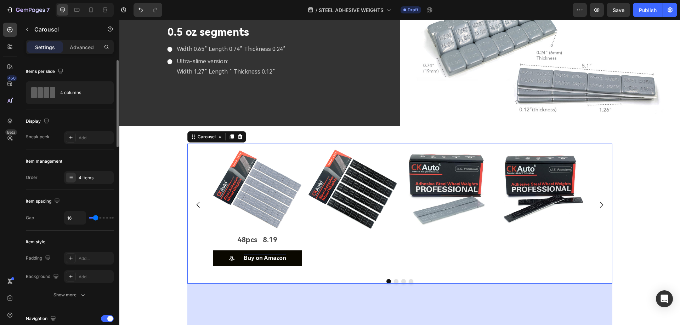
type input "21"
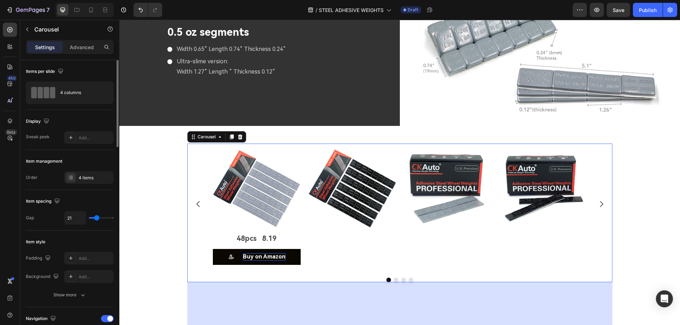
type input "27"
type input "30"
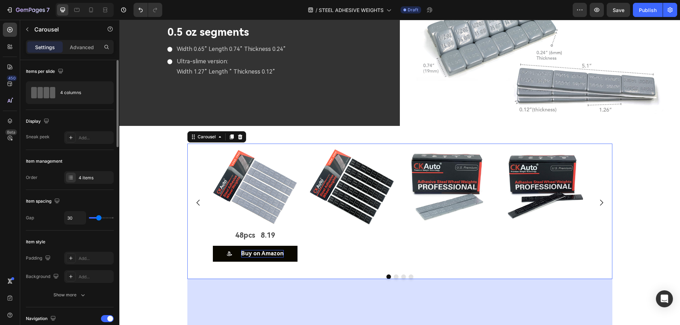
type input "33"
type input "39"
type input "44"
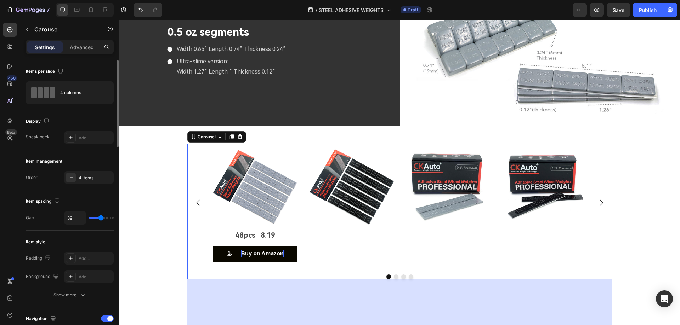
type input "44"
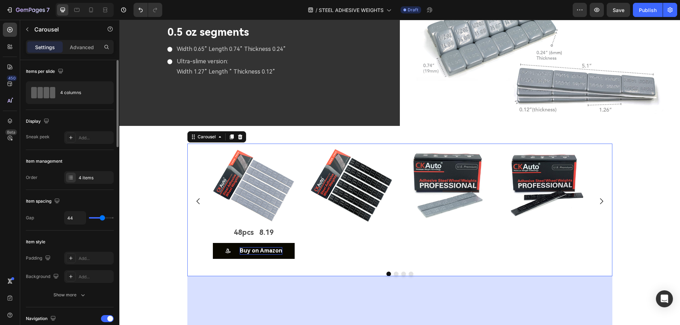
type input "46"
type input "47"
type input "49"
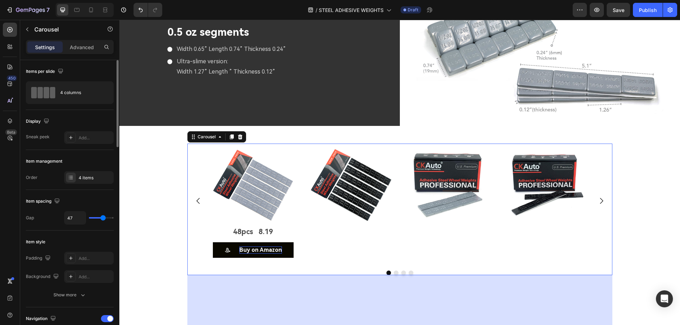
type input "49"
type input "50"
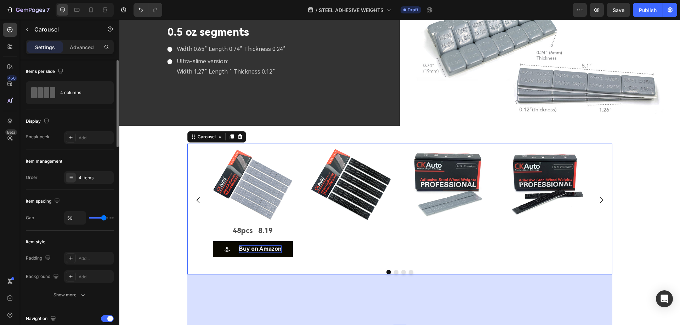
type input "55"
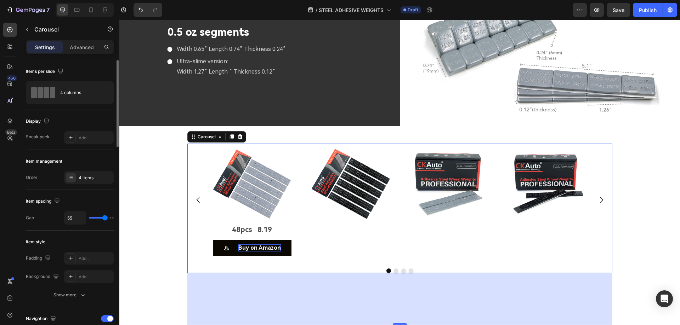
drag, startPoint x: 97, startPoint y: 218, endPoint x: 105, endPoint y: 219, distance: 8.2
type input "55"
click at [105, 219] on input "range" at bounding box center [101, 217] width 25 height 1
click at [305, 243] on div "Image 48pcs 8.19 Text Block Buy on Amazon Button Image Image Image" at bounding box center [400, 200] width 374 height 113
click at [257, 227] on p "48pcs 8.19" at bounding box center [252, 229] width 78 height 13
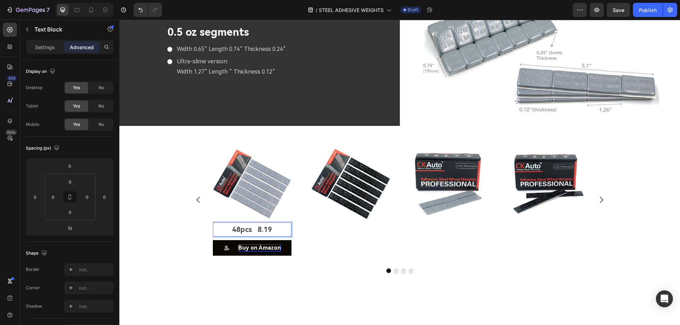
click at [254, 227] on p "48pcs 8.19" at bounding box center [252, 229] width 78 height 13
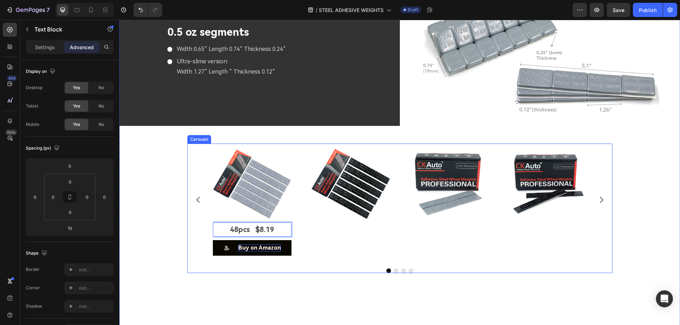
click at [315, 235] on div "Image" at bounding box center [350, 200] width 79 height 113
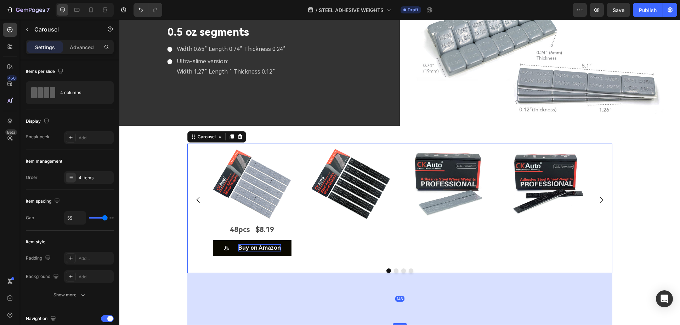
click at [264, 229] on p "48pcs $8.19" at bounding box center [252, 229] width 78 height 13
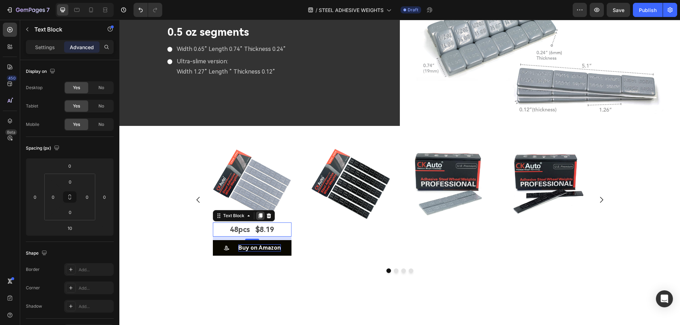
click at [257, 213] on icon at bounding box center [260, 216] width 6 height 6
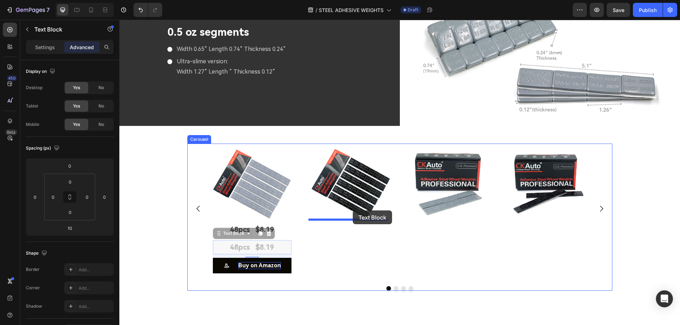
drag, startPoint x: 219, startPoint y: 231, endPoint x: 352, endPoint y: 211, distance: 135.3
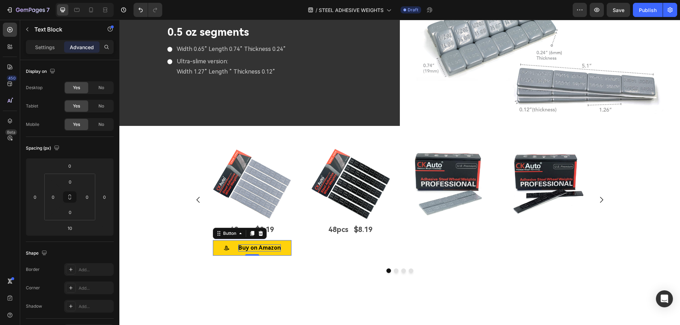
click at [286, 240] on button "Buy on Amazon" at bounding box center [252, 248] width 79 height 16
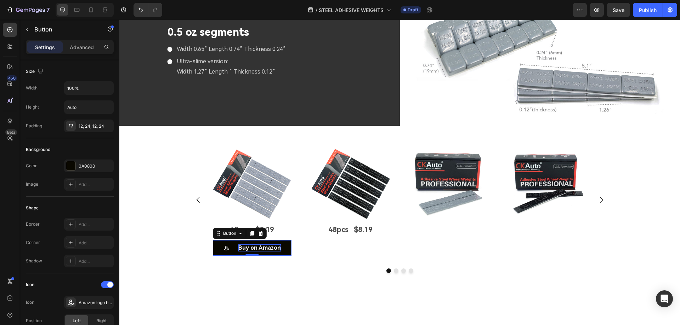
click at [250, 231] on icon at bounding box center [252, 233] width 4 height 5
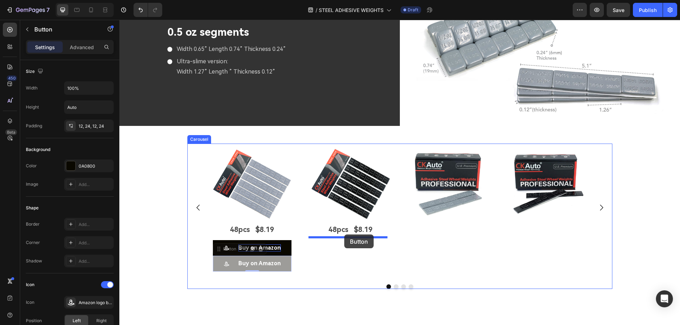
drag, startPoint x: 217, startPoint y: 247, endPoint x: 344, endPoint y: 235, distance: 128.0
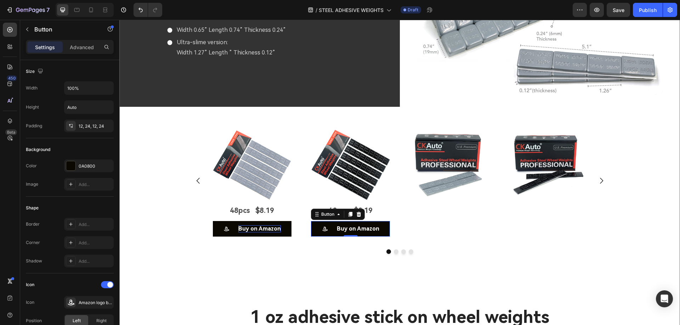
scroll to position [2100, 0]
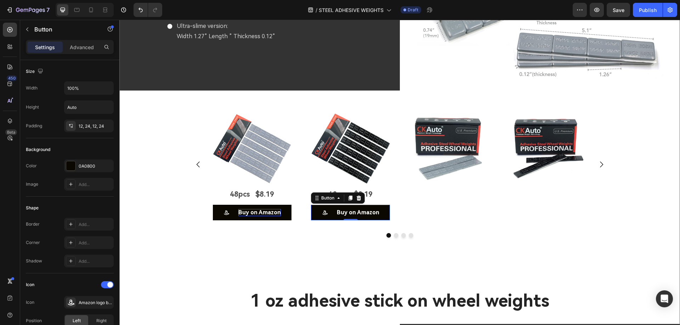
click at [245, 257] on div "Image 48pcs $8.19 Text Block Buy on Amazon Button Image 48pcs $8.19 Text Block …" at bounding box center [399, 199] width 560 height 182
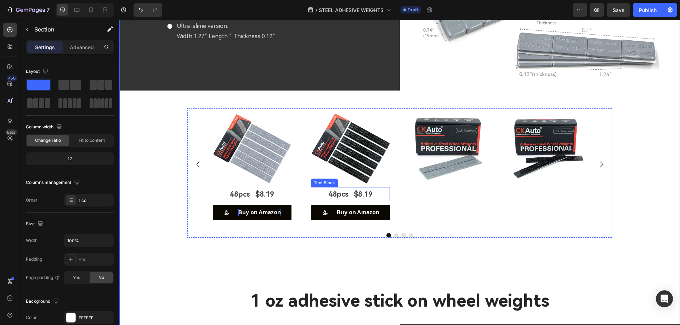
click at [380, 190] on p "48pcs $8.19" at bounding box center [350, 194] width 78 height 13
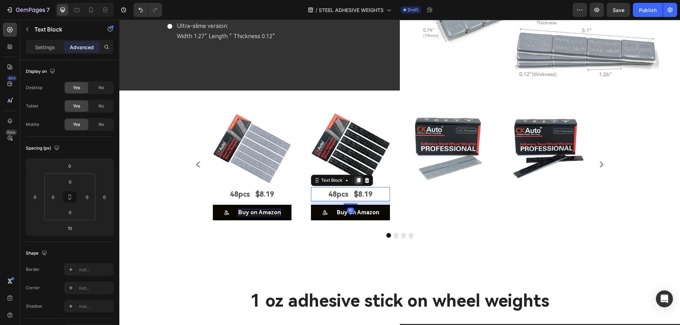
click at [356, 178] on icon at bounding box center [358, 180] width 4 height 5
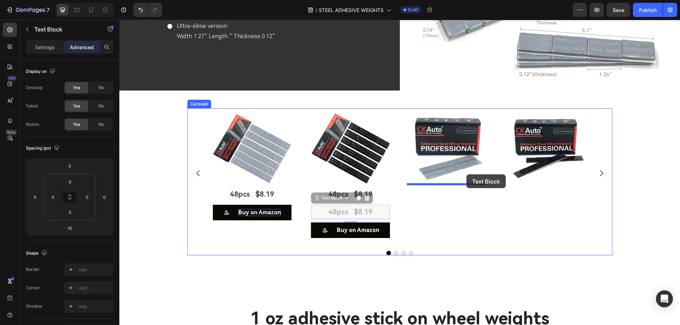
drag, startPoint x: 314, startPoint y: 195, endPoint x: 466, endPoint y: 174, distance: 153.3
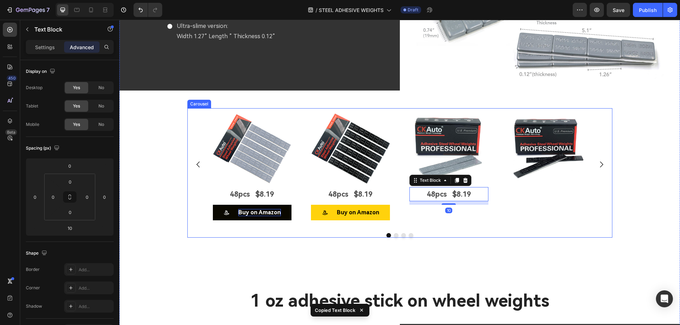
click at [385, 207] on button "Buy on Amazon" at bounding box center [350, 213] width 79 height 16
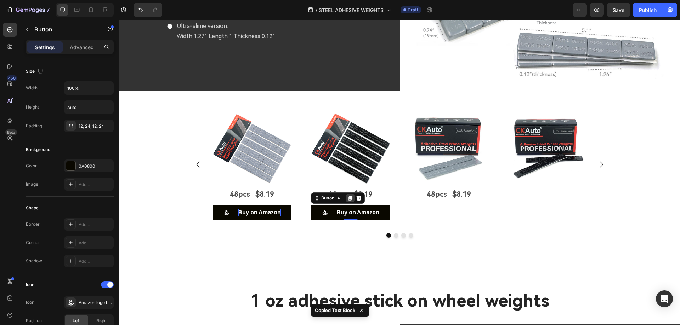
click at [348, 196] on icon at bounding box center [350, 198] width 4 height 5
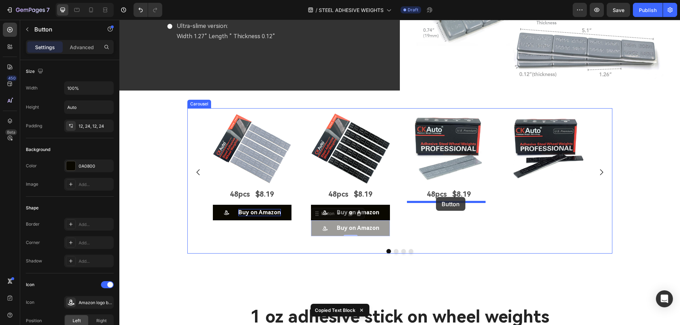
drag, startPoint x: 323, startPoint y: 210, endPoint x: 436, endPoint y: 197, distance: 113.3
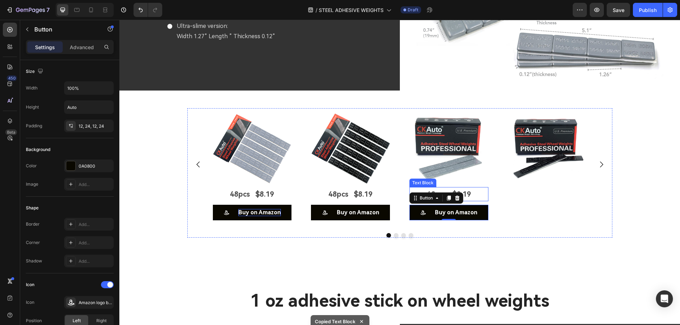
click at [476, 188] on p "48pcs $8.19" at bounding box center [449, 194] width 78 height 13
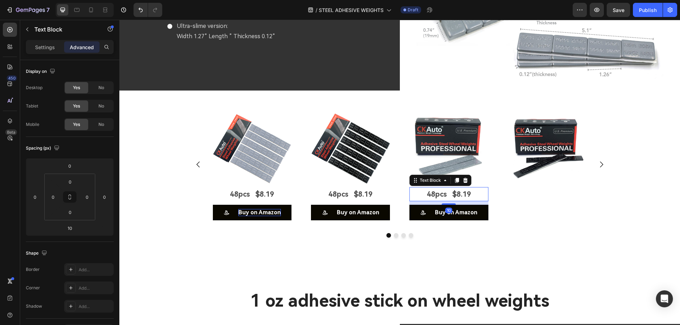
click at [455, 178] on icon at bounding box center [457, 180] width 4 height 5
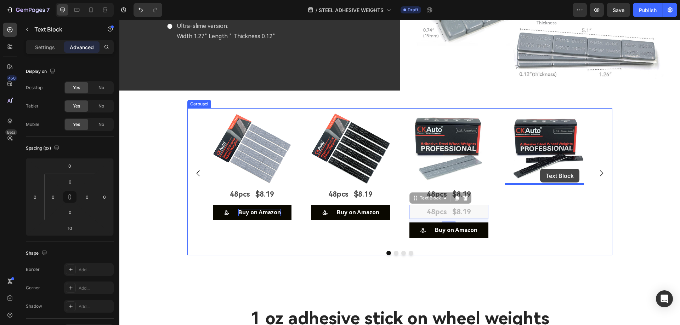
drag, startPoint x: 413, startPoint y: 197, endPoint x: 540, endPoint y: 169, distance: 130.1
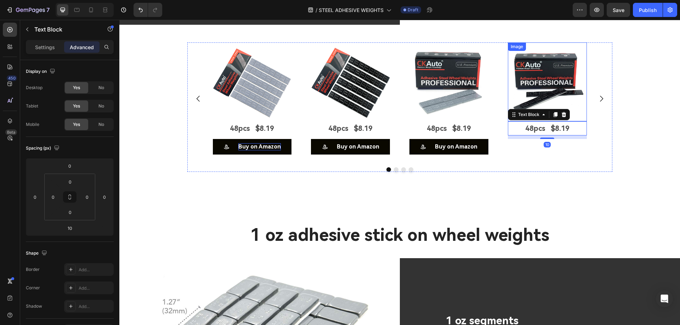
scroll to position [2171, 0]
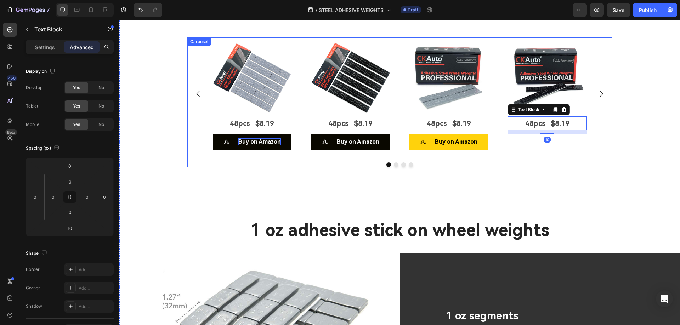
click at [480, 135] on button "Buy on Amazon" at bounding box center [448, 142] width 79 height 16
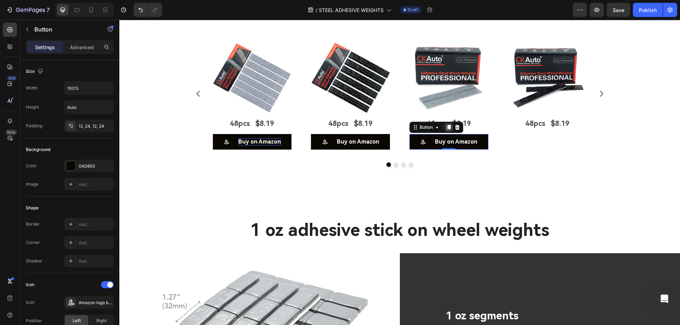
click at [447, 125] on icon at bounding box center [449, 127] width 4 height 5
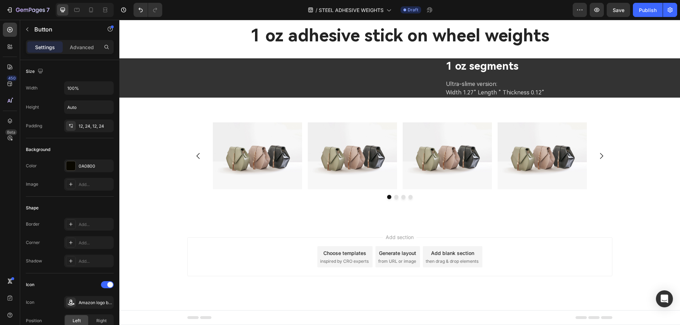
scroll to position [2100, 0]
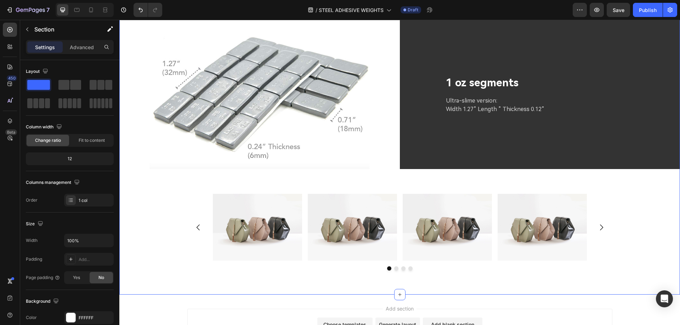
scroll to position [2135, 0]
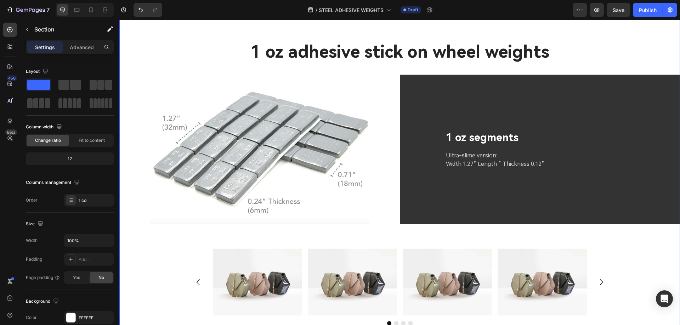
scroll to position [2029, 0]
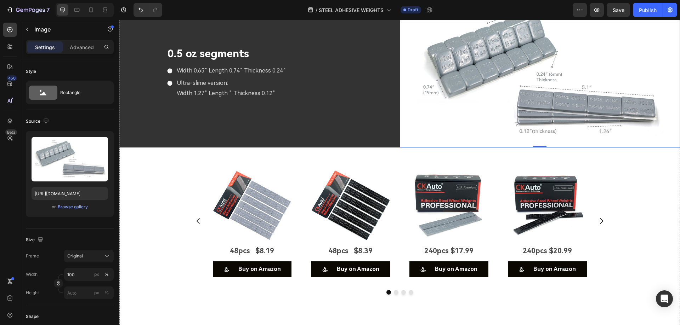
scroll to position [1923, 0]
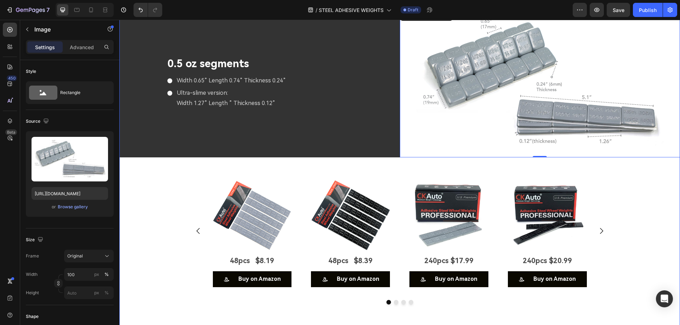
click at [127, 115] on div "Image 0.25 oz segments Text Block 0.12"(3 mm )Thickness ls For Easy Contouring8…" at bounding box center [399, 224] width 560 height 884
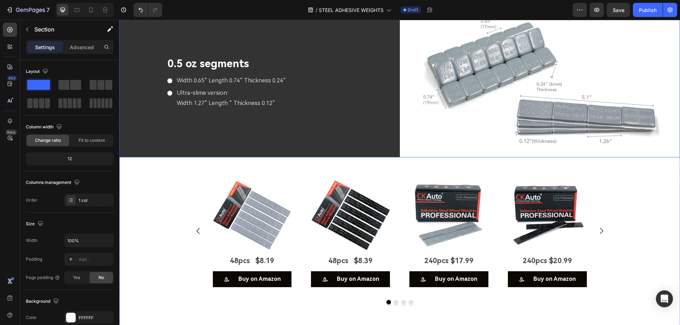
click at [132, 127] on div "0.5 oz segments Text Block Width 0.65” Length 0.74” Thickness 0.24” Ultra-slime…" at bounding box center [259, 82] width 280 height 149
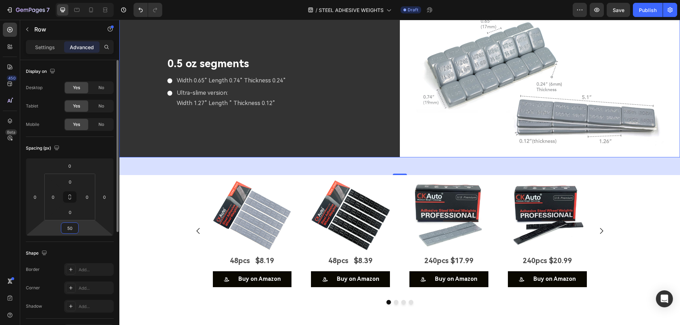
click at [74, 230] on input "50" at bounding box center [70, 228] width 14 height 11
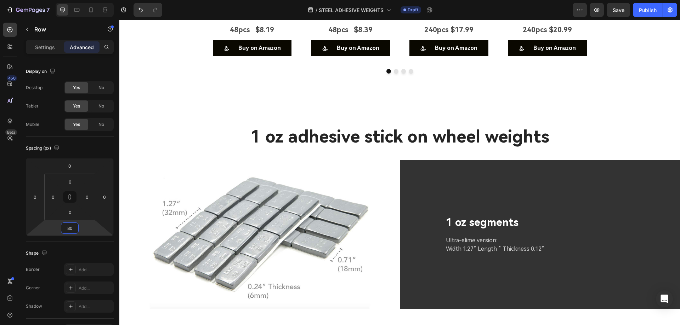
scroll to position [2171, 0]
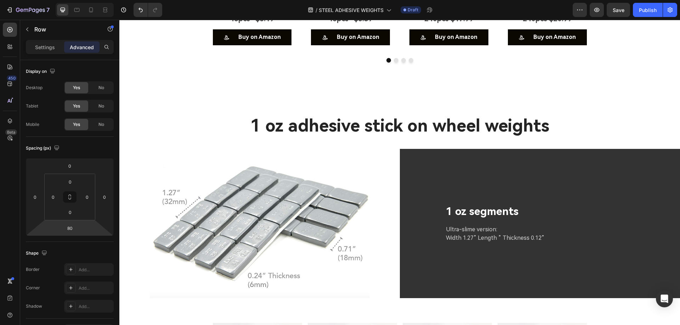
drag, startPoint x: 395, startPoint y: 45, endPoint x: 393, endPoint y: 40, distance: 5.4
type input "66"
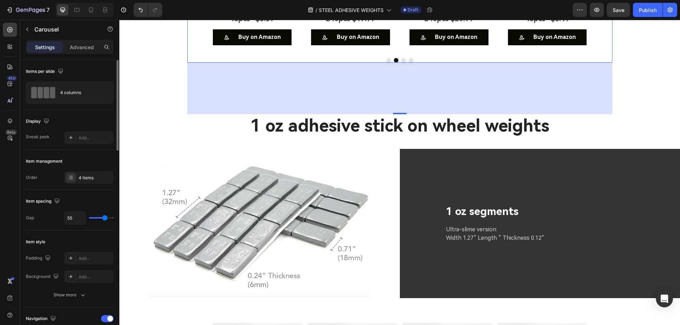
scroll to position [35, 0]
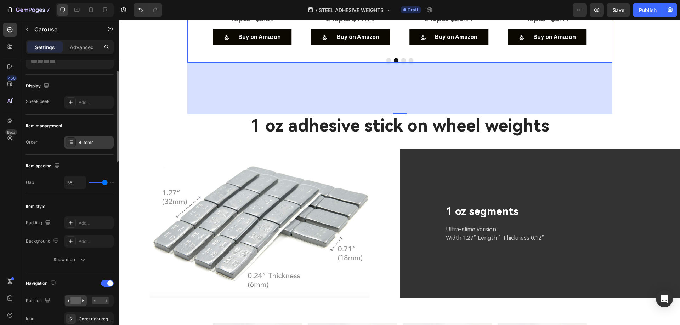
click at [86, 144] on div "4 items" at bounding box center [95, 142] width 33 height 6
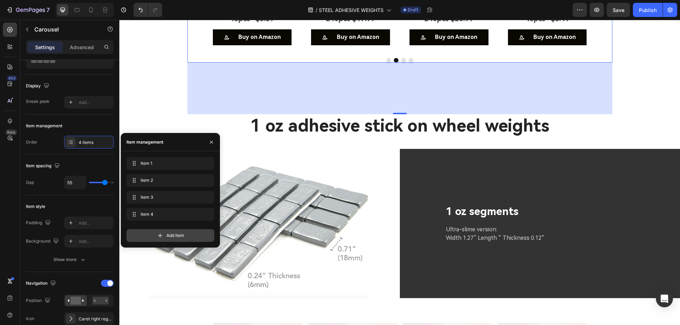
click at [165, 235] on div "Add item" at bounding box center [170, 235] width 88 height 13
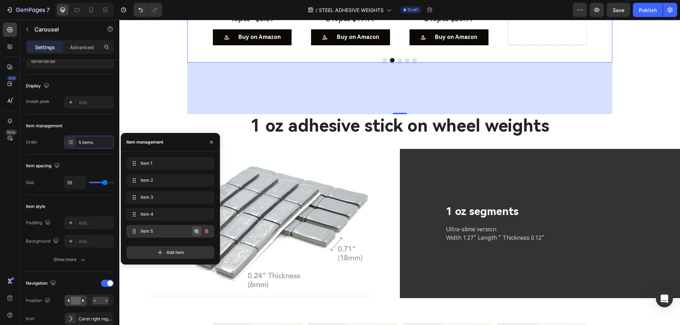
click at [195, 230] on icon "button" at bounding box center [197, 232] width 4 height 4
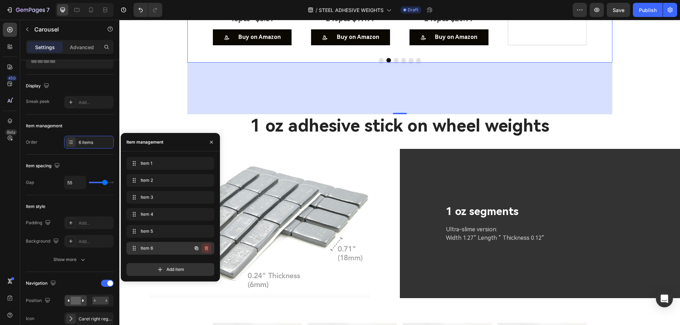
click at [206, 250] on icon "button" at bounding box center [206, 249] width 0 height 2
click at [205, 249] on div "Delete" at bounding box center [201, 248] width 13 height 6
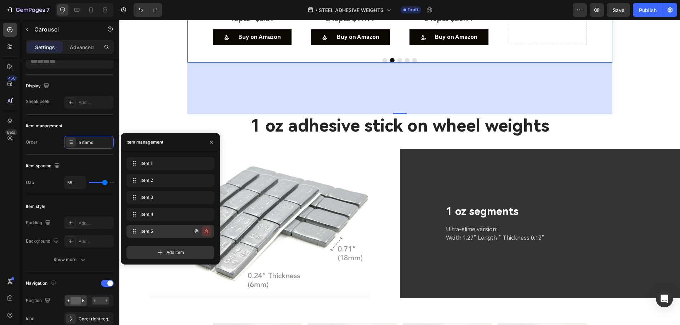
click at [207, 231] on icon "button" at bounding box center [207, 232] width 6 height 6
click at [207, 231] on div "Delete" at bounding box center [201, 231] width 13 height 6
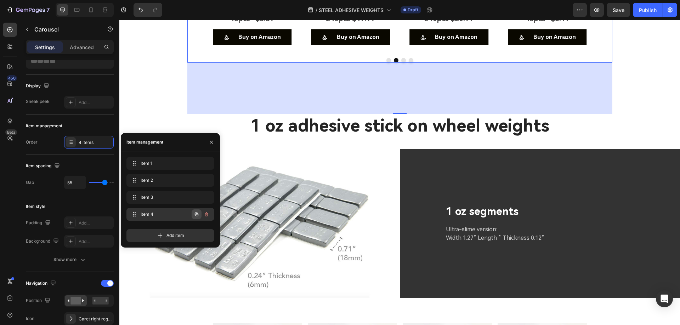
click at [197, 213] on icon "button" at bounding box center [197, 215] width 4 height 4
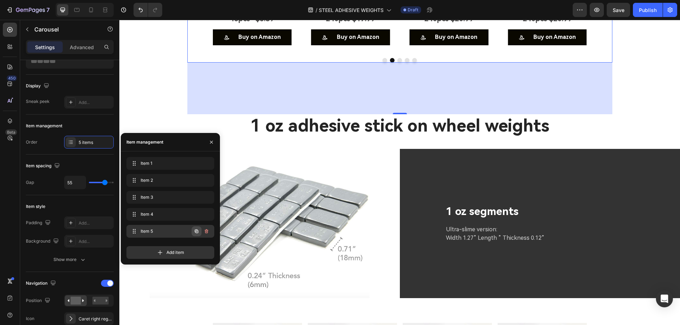
click at [196, 232] on icon "button" at bounding box center [196, 231] width 1 height 1
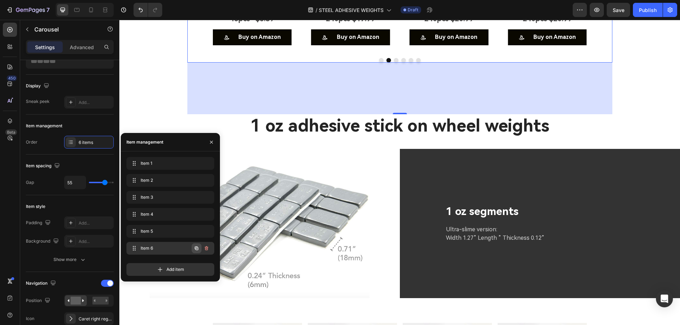
click at [195, 248] on icon "button" at bounding box center [197, 249] width 4 height 4
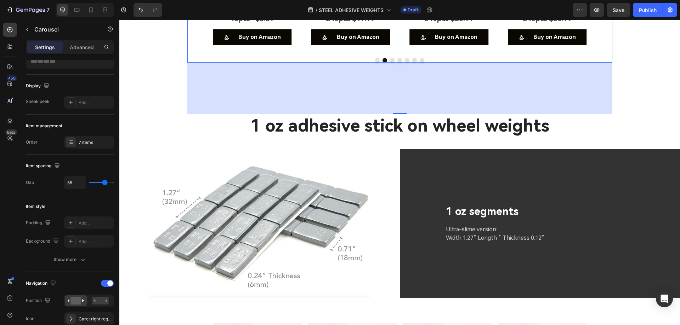
click at [460, 25] on p "240pcs $20.99" at bounding box center [449, 18] width 78 height 13
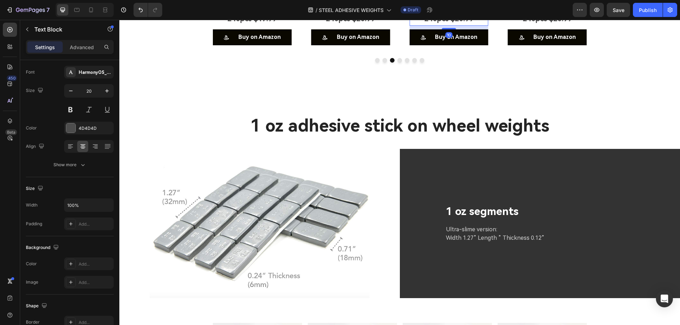
scroll to position [0, 0]
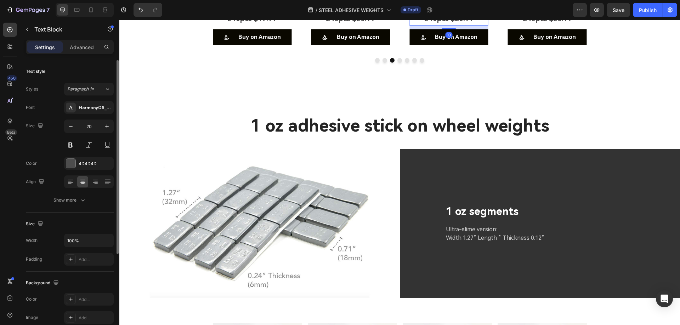
click at [462, 25] on p "240pcs $20.99" at bounding box center [449, 18] width 78 height 13
click at [451, 25] on p "960Pcs 58.99" at bounding box center [449, 18] width 78 height 13
click at [534, 25] on p "240pcs $20.99" at bounding box center [547, 18] width 78 height 13
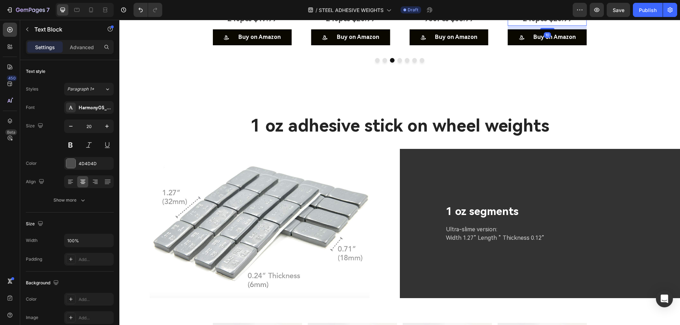
click at [534, 25] on p "240pcs $20.99" at bounding box center [547, 18] width 78 height 13
click at [543, 25] on p "960Pcs 62.99" at bounding box center [547, 18] width 78 height 13
click at [548, 25] on p "960Pcs 62.99" at bounding box center [547, 18] width 78 height 13
click at [641, 115] on div "Image 48pcs $8.19 Text Block Buy on Amazon Button Image 48pcs $8.39 Text Block …" at bounding box center [399, 24] width 560 height 182
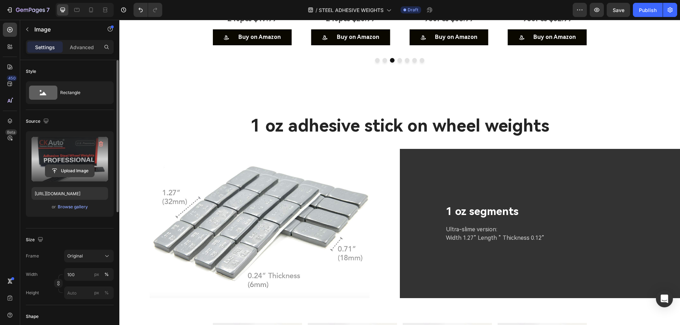
click at [74, 173] on input "file" at bounding box center [69, 171] width 49 height 12
type input "https://cdn.shopify.com/s/files/1/0758/7882/6238/files/gempages_577401979572060…"
click at [61, 173] on input "file" at bounding box center [69, 171] width 49 height 12
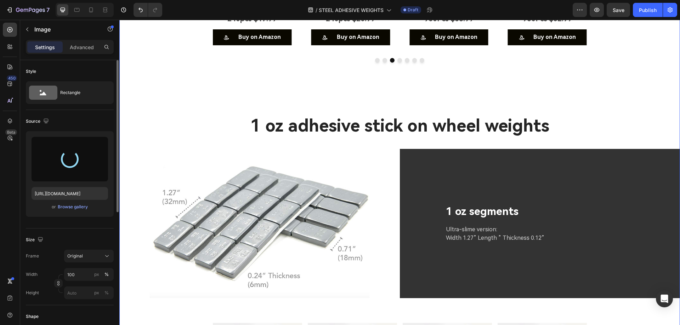
type input "https://cdn.shopify.com/s/files/1/0758/7882/6238/files/gempages_577401979572060…"
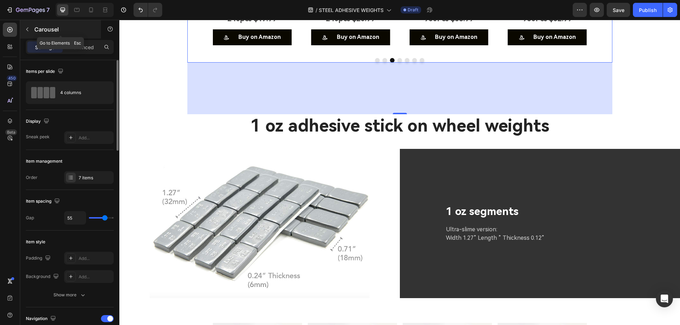
click at [27, 30] on icon "button" at bounding box center [27, 30] width 2 height 4
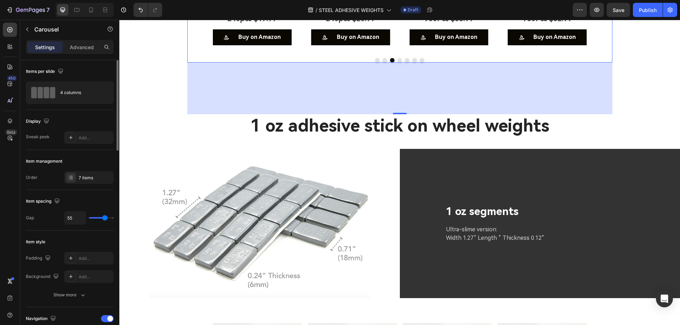
scroll to position [35, 0]
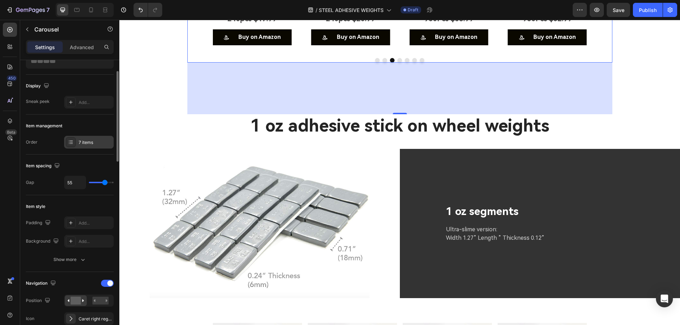
click at [91, 144] on div "7 items" at bounding box center [95, 142] width 33 height 6
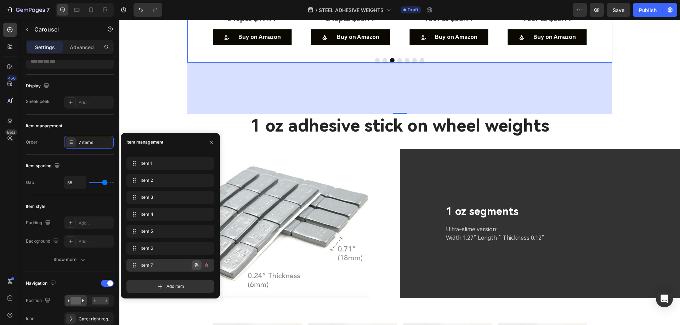
click at [196, 265] on icon "button" at bounding box center [197, 266] width 4 height 4
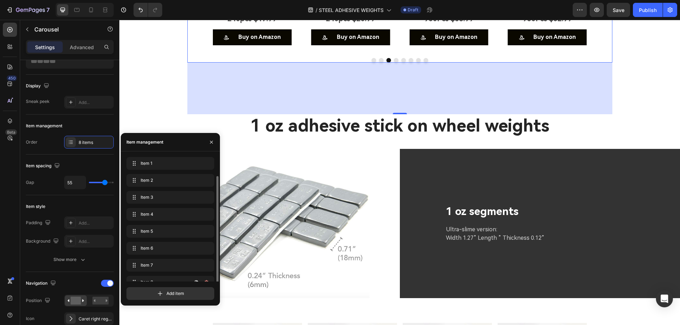
scroll to position [10, 0]
click at [194, 274] on icon "button" at bounding box center [197, 273] width 6 height 6
click at [159, 257] on span "Item 8" at bounding box center [165, 255] width 52 height 6
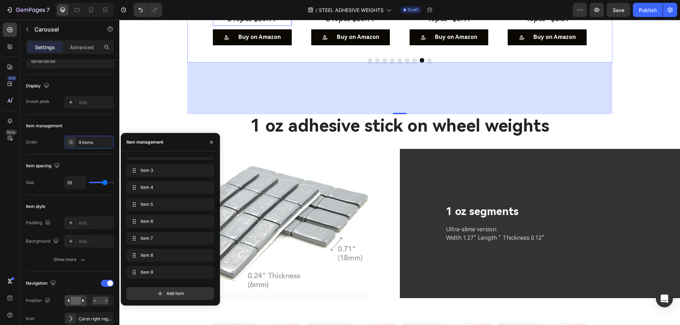
click at [257, 25] on p "240pcs $20.99" at bounding box center [252, 18] width 78 height 13
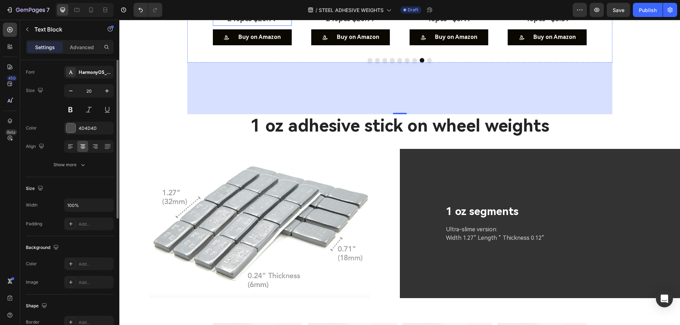
scroll to position [0, 0]
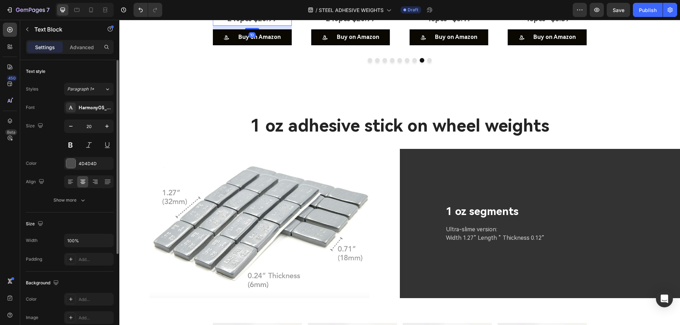
click at [257, 25] on p "240pcs $20.99" at bounding box center [252, 18] width 78 height 13
click at [254, 25] on p "715pcs 49.99" at bounding box center [252, 18] width 78 height 13
click at [346, 25] on p "240pcs $20.99" at bounding box center [350, 18] width 78 height 13
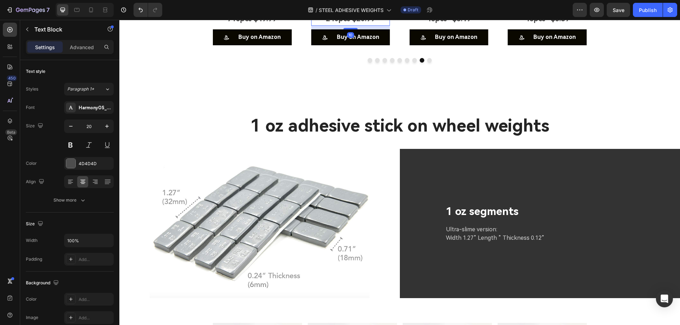
click at [346, 25] on p "240pcs $20.99" at bounding box center [350, 18] width 78 height 13
click at [351, 25] on p "715pcs 54.99" at bounding box center [350, 18] width 78 height 13
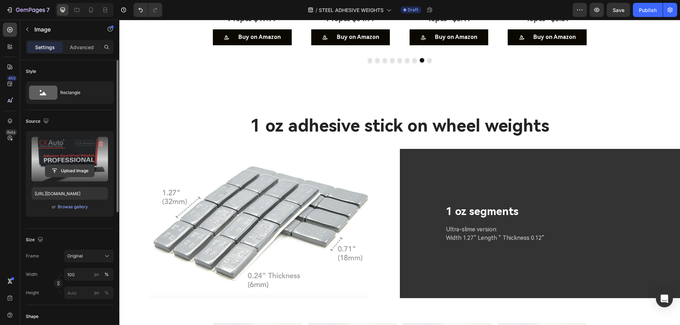
click at [64, 173] on input "file" at bounding box center [69, 171] width 49 height 12
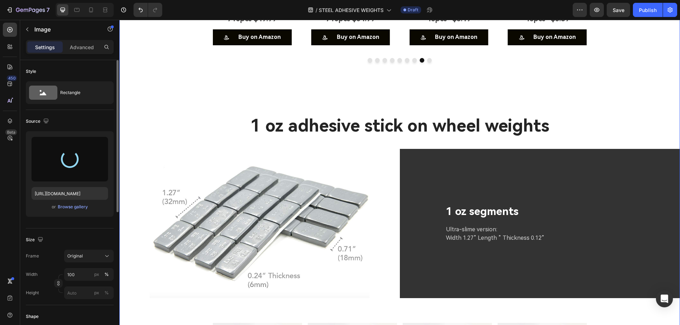
type input "https://cdn.shopify.com/s/files/1/0758/7882/6238/files/gempages_577401979572060…"
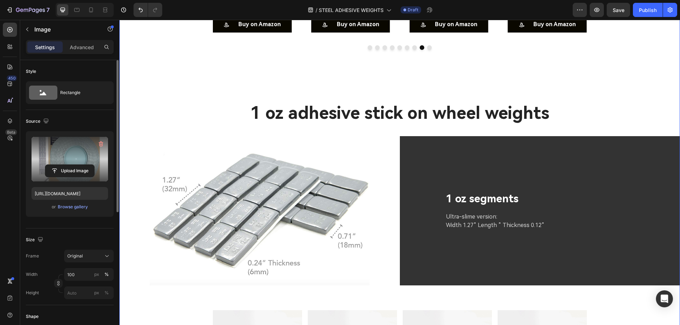
scroll to position [2171, 0]
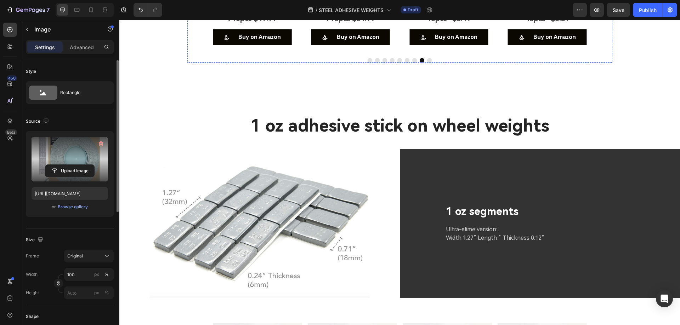
click at [77, 170] on input "file" at bounding box center [69, 171] width 49 height 12
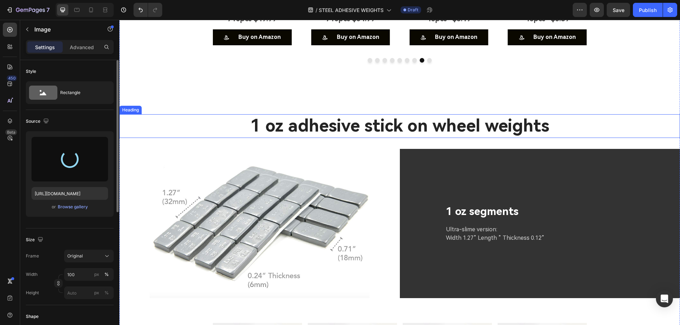
type input "https://cdn.shopify.com/s/files/1/0758/7882/6238/files/gempages_577401979572060…"
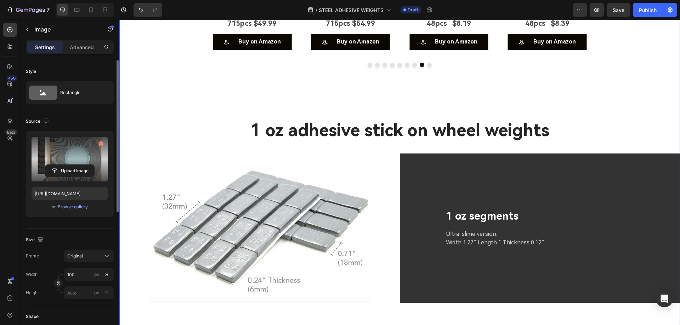
scroll to position [2135, 0]
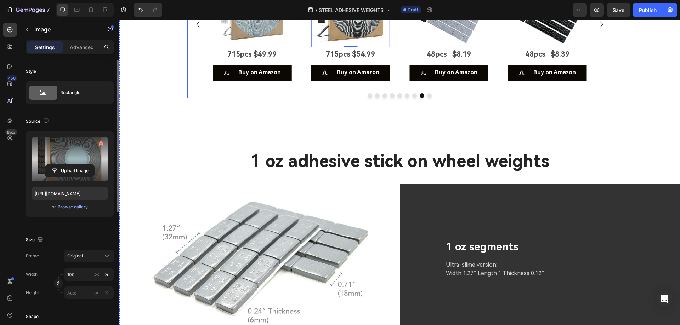
click at [427, 98] on button "Dot" at bounding box center [429, 95] width 5 height 5
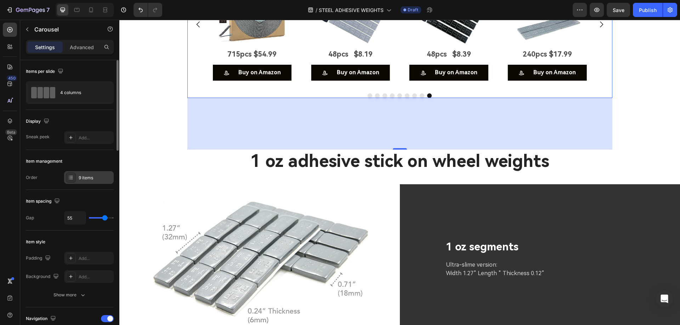
click at [97, 177] on div "9 items" at bounding box center [95, 178] width 33 height 6
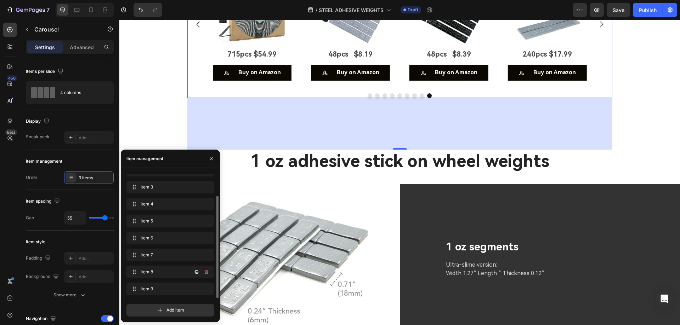
scroll to position [2312, 0]
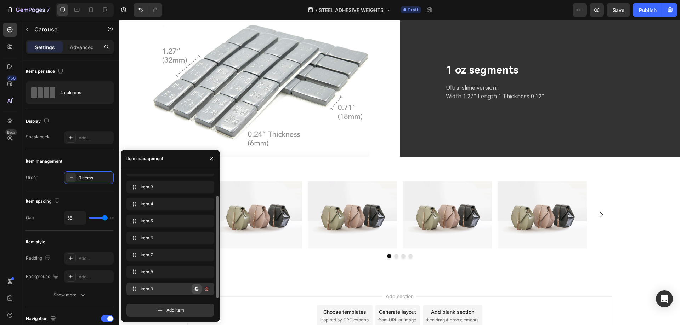
click at [195, 289] on icon "button" at bounding box center [197, 289] width 4 height 4
click at [160, 273] on span "Item 10" at bounding box center [161, 272] width 40 height 6
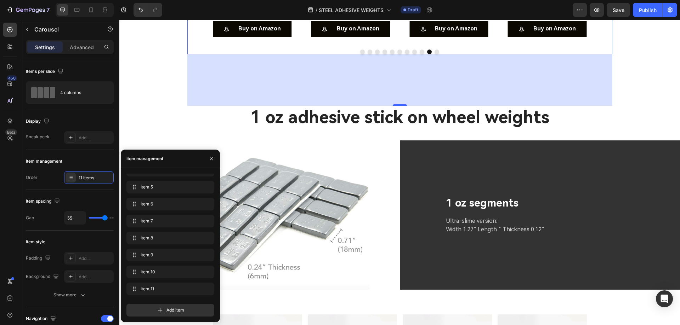
scroll to position [2171, 0]
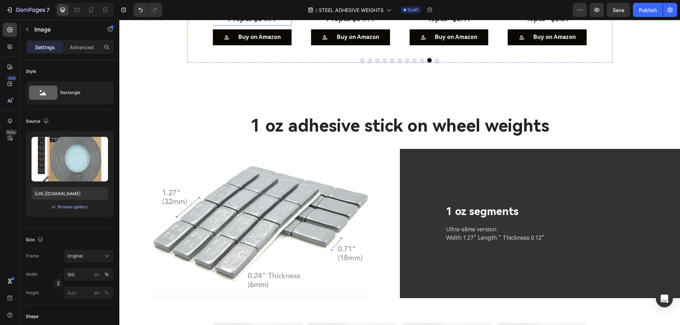
click at [269, 25] on p "715pcs $54.99" at bounding box center [252, 18] width 78 height 13
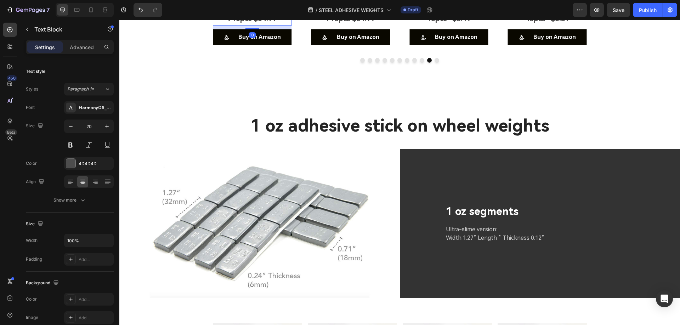
click at [269, 25] on p "715pcs $54.99" at bounding box center [252, 18] width 78 height 13
click at [254, 25] on p "715pcs 55.99" at bounding box center [252, 18] width 78 height 13
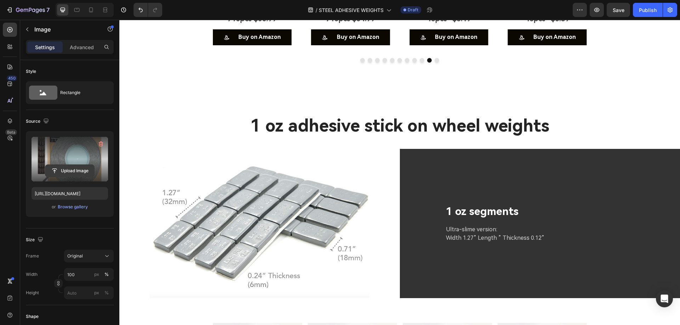
click at [65, 173] on input "file" at bounding box center [69, 171] width 49 height 12
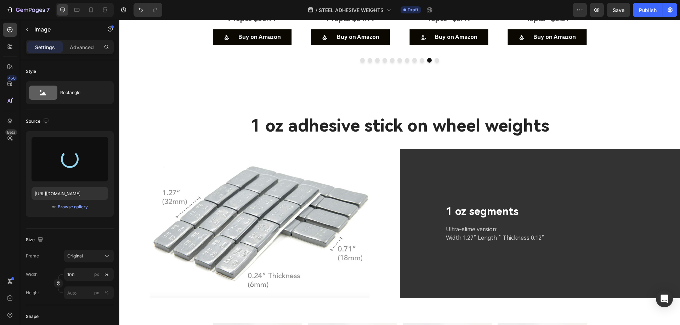
type input "https://cdn.shopify.com/s/files/1/0758/7882/6238/files/gempages_577401979572060…"
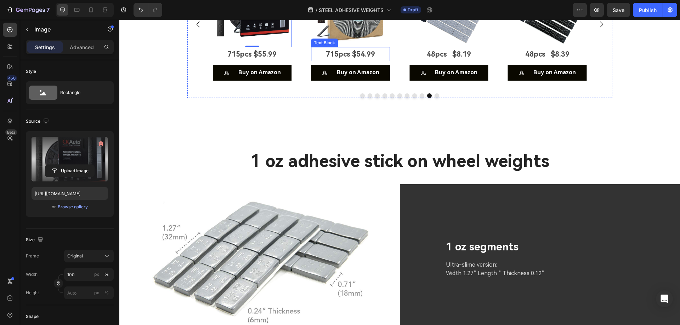
scroll to position [2100, 0]
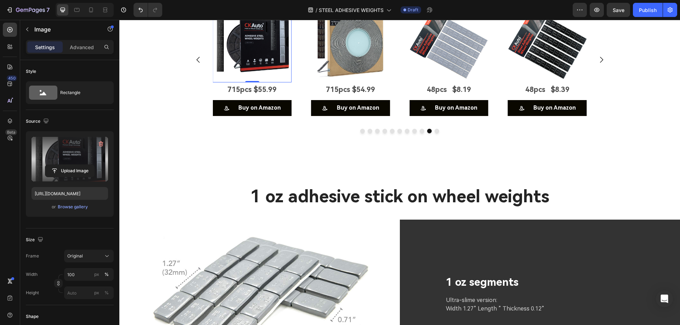
click at [251, 83] on img at bounding box center [252, 43] width 79 height 79
click at [349, 83] on img at bounding box center [350, 43] width 79 height 79
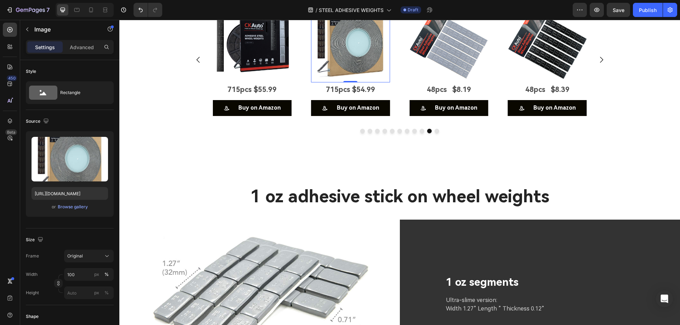
click at [341, 83] on img at bounding box center [350, 43] width 79 height 79
click at [349, 96] on p "715pcs $54.99" at bounding box center [350, 89] width 78 height 13
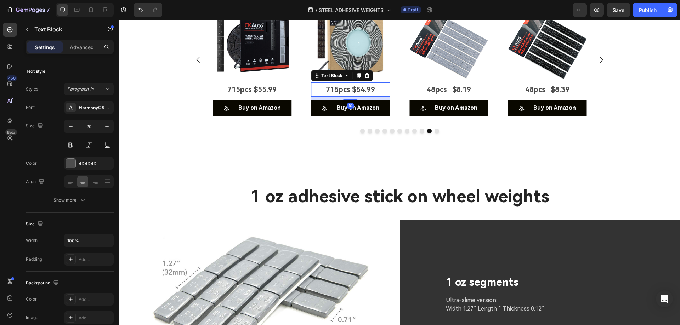
click at [348, 96] on p "715pcs $54.99" at bounding box center [350, 89] width 78 height 13
click at [351, 96] on p "715pcs 50.99" at bounding box center [350, 89] width 78 height 13
click at [357, 83] on img at bounding box center [350, 43] width 79 height 79
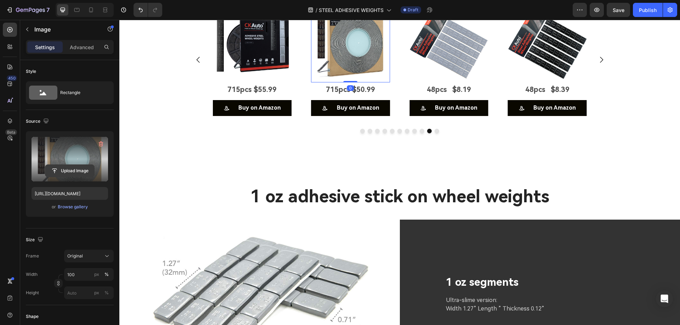
click at [79, 172] on input "file" at bounding box center [69, 171] width 49 height 12
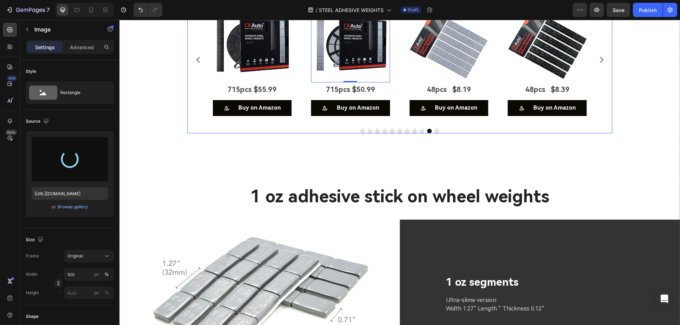
type input "https://cdn.shopify.com/s/files/1/0758/7882/6238/files/gempages_577401979572060…"
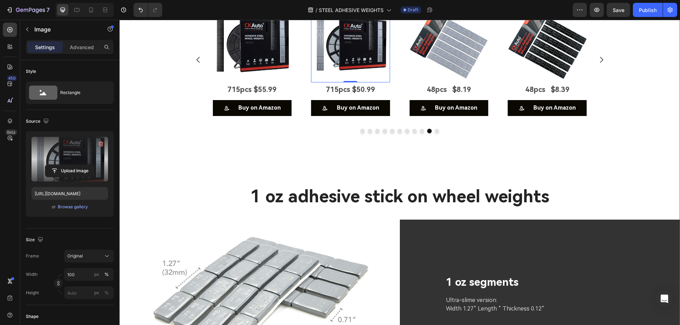
click at [175, 185] on div "Image 48pcs $8.19 Text Block Buy on Amazon Button Image 48pcs $8.39 Text Block …" at bounding box center [399, 95] width 560 height 182
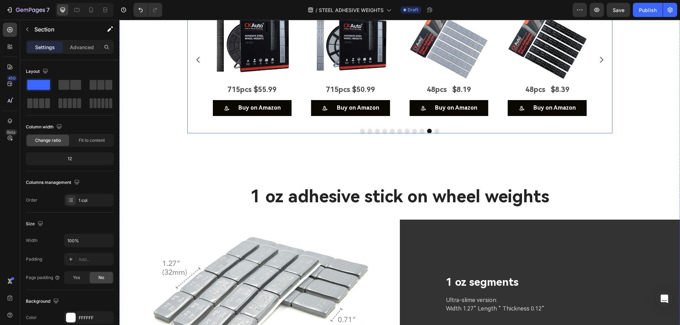
click at [261, 133] on div at bounding box center [399, 131] width 425 height 5
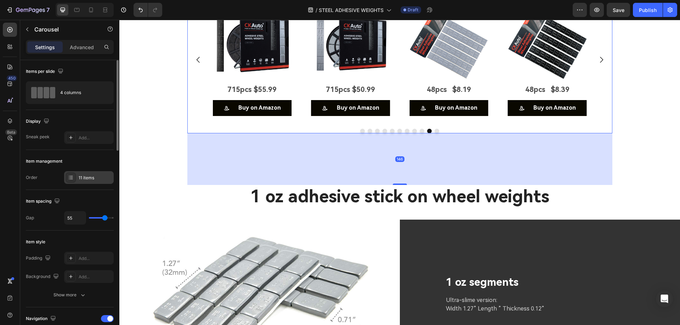
click at [92, 180] on div "11 items" at bounding box center [95, 178] width 33 height 6
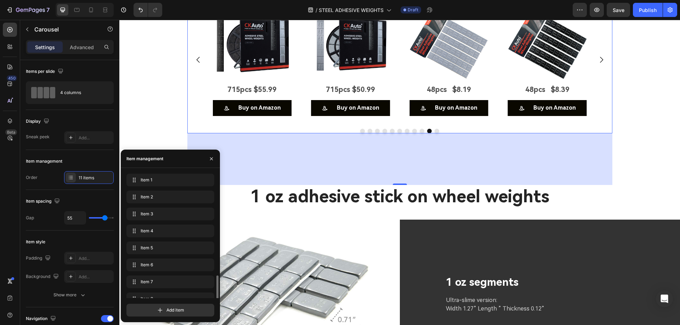
scroll to position [61, 0]
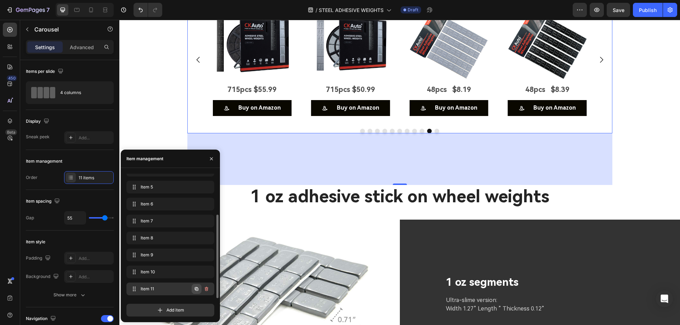
click at [195, 289] on icon "button" at bounding box center [197, 289] width 4 height 4
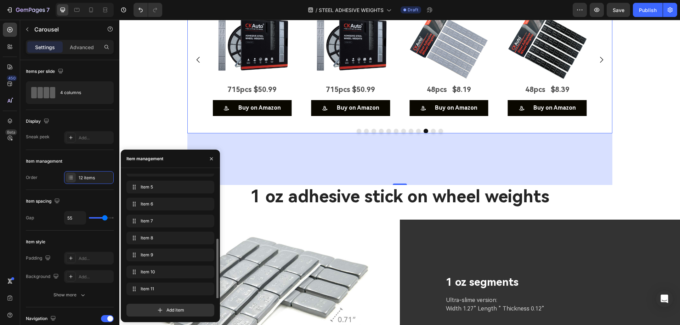
scroll to position [78, 0]
click at [195, 290] on icon "button" at bounding box center [197, 289] width 4 height 4
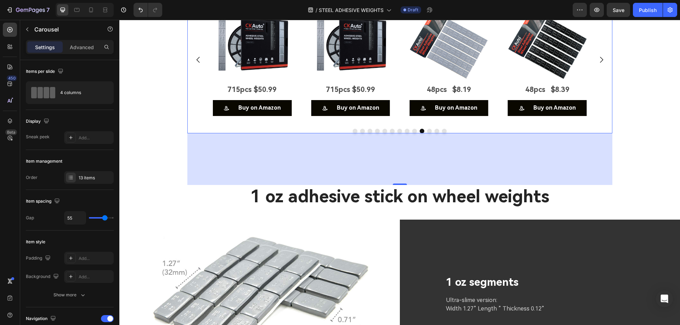
click at [434, 133] on button "Dot" at bounding box center [436, 131] width 5 height 5
click at [83, 181] on div "13 items" at bounding box center [89, 177] width 50 height 13
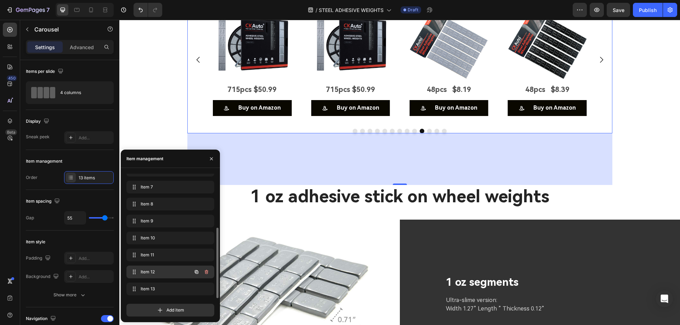
click at [162, 274] on span "Item 12" at bounding box center [161, 272] width 40 height 6
click at [156, 271] on span "Item 12" at bounding box center [161, 272] width 40 height 6
click at [153, 260] on div "Item 11 Item 11" at bounding box center [170, 255] width 88 height 13
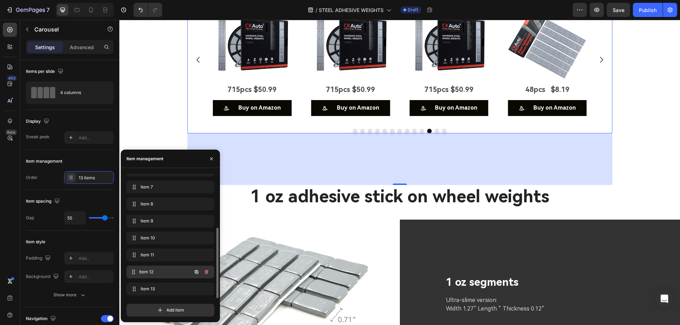
click at [154, 268] on div "Item 12 Item 12" at bounding box center [160, 272] width 62 height 10
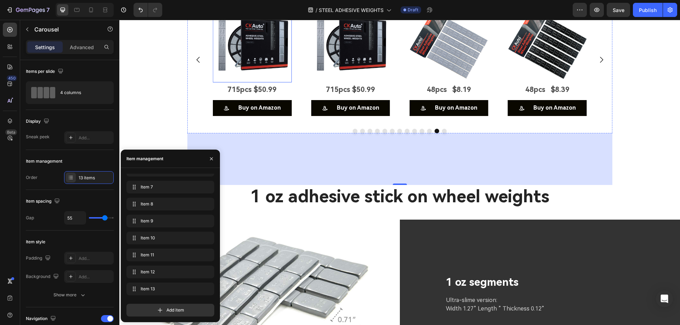
click at [243, 83] on img at bounding box center [252, 43] width 79 height 79
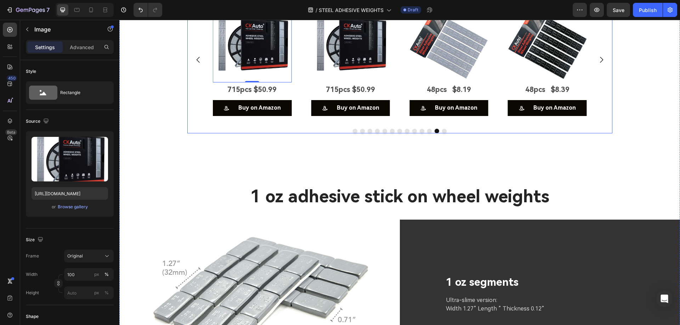
click at [253, 96] on p "715pcs $50.99" at bounding box center [252, 89] width 78 height 13
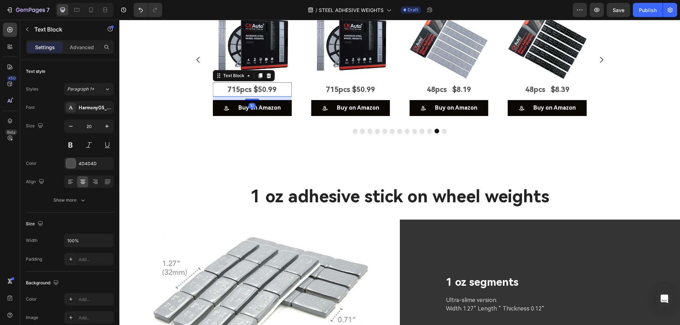
click at [253, 96] on p "715pcs $50.99" at bounding box center [252, 89] width 78 height 13
click at [252, 96] on p "288pcs 32.99" at bounding box center [252, 89] width 78 height 13
click at [333, 83] on img at bounding box center [350, 43] width 79 height 79
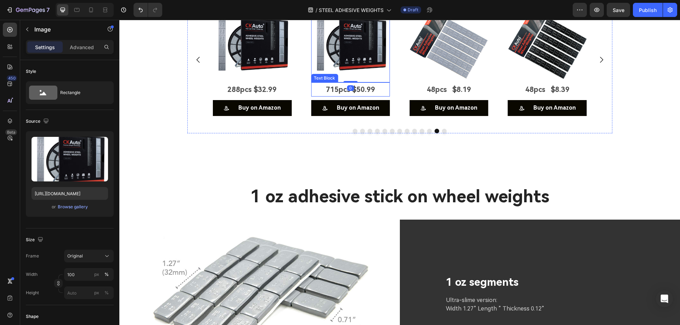
click at [328, 96] on p "715pcs $50.99" at bounding box center [350, 89] width 78 height 13
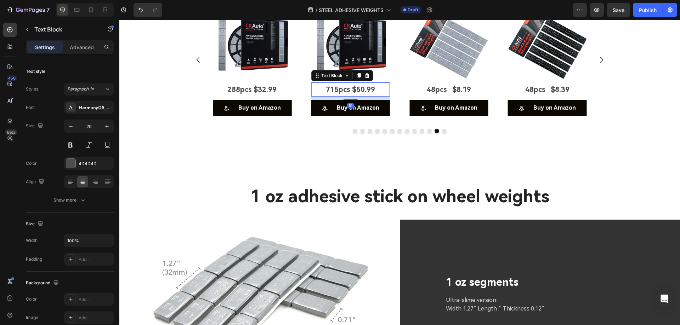
click at [328, 96] on p "715pcs $50.99" at bounding box center [350, 89] width 78 height 13
click at [336, 96] on p "梯形黑288pcs 33.99" at bounding box center [350, 89] width 78 height 13
click at [334, 96] on p "梯形黑288pcs 33.99" at bounding box center [350, 89] width 78 height 13
drag, startPoint x: 335, startPoint y: 198, endPoint x: 306, endPoint y: 200, distance: 29.1
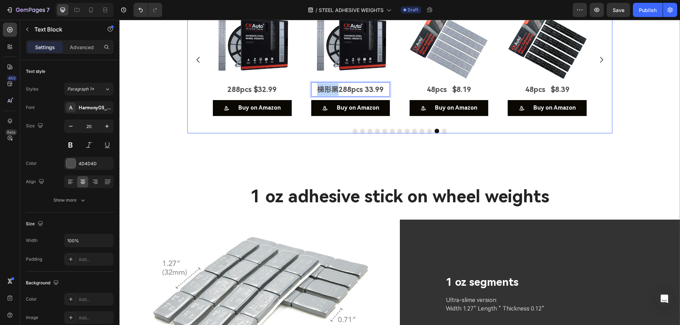
click at [306, 116] on div "Image 48pcs $8.19 Text Block Buy on Amazon Button Image 48pcs $8.39 Text Block …" at bounding box center [400, 60] width 374 height 113
click at [353, 96] on p "288pcs 33.99" at bounding box center [350, 89] width 78 height 13
click at [141, 185] on div "Image 48pcs $8.19 Text Block Buy on Amazon Button Image 48pcs $8.39 Text Block …" at bounding box center [399, 95] width 560 height 182
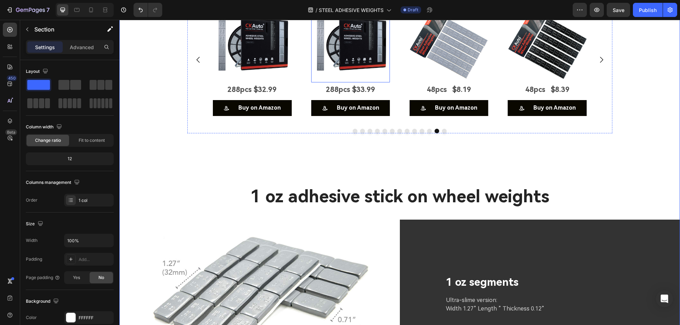
click at [358, 83] on img at bounding box center [350, 43] width 79 height 79
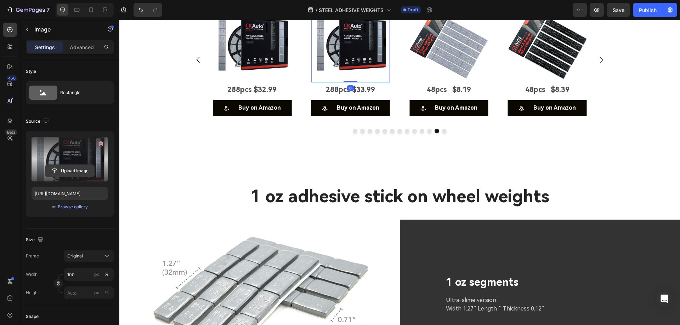
click at [61, 171] on input "file" at bounding box center [69, 171] width 49 height 12
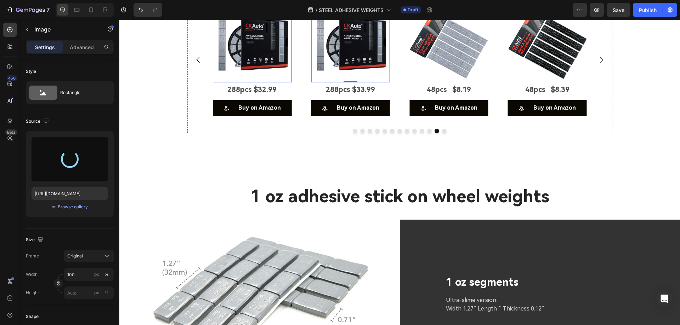
click at [258, 83] on img at bounding box center [252, 43] width 79 height 79
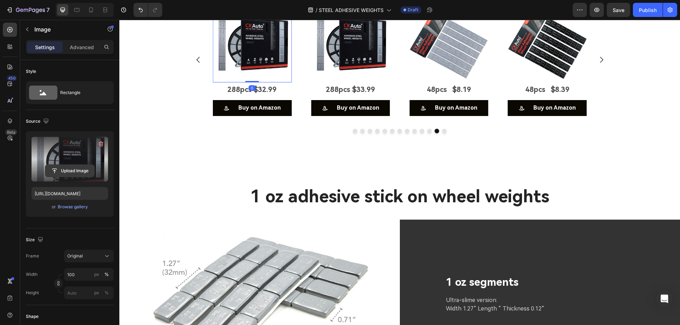
click at [65, 172] on input "file" at bounding box center [69, 171] width 49 height 12
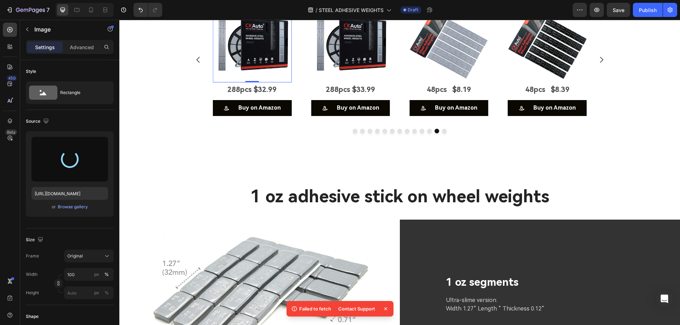
type input "https://cdn.shopify.com/s/files/1/0758/7882/6238/files/gempages_577401979572060…"
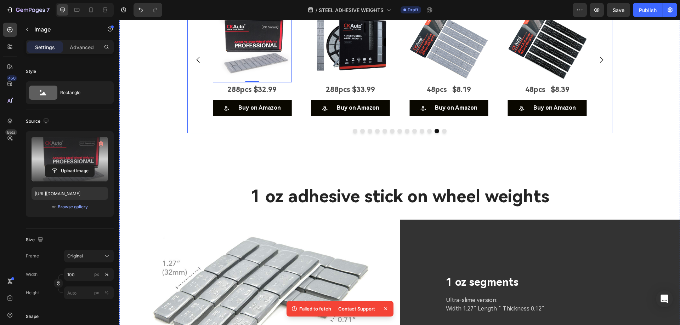
click at [366, 83] on img at bounding box center [350, 43] width 79 height 79
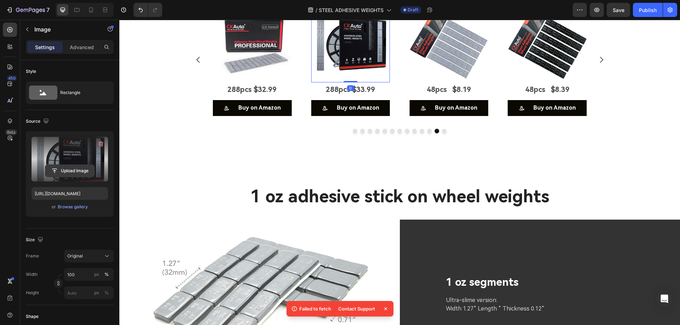
click at [68, 172] on input "file" at bounding box center [69, 171] width 49 height 12
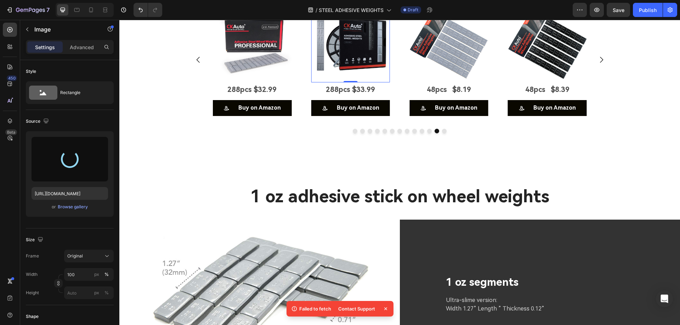
type input "https://cdn.shopify.com/s/files/1/0758/7882/6238/files/gempages_577401979572060…"
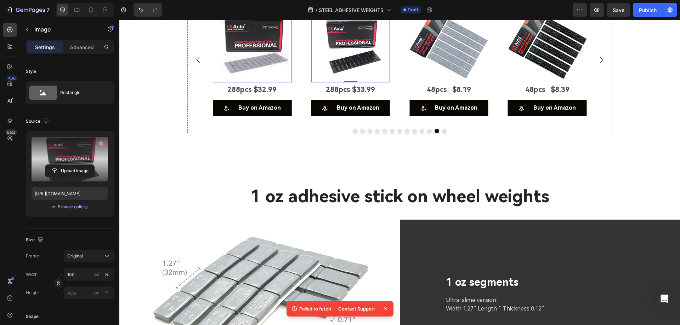
click at [265, 83] on img at bounding box center [252, 43] width 79 height 79
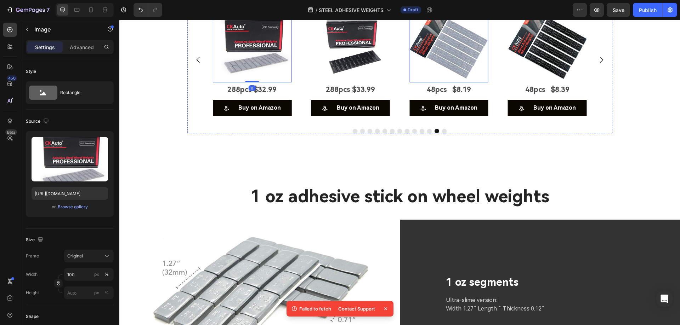
click at [446, 83] on img at bounding box center [448, 43] width 79 height 79
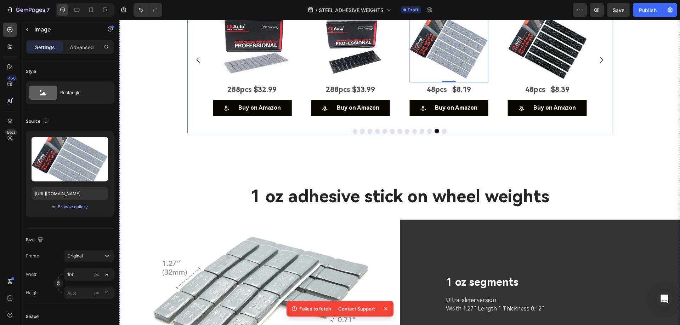
click at [352, 133] on button "Dot" at bounding box center [354, 131] width 5 height 5
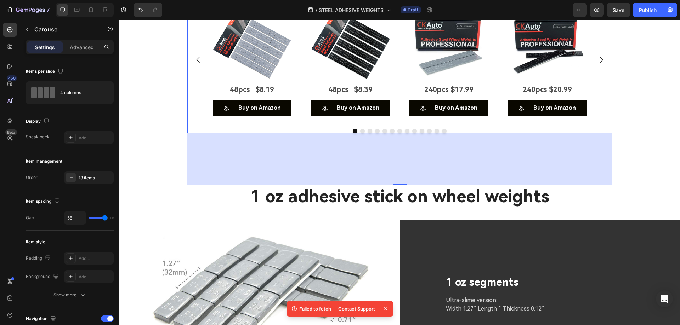
click at [600, 63] on icon "Carousel Next Arrow" at bounding box center [601, 60] width 3 height 6
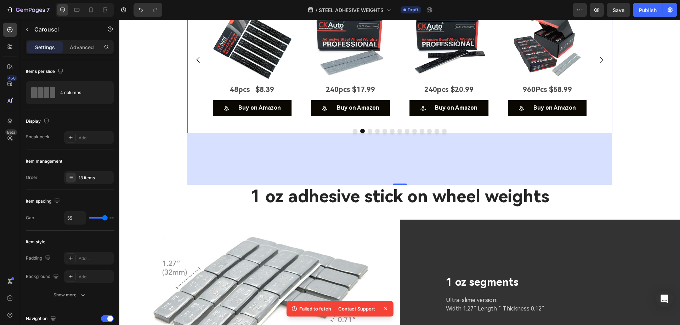
click at [600, 63] on icon "Carousel Next Arrow" at bounding box center [601, 60] width 3 height 6
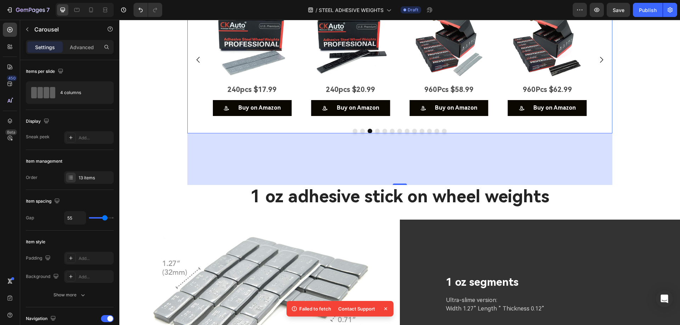
click at [600, 63] on icon "Carousel Next Arrow" at bounding box center [601, 60] width 3 height 6
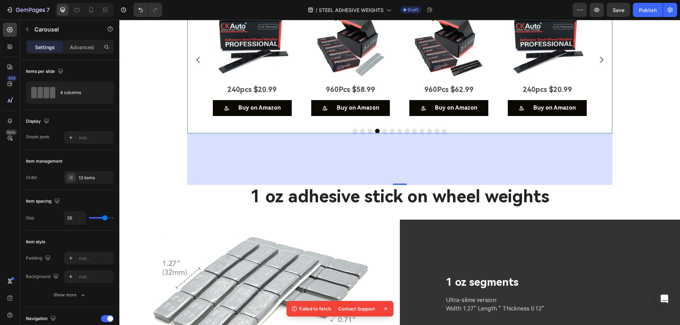
click at [600, 63] on icon "Carousel Next Arrow" at bounding box center [601, 60] width 3 height 6
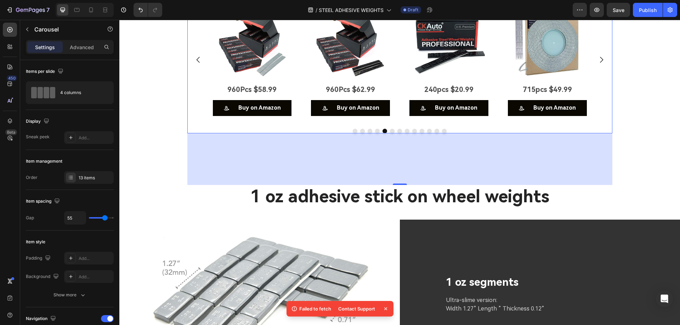
click at [600, 63] on icon "Carousel Next Arrow" at bounding box center [601, 60] width 3 height 6
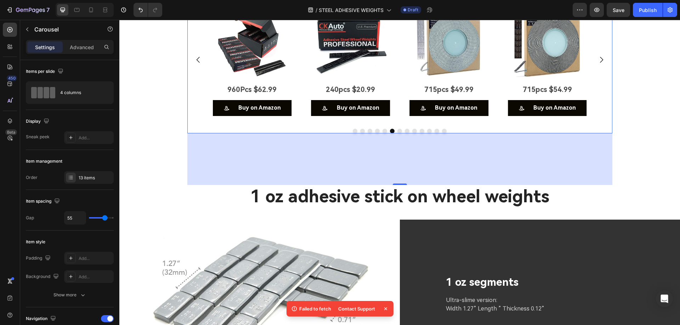
click at [442, 133] on button "Dot" at bounding box center [444, 131] width 5 height 5
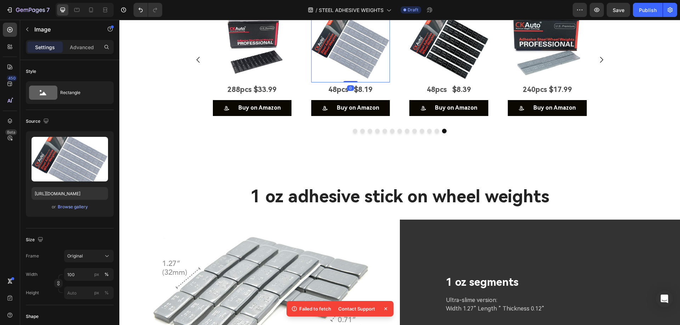
click at [369, 83] on img at bounding box center [350, 43] width 79 height 79
click at [434, 133] on button "Dot" at bounding box center [436, 131] width 5 height 5
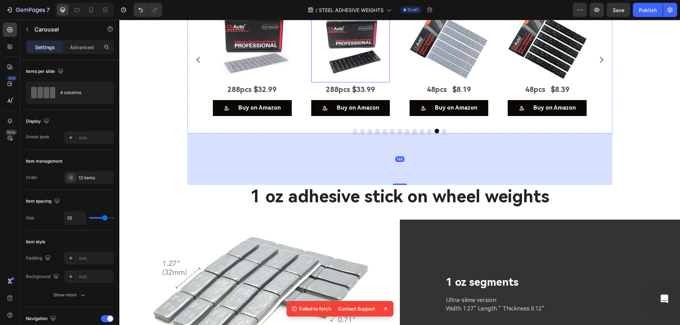
click at [335, 83] on img at bounding box center [350, 43] width 79 height 79
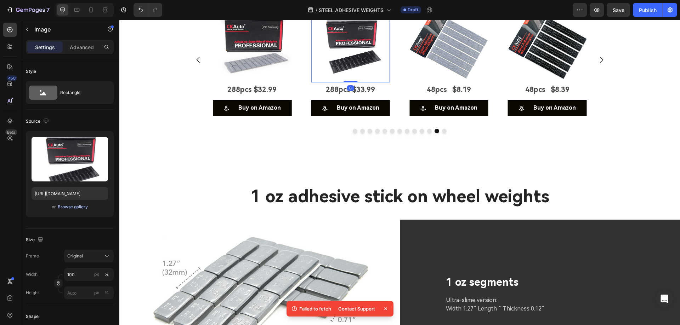
click at [69, 207] on div "Browse gallery" at bounding box center [73, 207] width 30 height 6
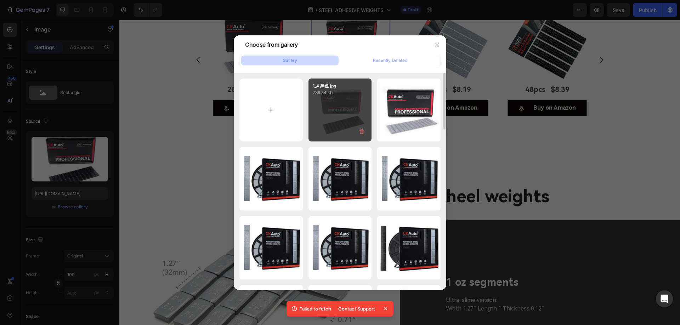
click at [341, 122] on div "1_4 黑色.jpg 739.84 kb" at bounding box center [339, 110] width 63 height 63
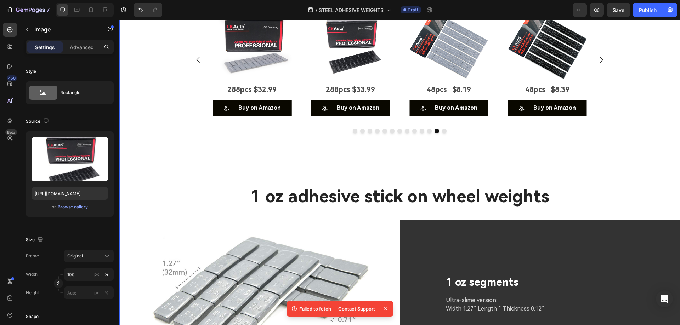
click at [638, 185] on div "Image 48pcs $8.19 Text Block Buy on Amazon Button Image 48pcs $8.39 Text Block …" at bounding box center [399, 95] width 560 height 182
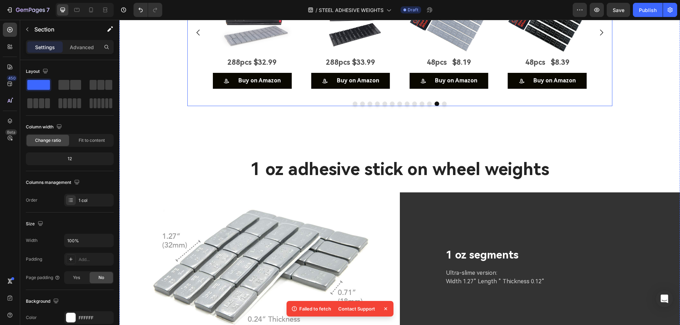
scroll to position [2135, 0]
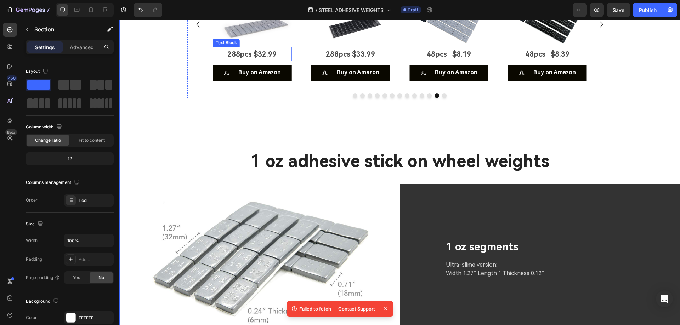
click at [267, 61] on p "288pcs $32.99" at bounding box center [252, 54] width 78 height 13
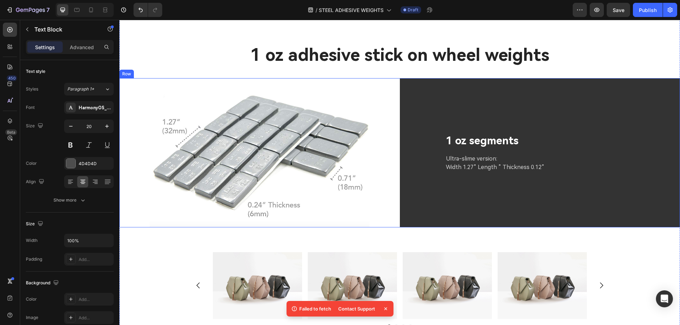
scroll to position [2418, 0]
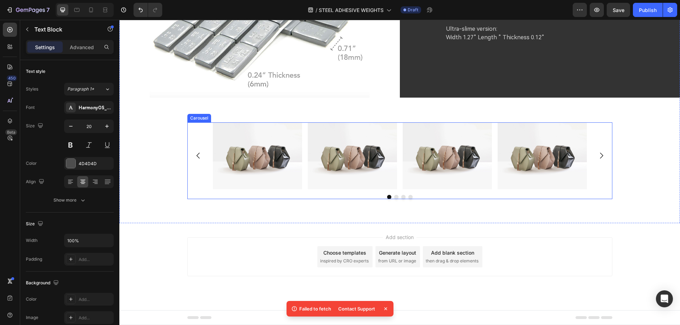
click at [594, 185] on div "Image Image Image Image" at bounding box center [399, 155] width 425 height 67
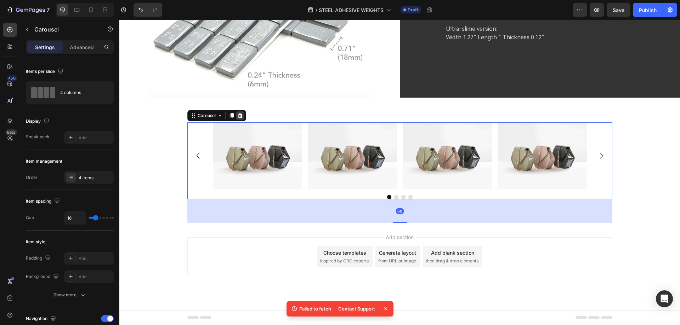
click at [239, 119] on icon at bounding box center [240, 116] width 6 height 6
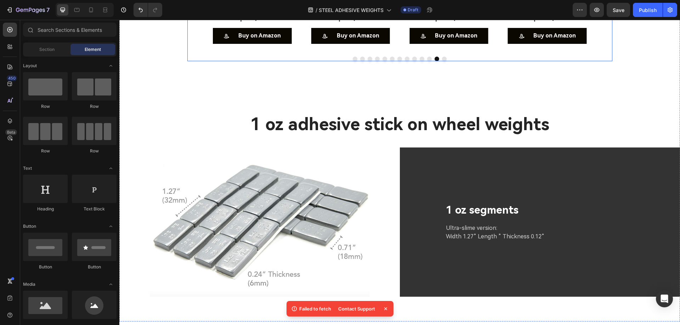
scroll to position [2128, 0]
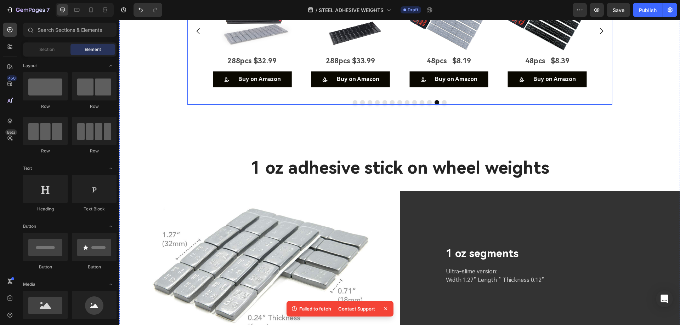
click at [597, 88] on div "Image 48pcs $8.19 Text Block Buy on Amazon Button Image 48pcs $8.39 Text Block …" at bounding box center [399, 31] width 425 height 113
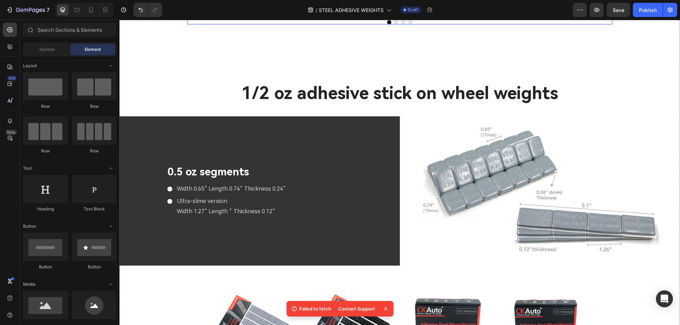
scroll to position [1991, 0]
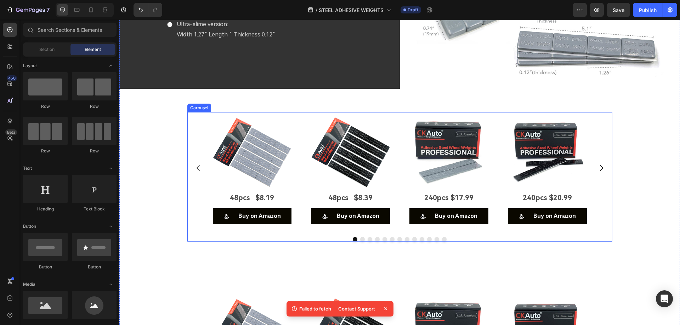
click at [594, 225] on div "Image 48pcs $8.19 Text Block Buy on Amazon Button Image 48pcs $8.39 Text Block …" at bounding box center [399, 168] width 425 height 113
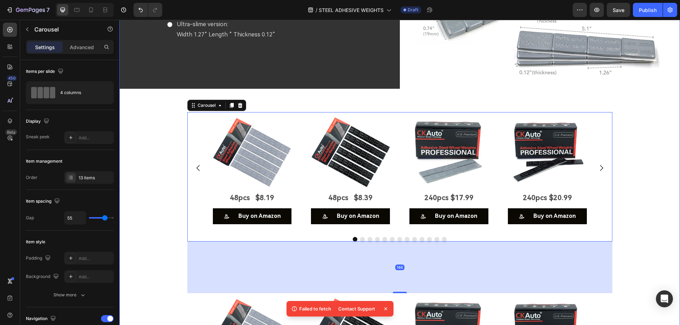
drag, startPoint x: 193, startPoint y: 214, endPoint x: 274, endPoint y: 121, distance: 123.7
click at [272, 116] on div "Image 0.25 oz segments Text Block 0.12"(3 mm )Thickness ls For Easy Contouring8…" at bounding box center [399, 199] width 560 height 970
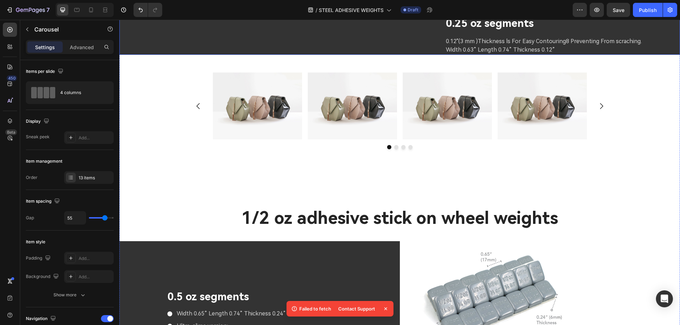
scroll to position [1673, 0]
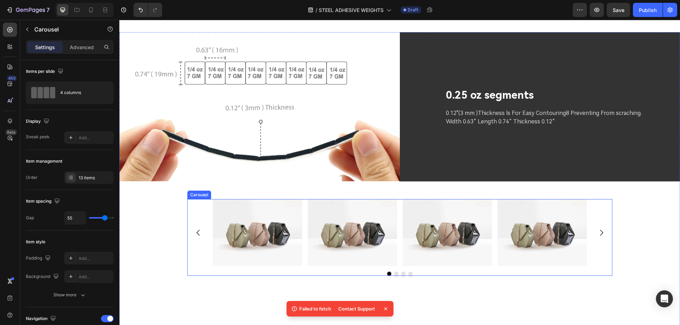
click at [607, 208] on div "Image Image Image Image" at bounding box center [399, 232] width 425 height 67
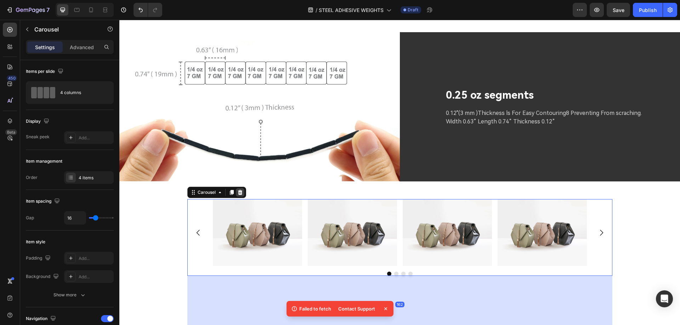
click at [237, 190] on icon at bounding box center [239, 192] width 5 height 5
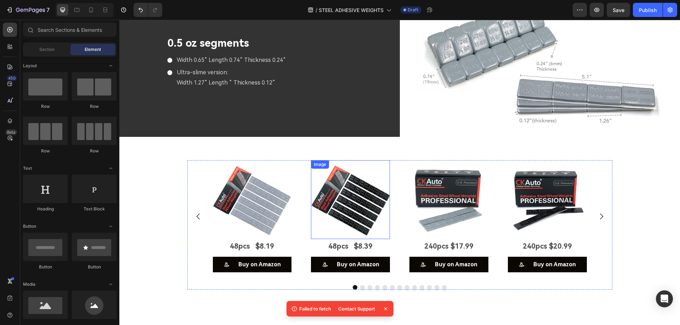
scroll to position [1921, 0]
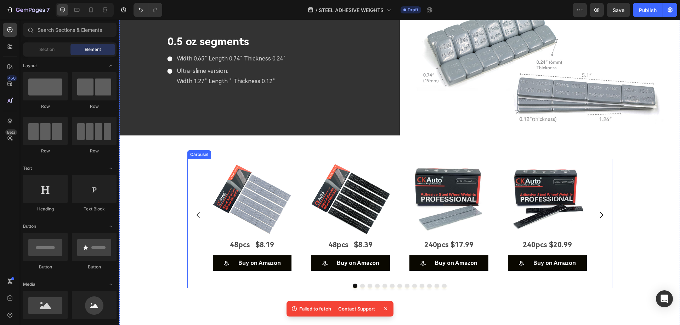
click at [293, 161] on div "Image 48pcs $8.19 Text Block Buy on Amazon Button Image 48pcs $8.39 Text Block …" at bounding box center [400, 215] width 374 height 113
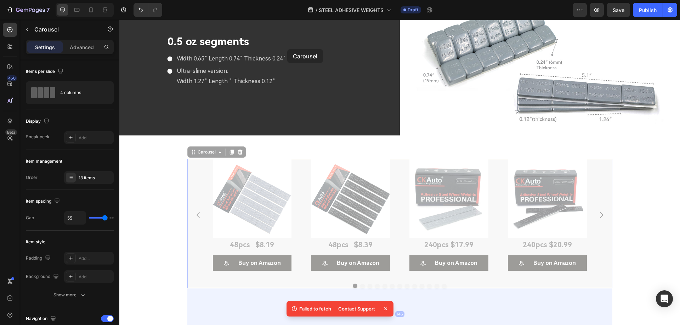
scroll to position [1602, 0]
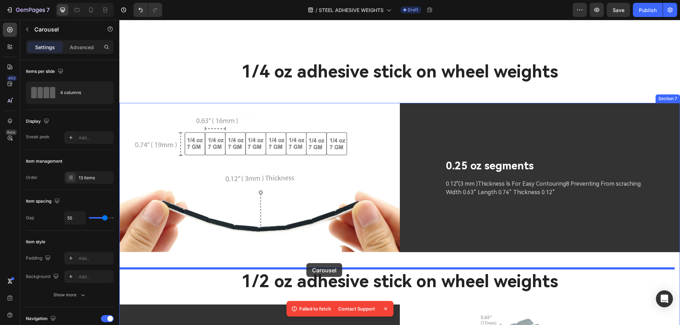
drag, startPoint x: 190, startPoint y: 149, endPoint x: 306, endPoint y: 263, distance: 162.7
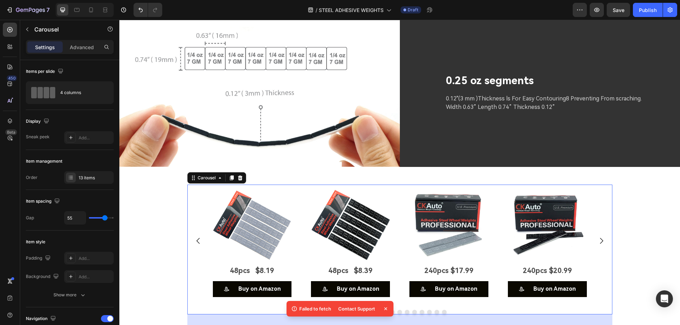
scroll to position [1779, 0]
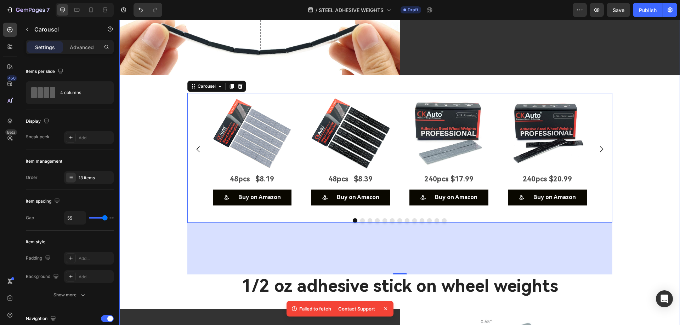
click at [645, 194] on div "Image 48pcs $8.19 Text Block Buy on Amazon Button Image 48pcs $8.39 Text Block …" at bounding box center [399, 184] width 560 height 182
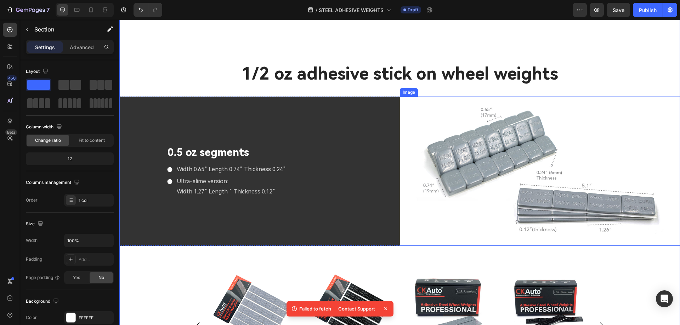
scroll to position [2098, 0]
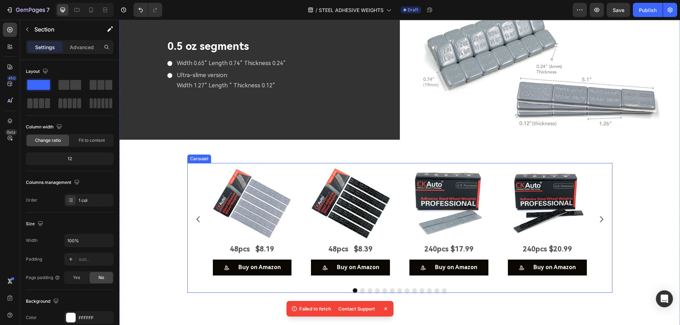
click at [296, 211] on div "Image 48pcs $8.19 Text Block Buy on Amazon Button Image 48pcs $8.39 Text Block …" at bounding box center [400, 219] width 374 height 113
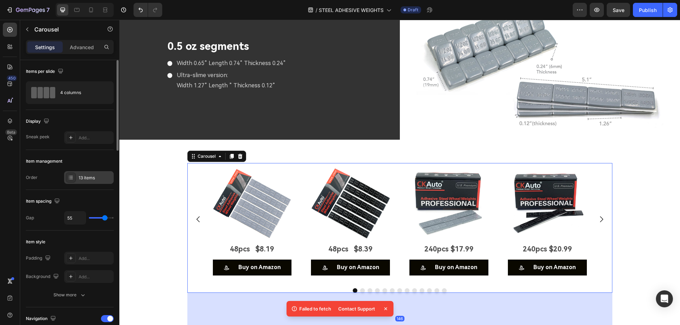
click at [80, 177] on div "13 items" at bounding box center [95, 178] width 33 height 6
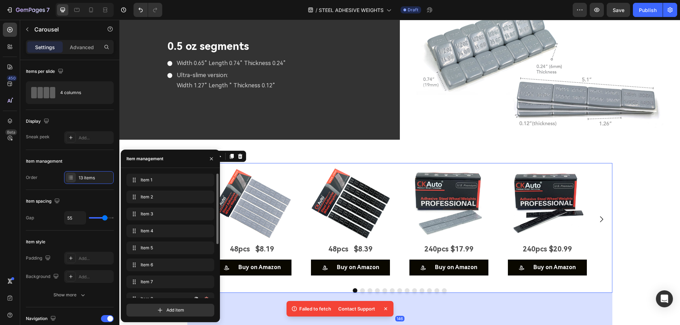
scroll to position [95, 0]
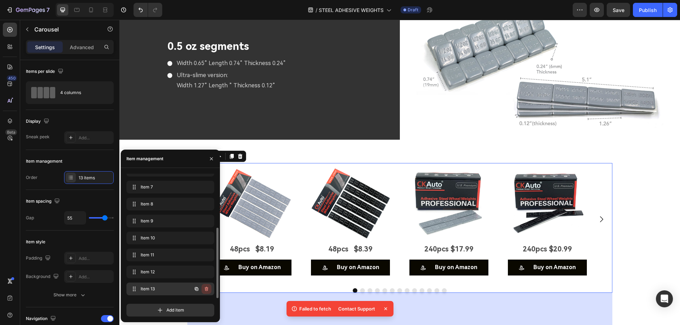
click at [204, 290] on icon "button" at bounding box center [207, 289] width 6 height 6
click at [204, 290] on div "Delete" at bounding box center [201, 289] width 13 height 6
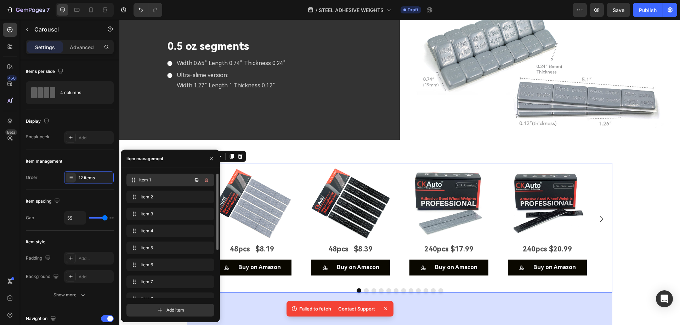
click at [159, 179] on span "Item 1" at bounding box center [165, 180] width 52 height 6
click at [274, 214] on img at bounding box center [252, 202] width 79 height 79
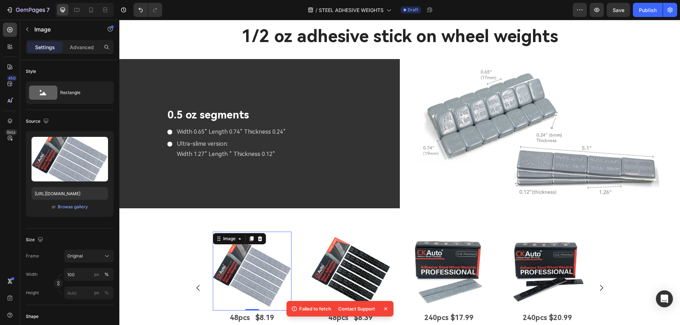
scroll to position [2062, 0]
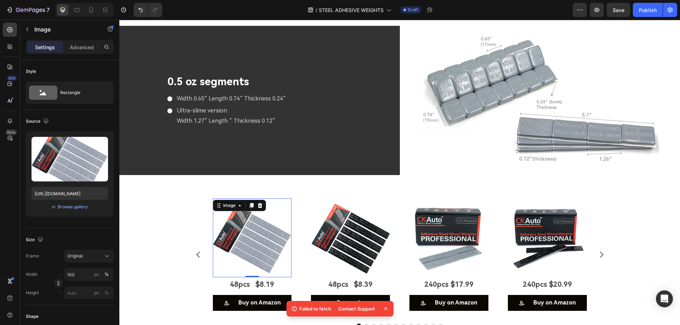
click at [248, 241] on img at bounding box center [252, 238] width 79 height 79
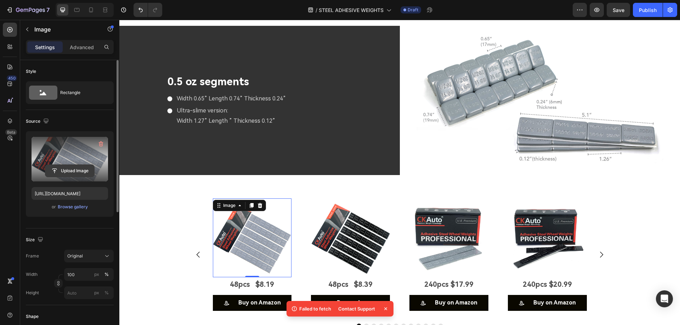
click at [75, 173] on input "file" at bounding box center [69, 171] width 49 height 12
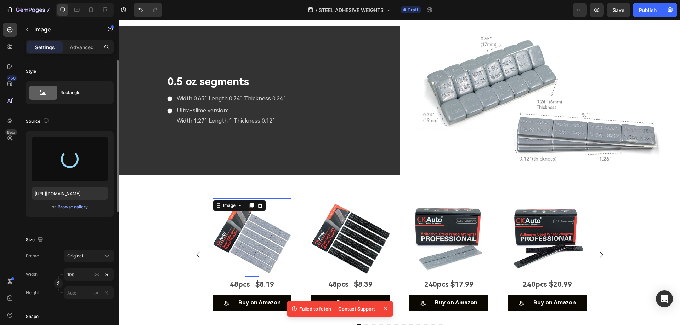
type input "https://cdn.shopify.com/s/files/1/0758/7882/6238/files/gempages_577401979572060…"
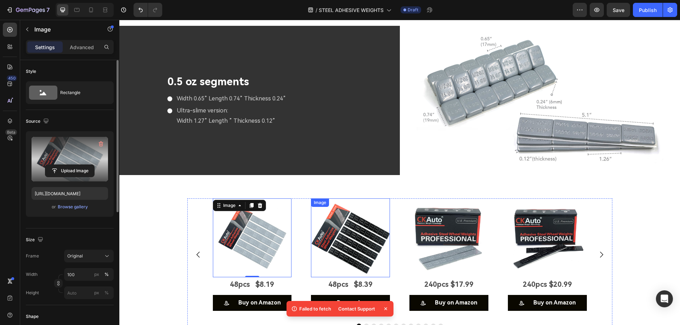
click at [348, 234] on img at bounding box center [350, 238] width 79 height 79
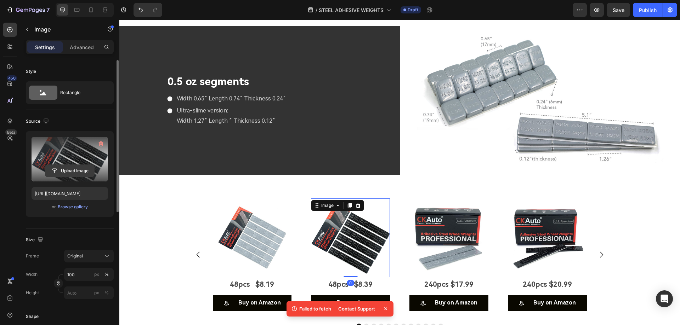
click at [74, 171] on input "file" at bounding box center [69, 171] width 49 height 12
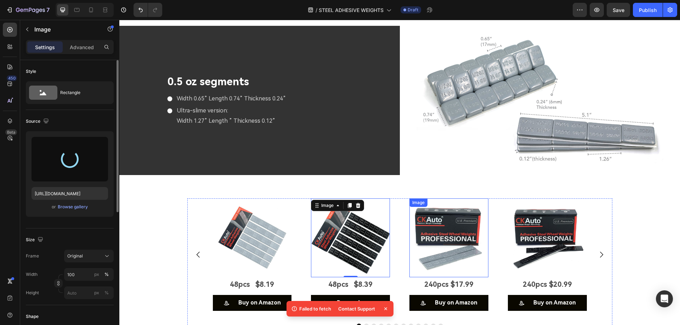
type input "https://cdn.shopify.com/s/files/1/0758/7882/6238/files/gempages_577401979572060…"
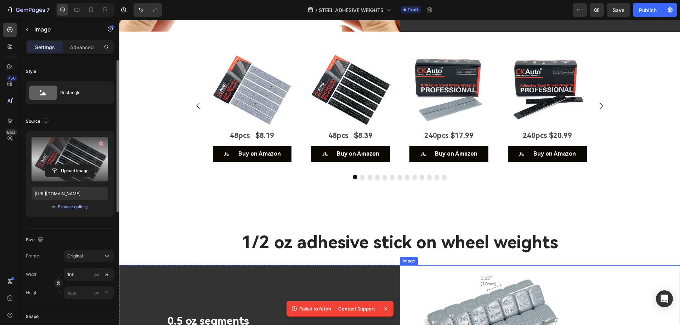
scroll to position [1815, 0]
